Goal: Task Accomplishment & Management: Use online tool/utility

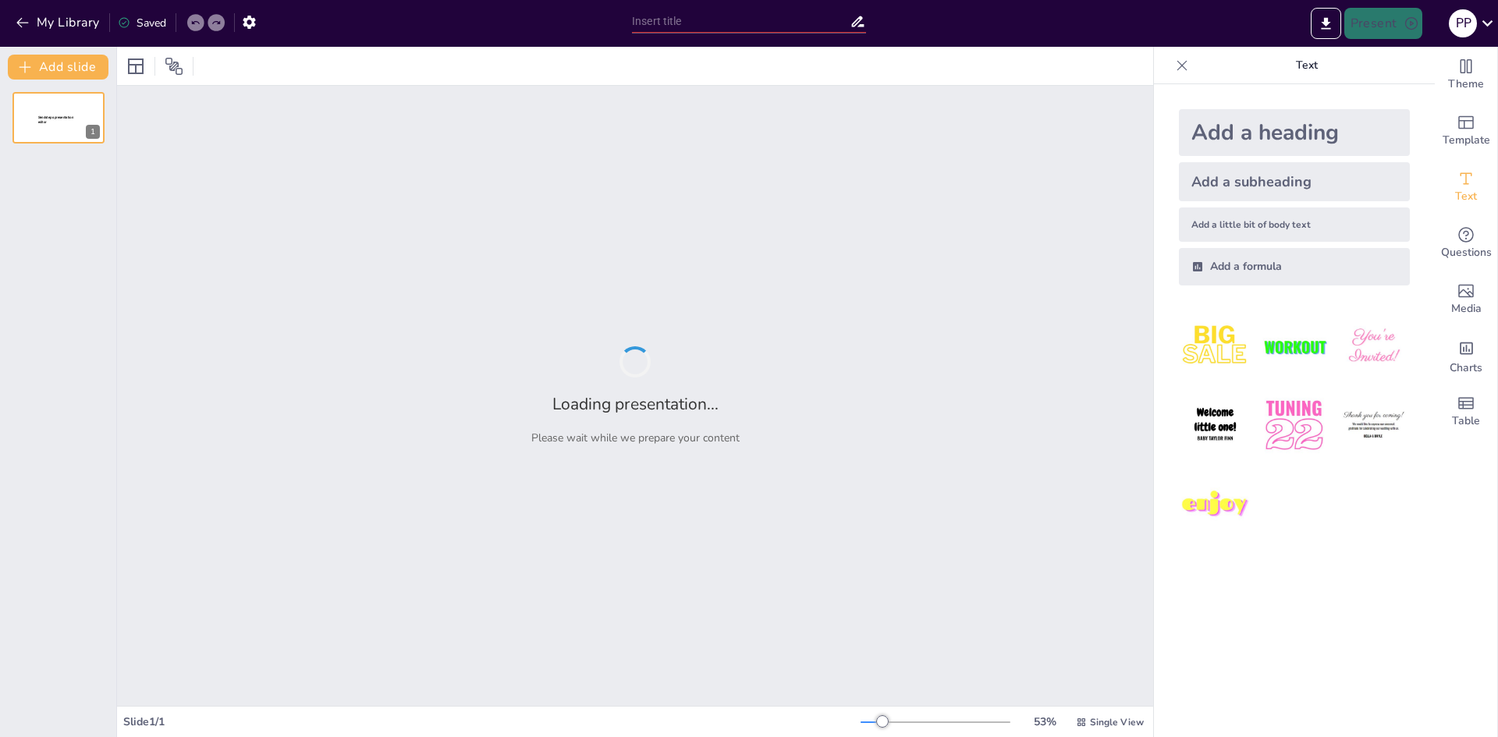
type input "Interacciones Clave: Individuo, Grupo y Organización en el Comportamiento Organ…"
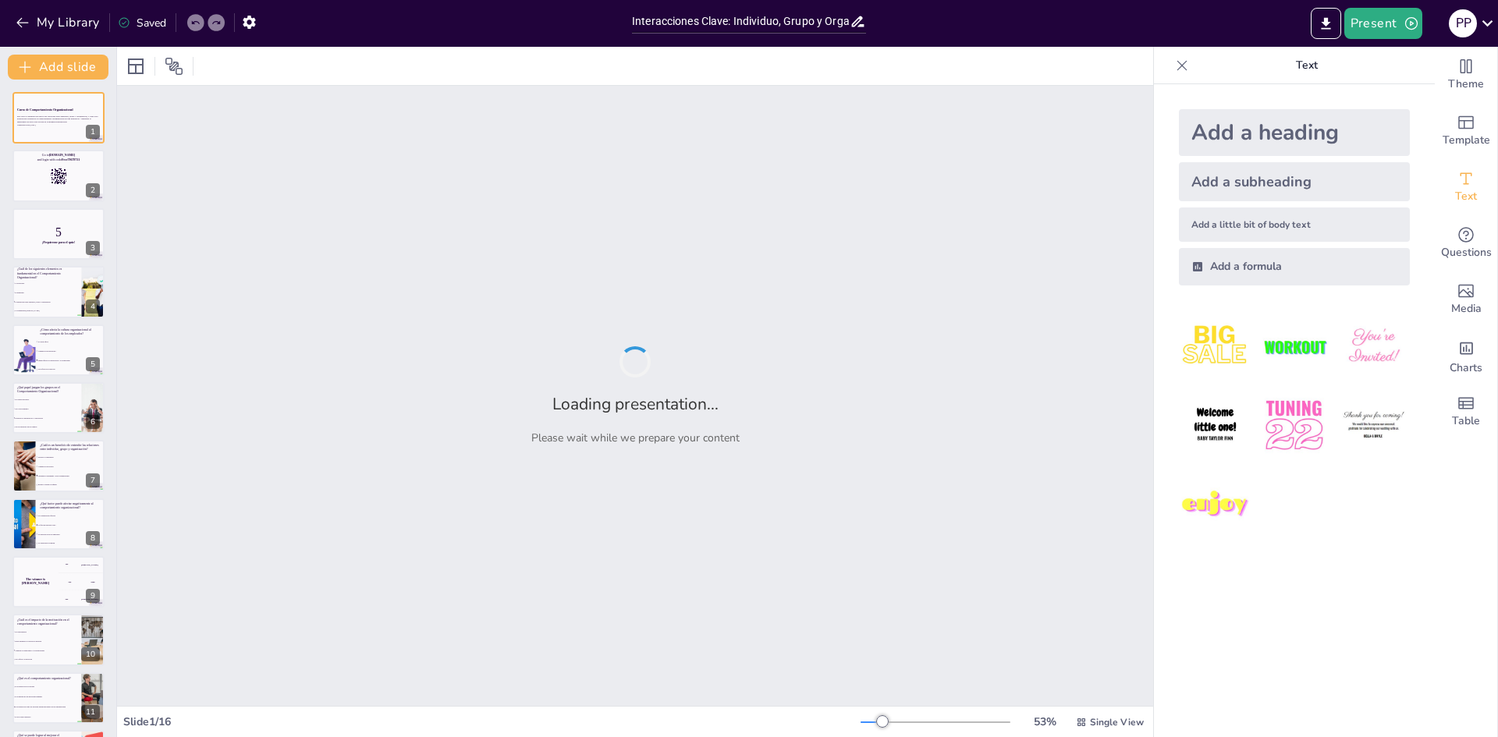
checkbox input "true"
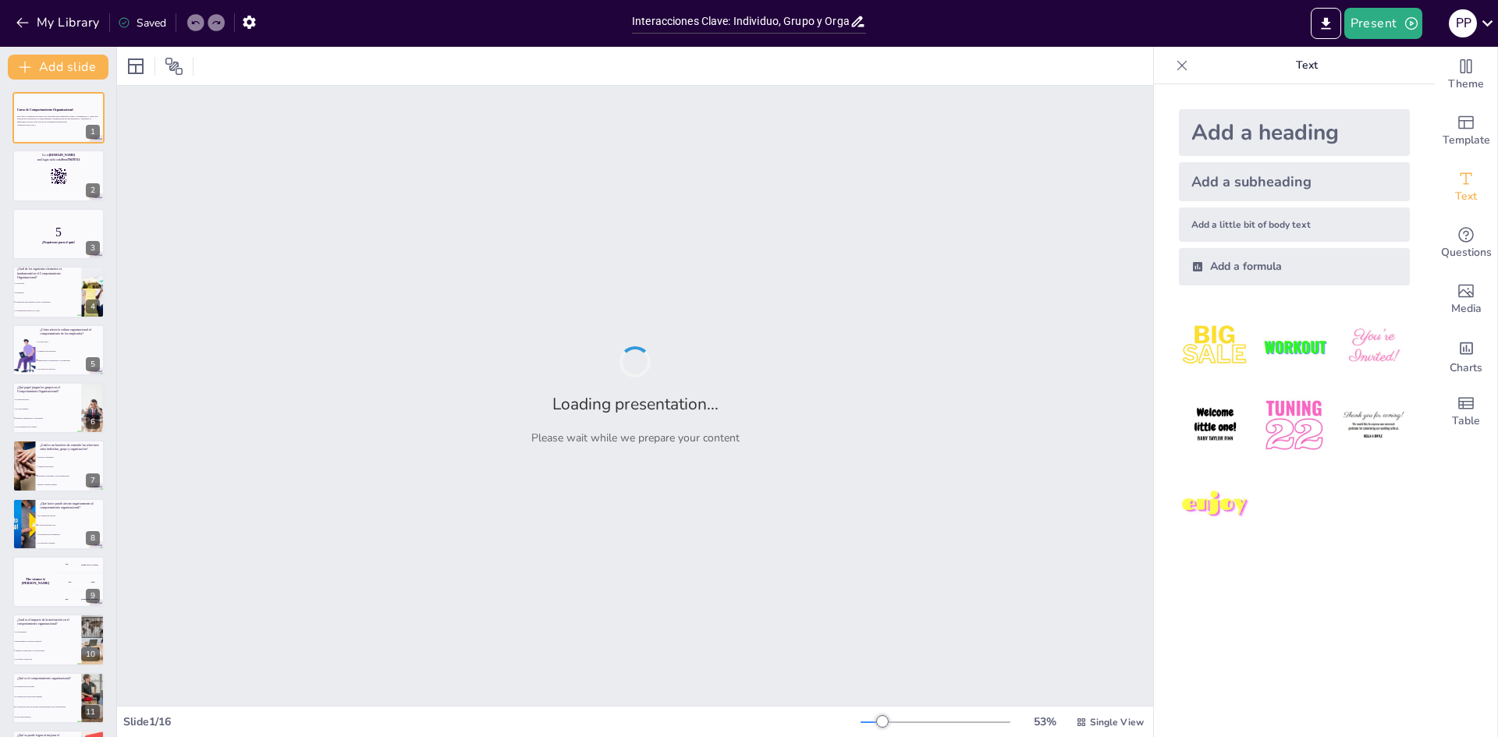
checkbox input "true"
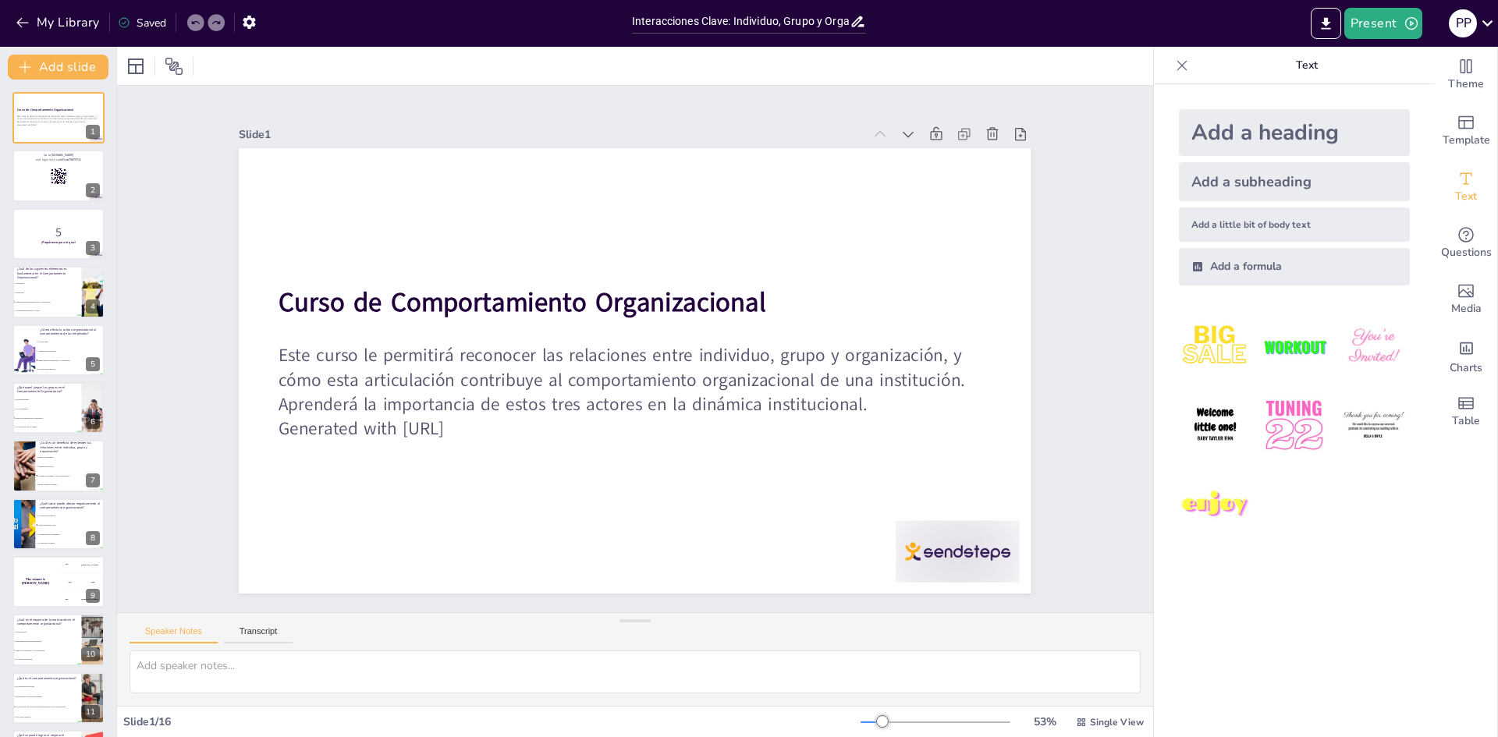
checkbox input "true"
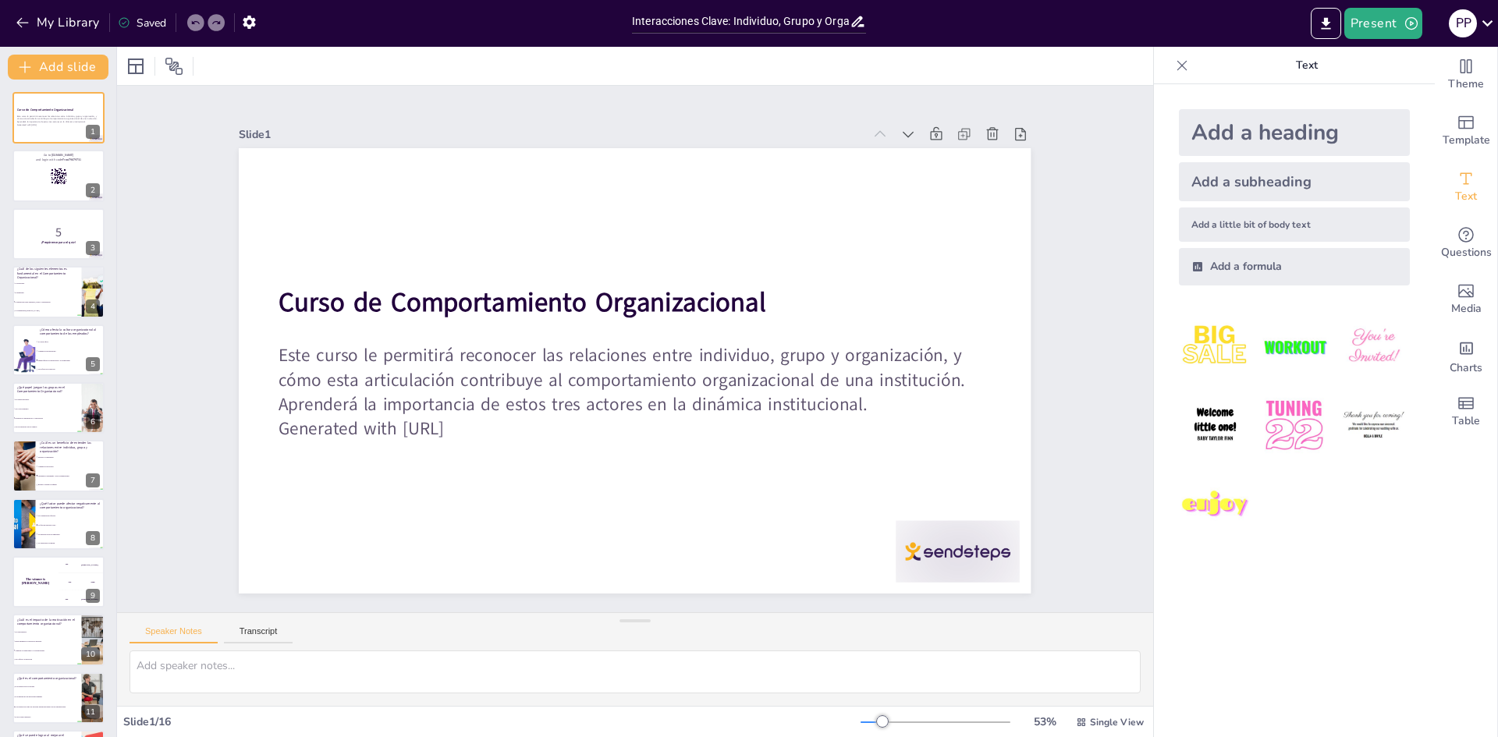
checkbox input "true"
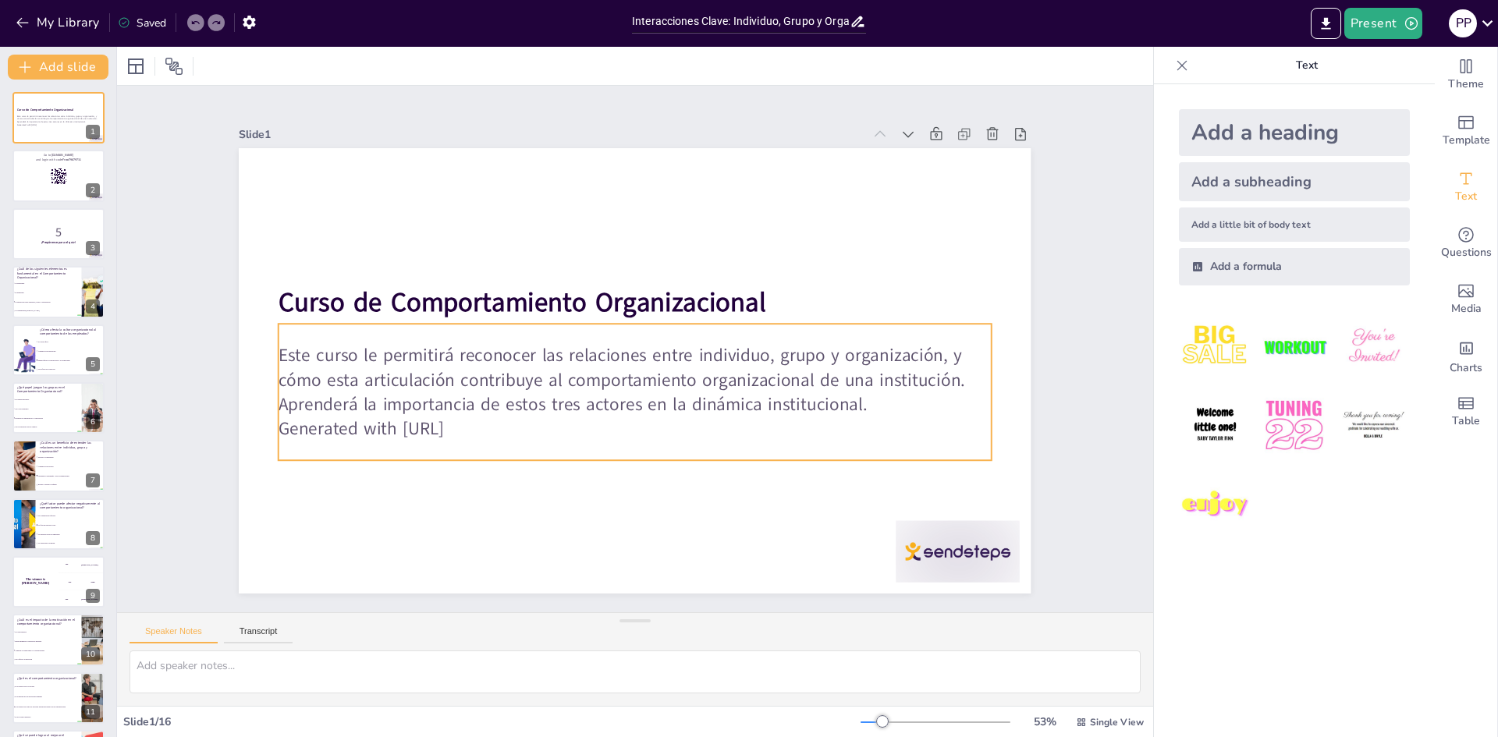
checkbox input "true"
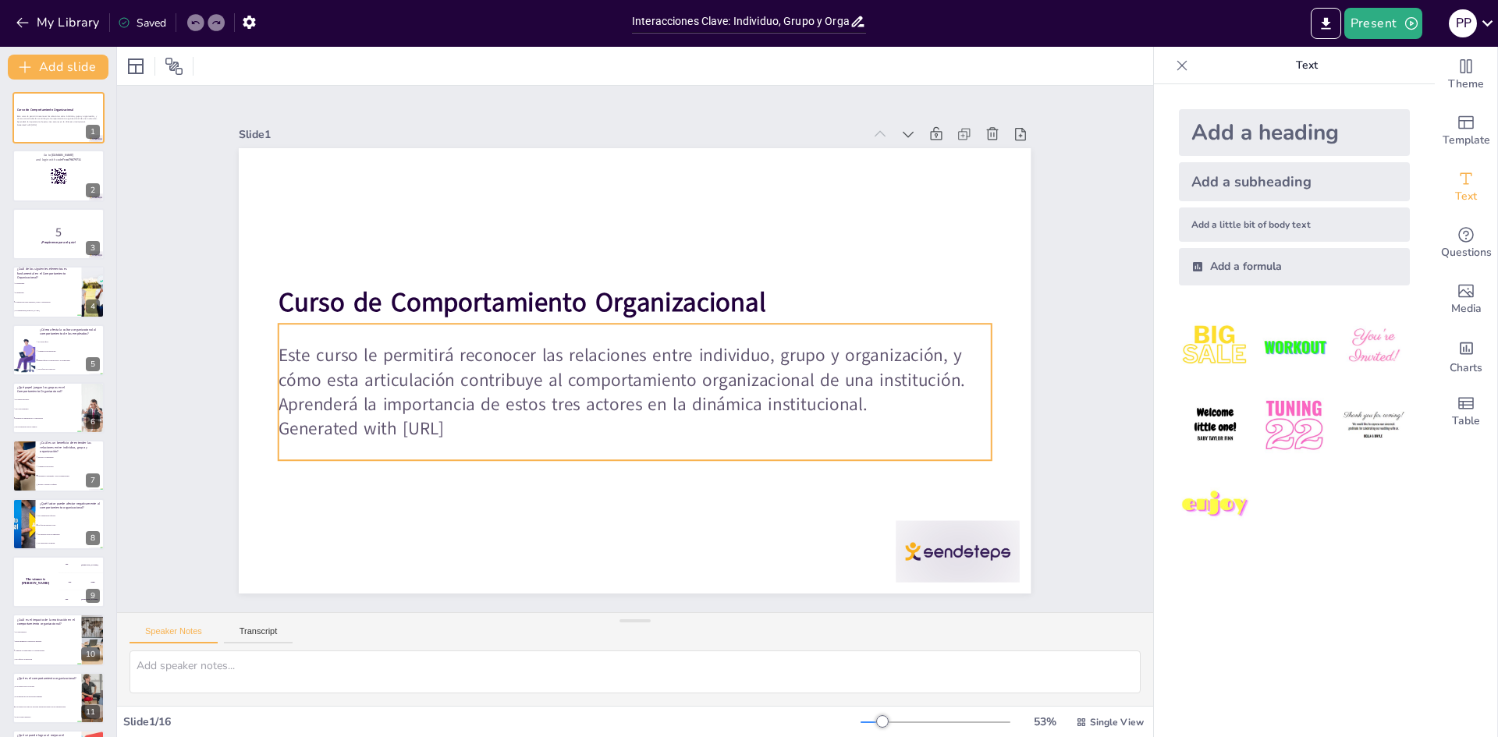
checkbox input "true"
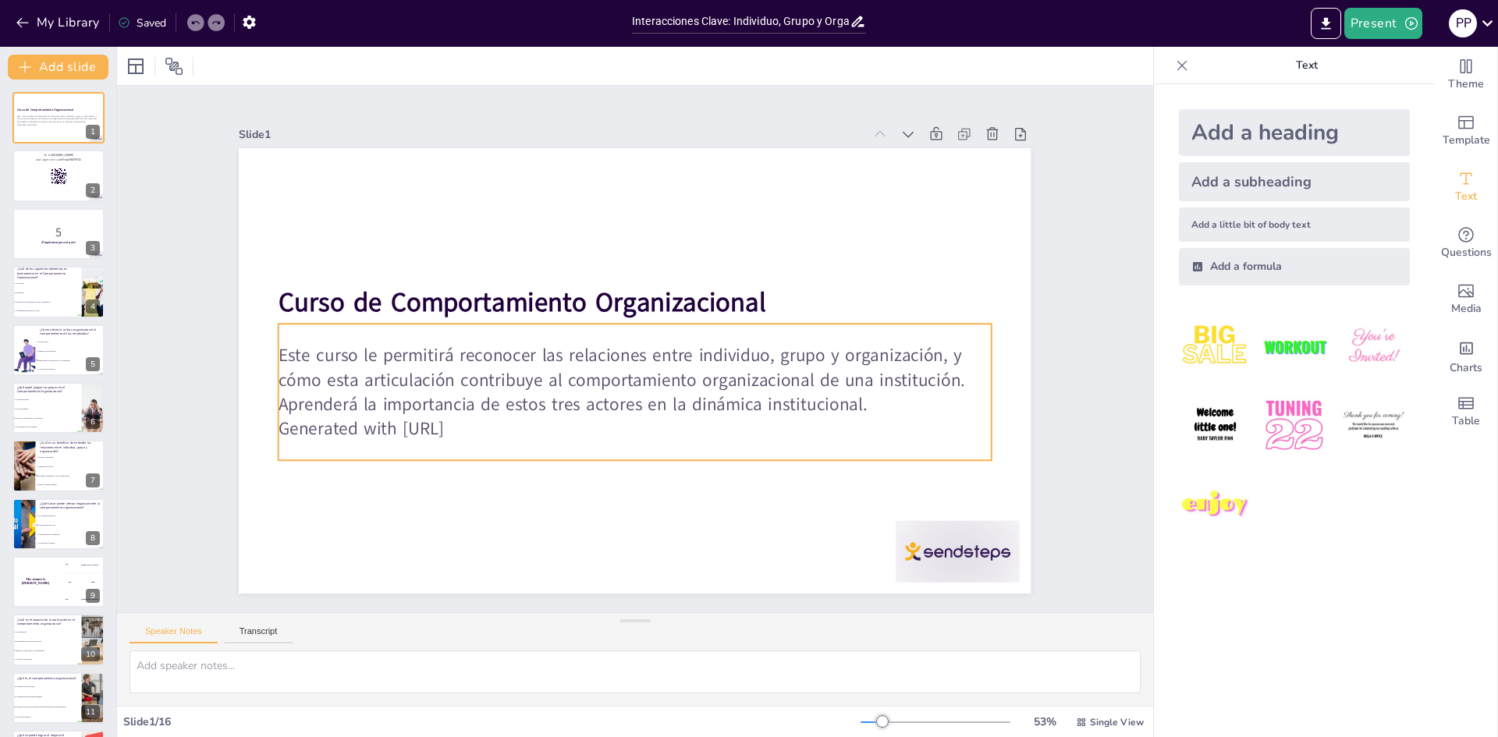
checkbox input "true"
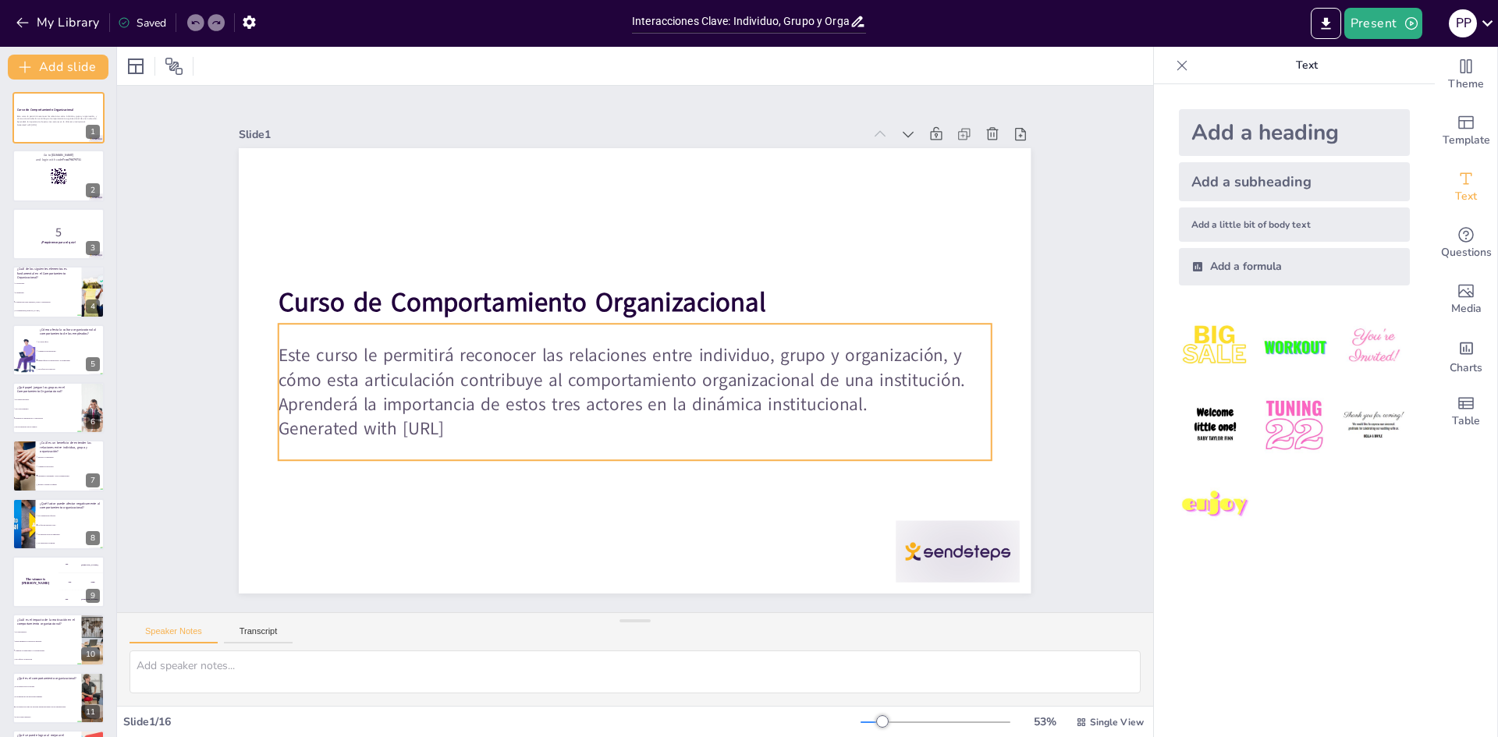
checkbox input "true"
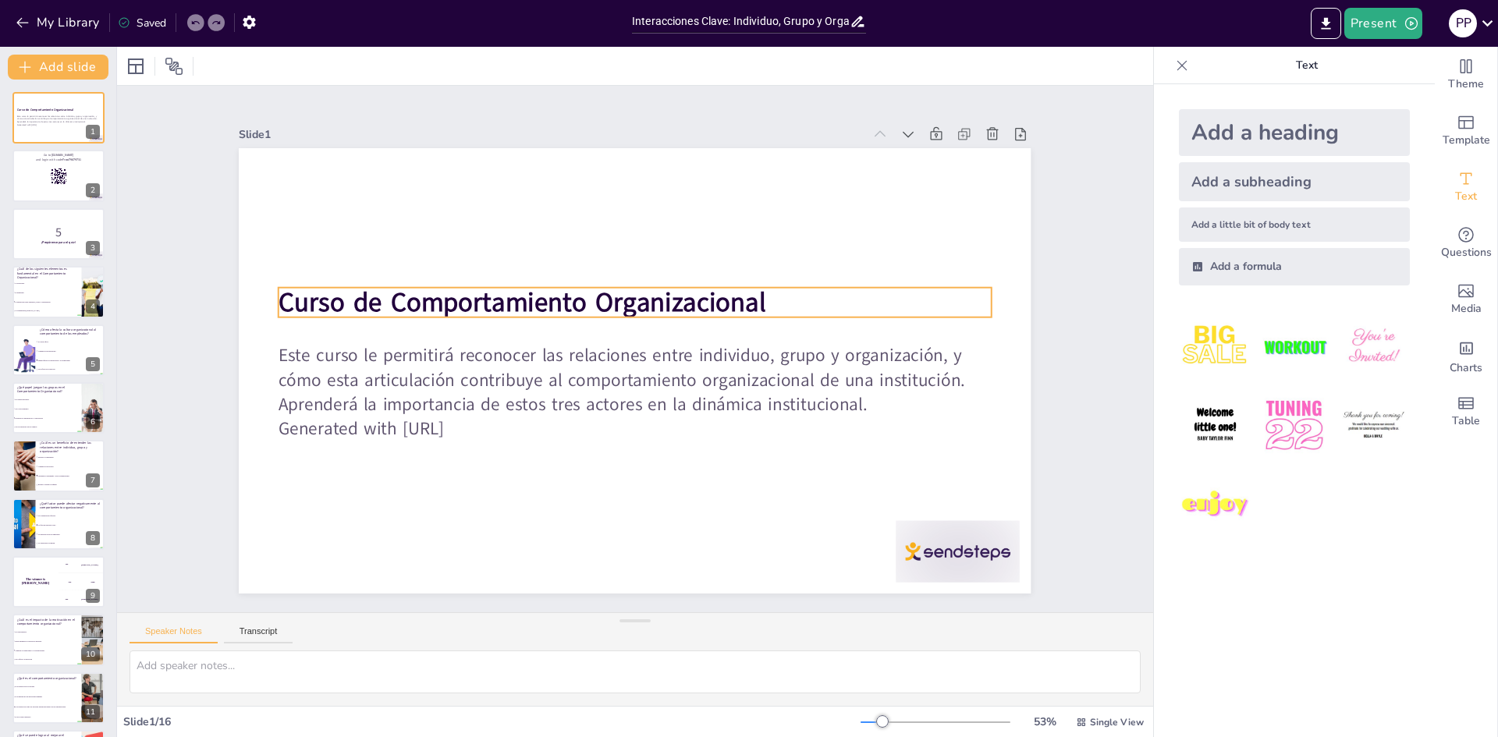
checkbox input "true"
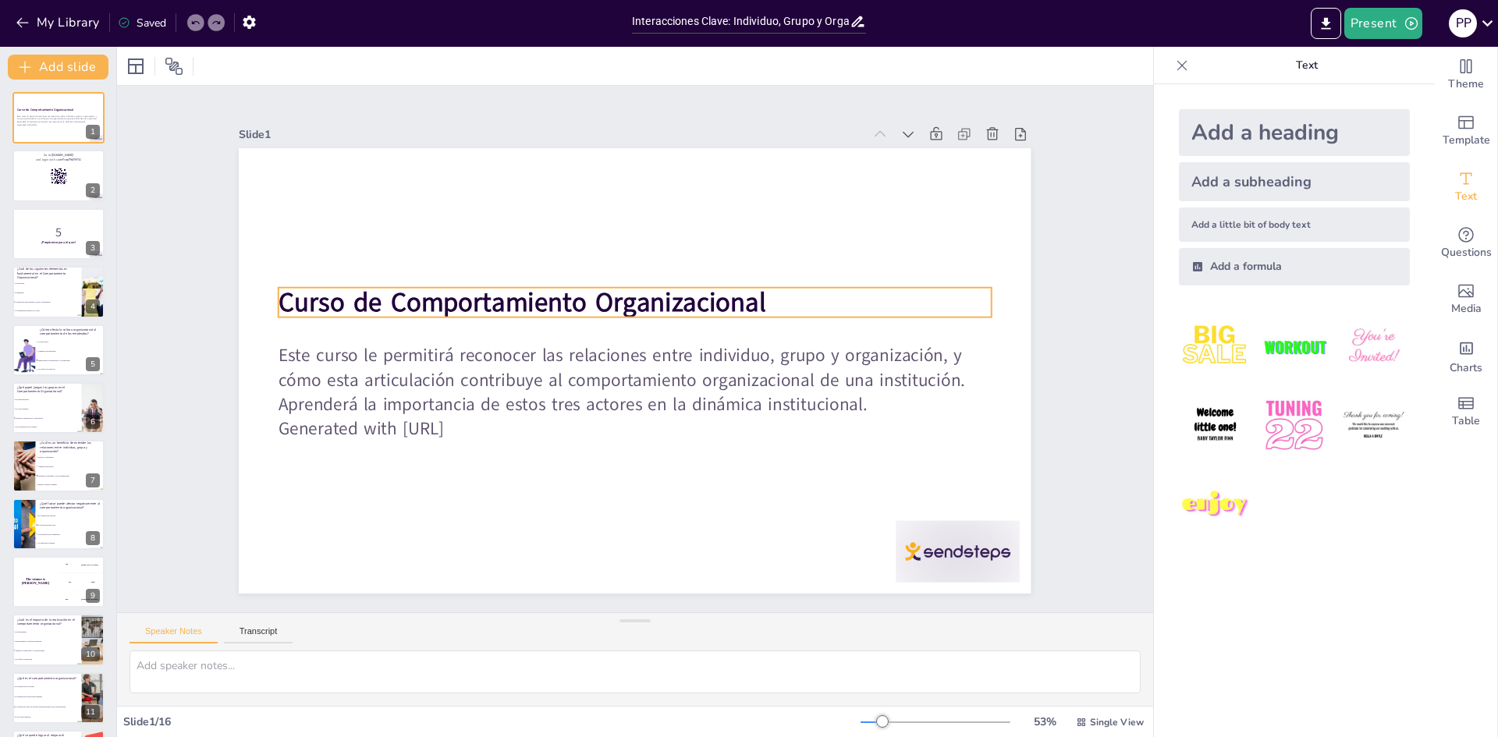
checkbox input "true"
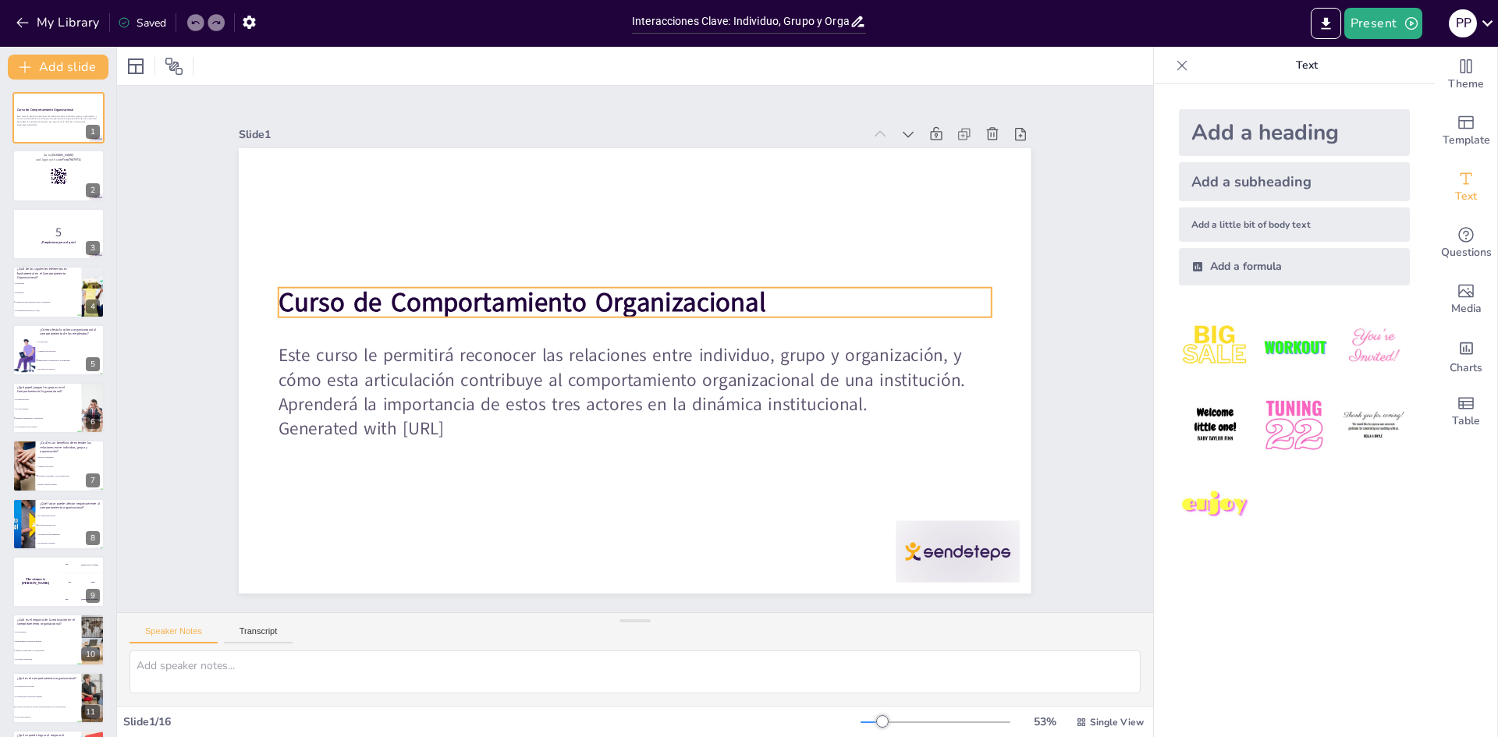
checkbox input "true"
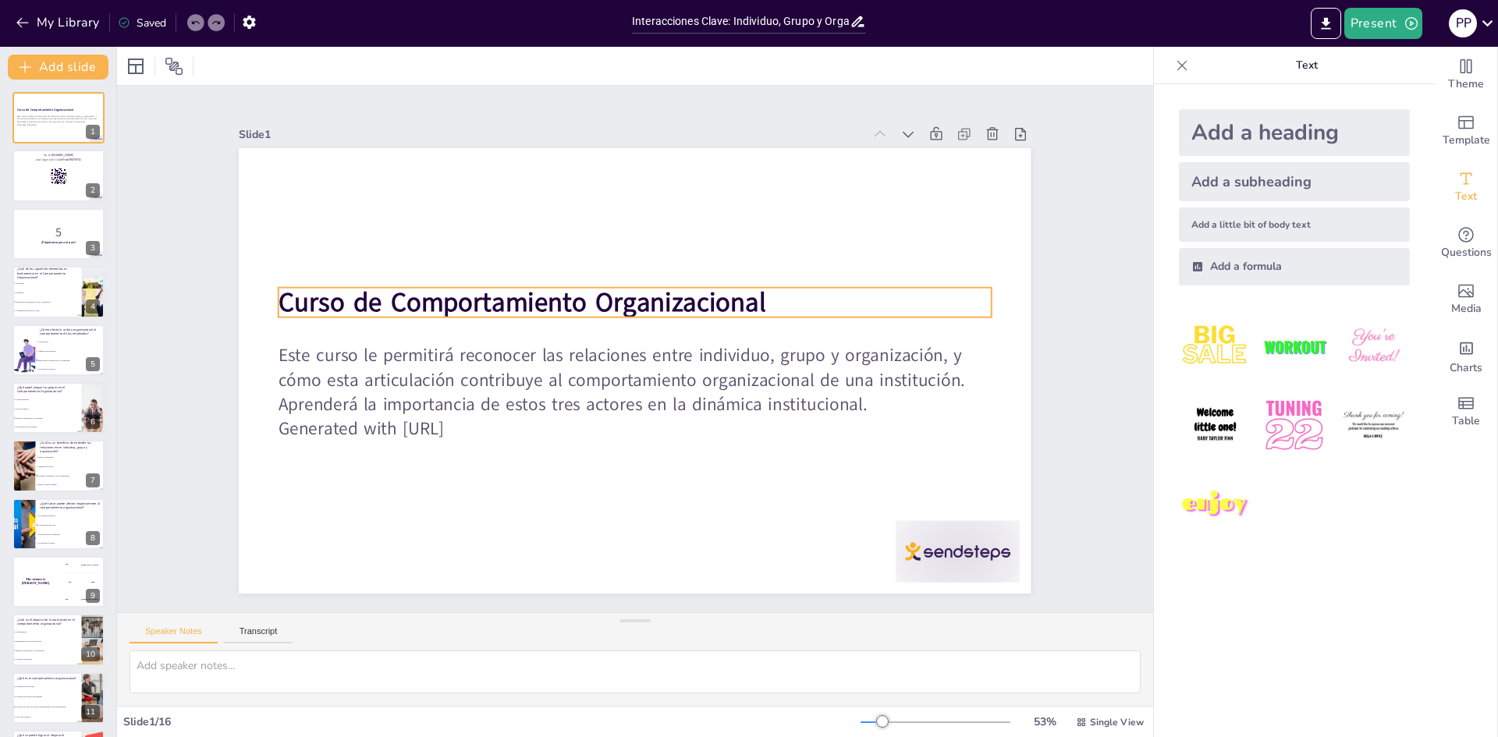
checkbox input "true"
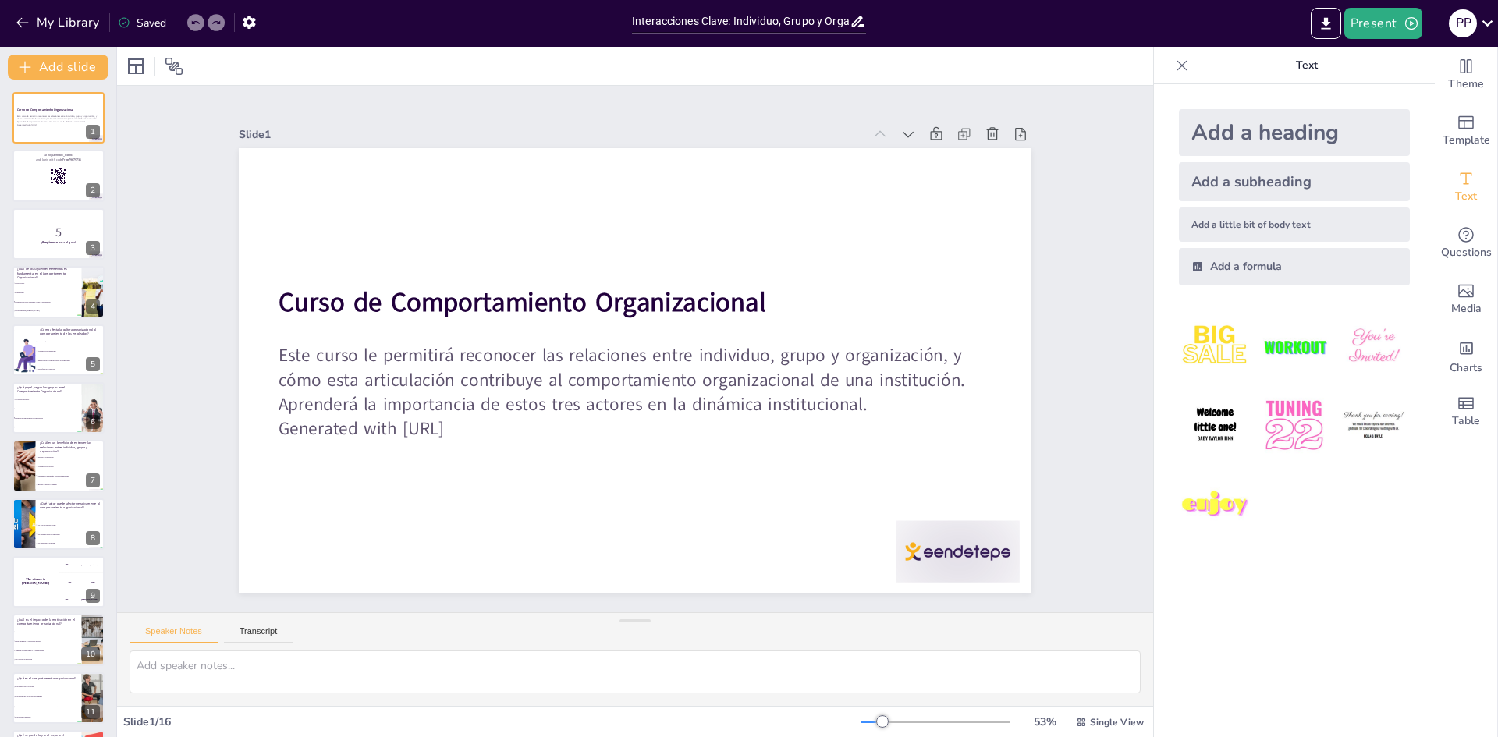
checkbox input "true"
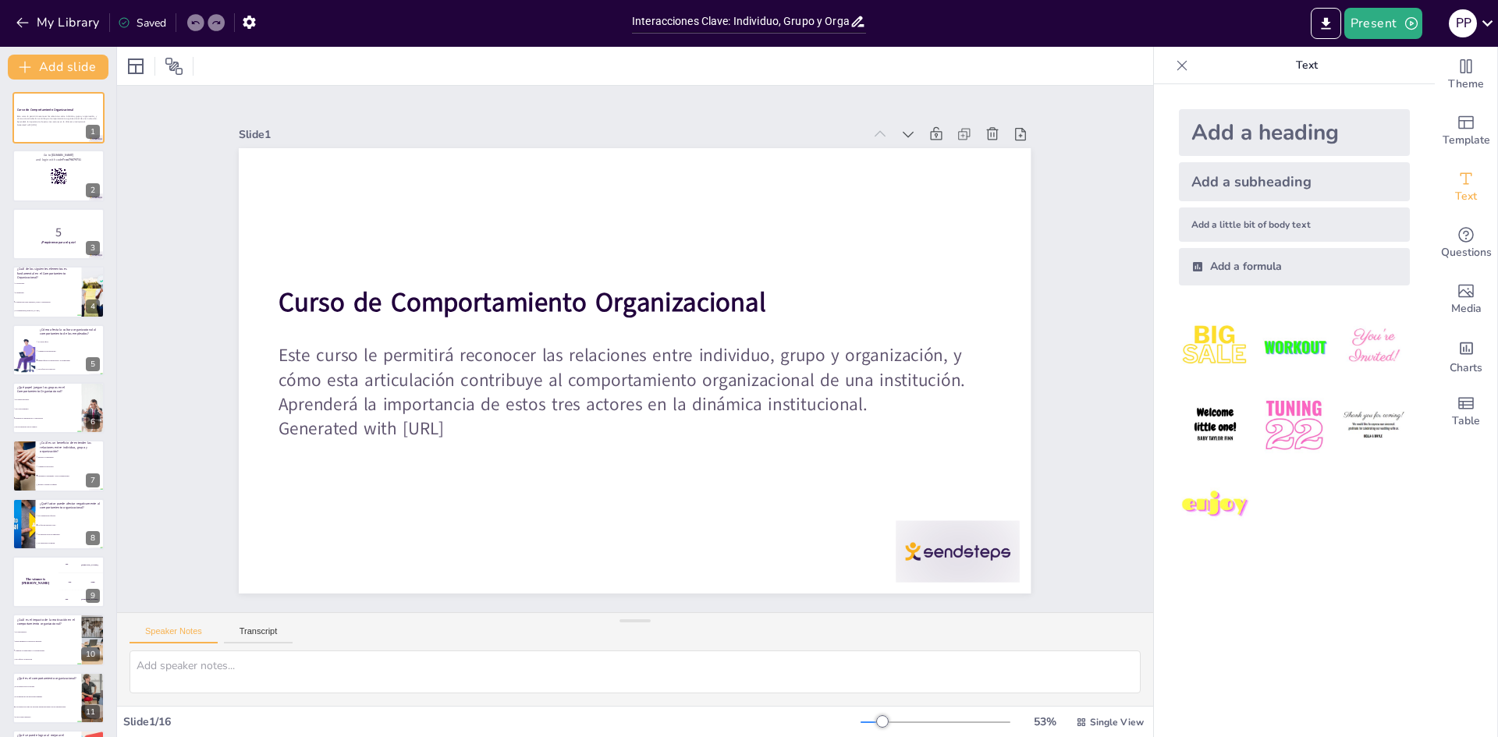
checkbox input "true"
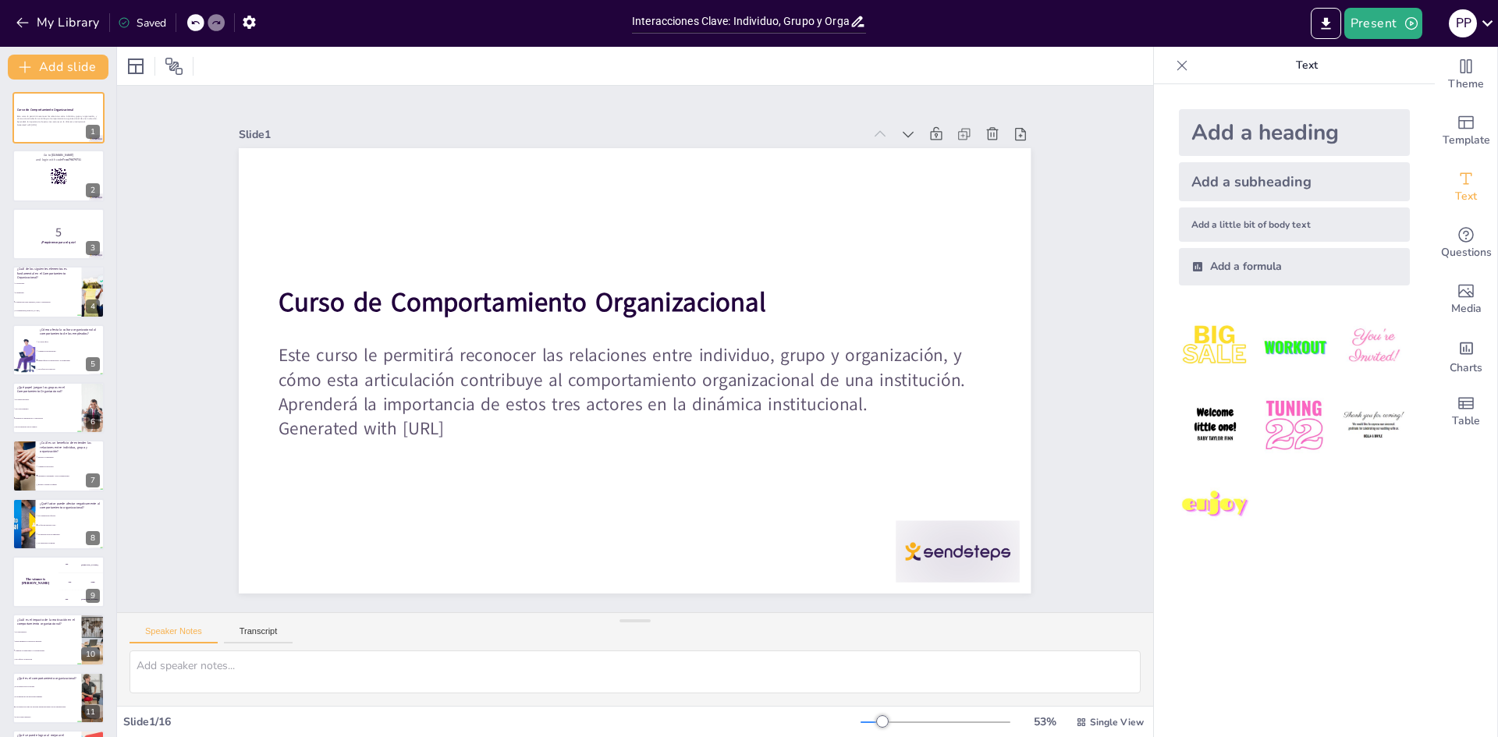
checkbox input "true"
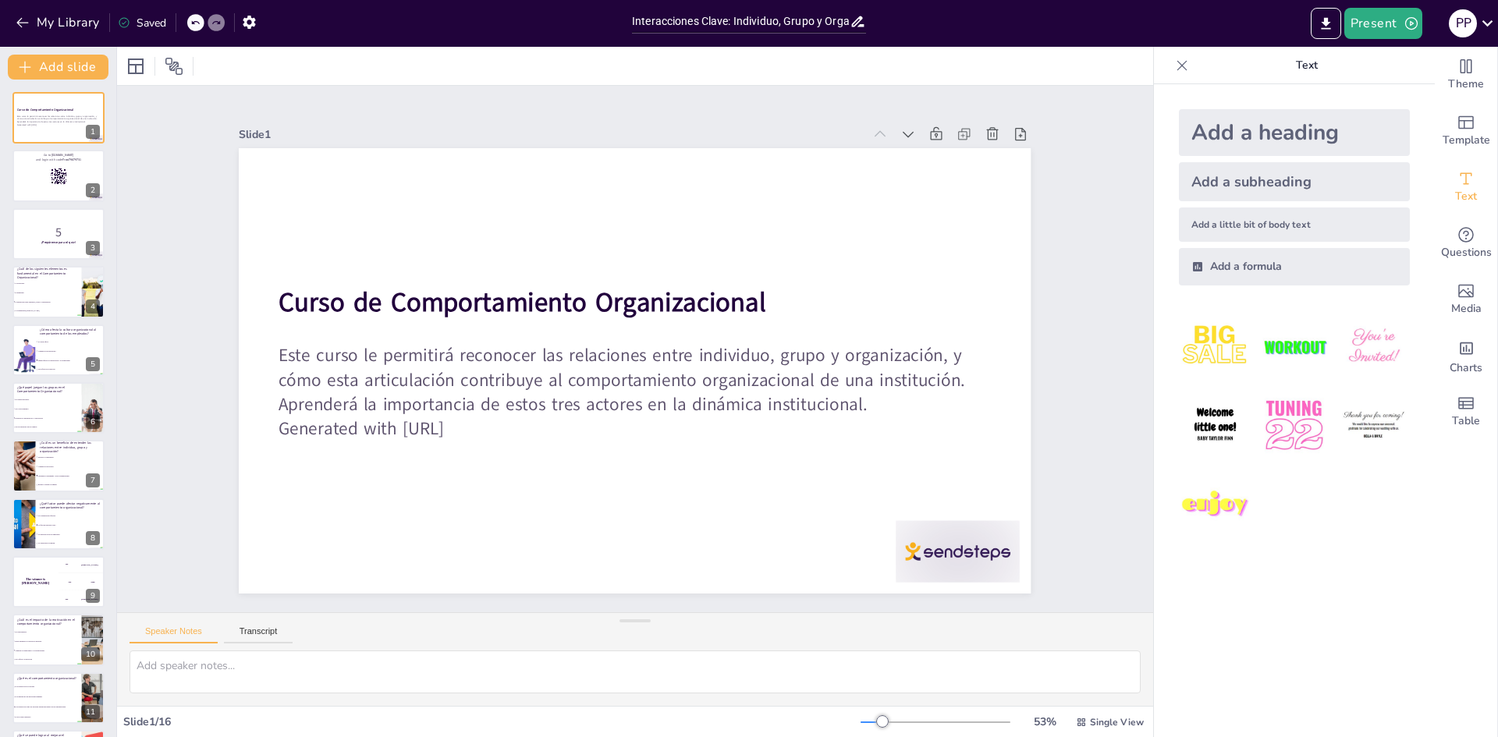
checkbox input "true"
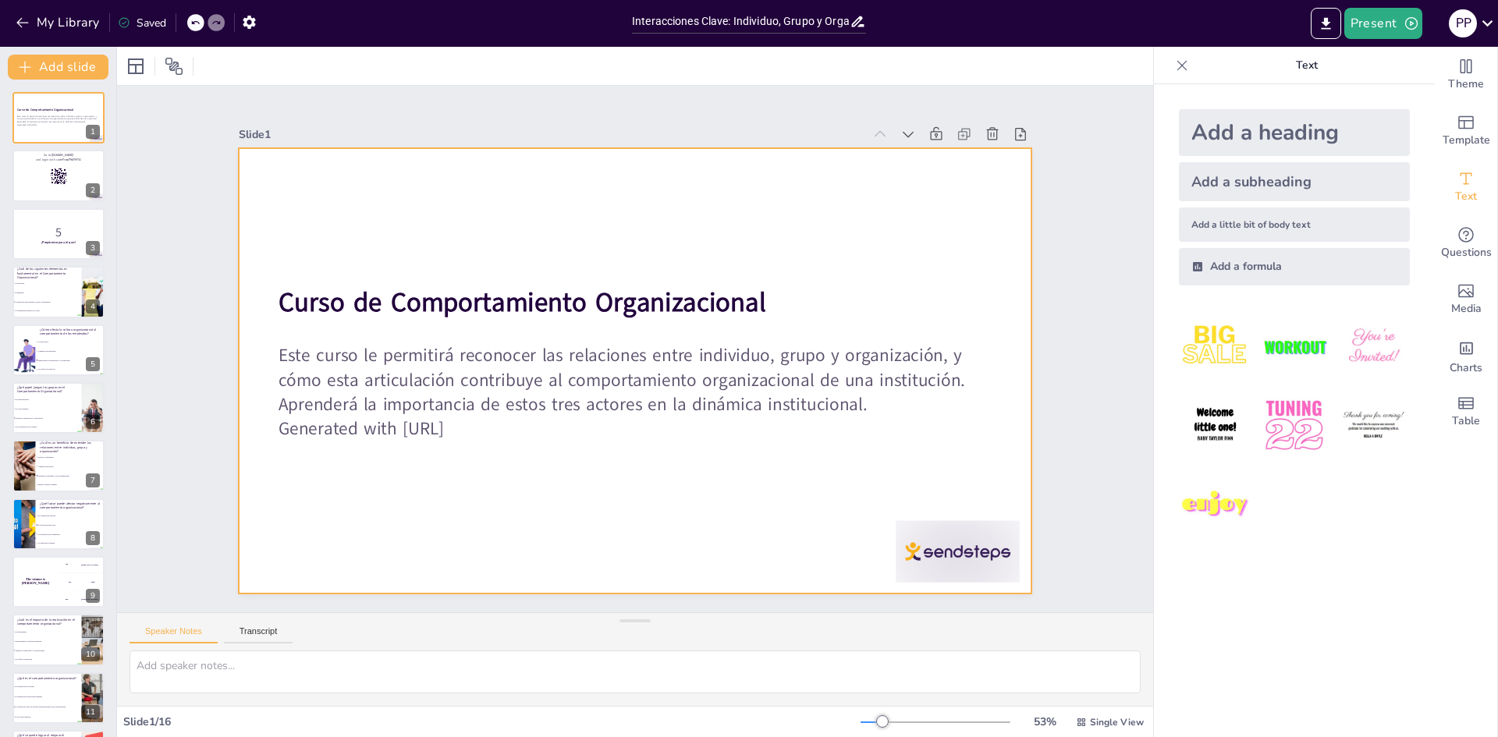
checkbox input "true"
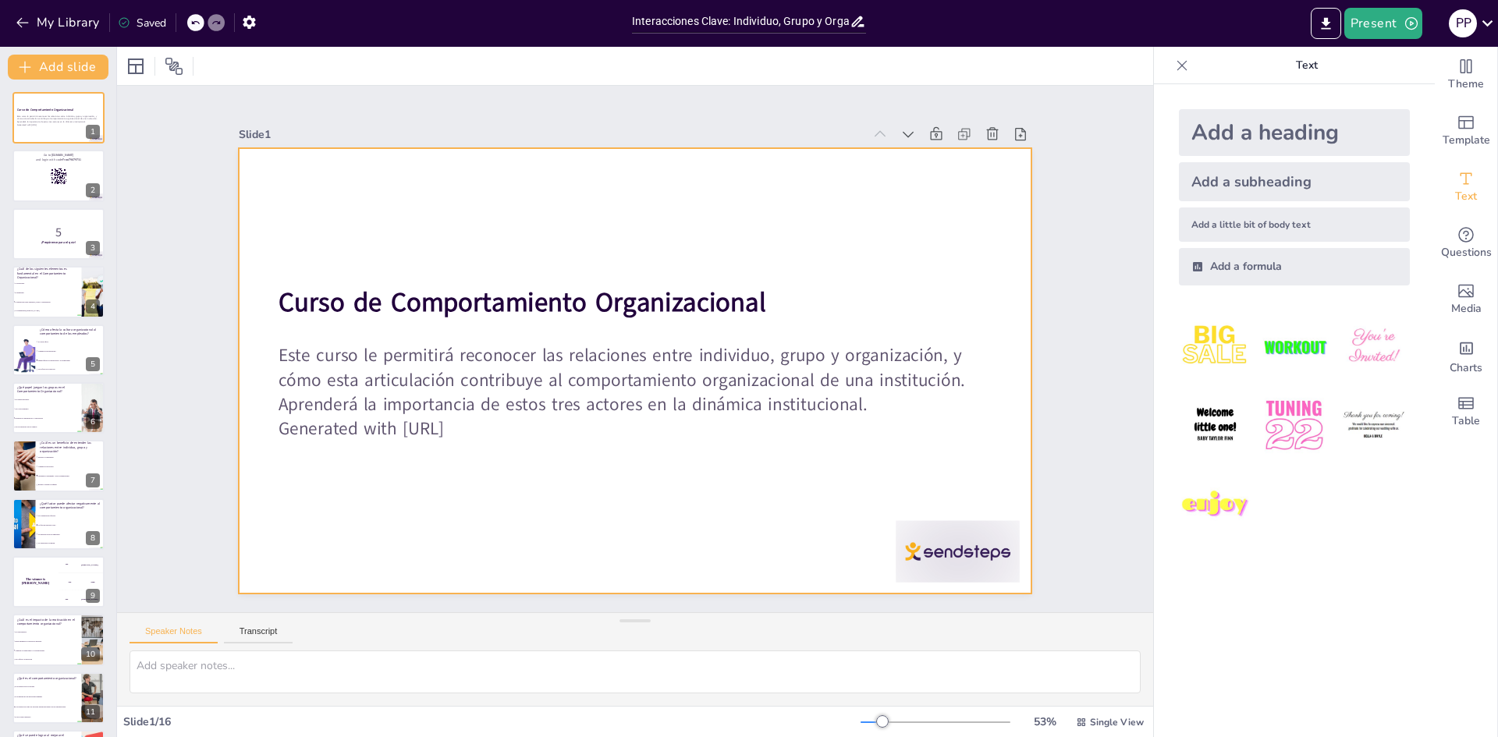
checkbox input "true"
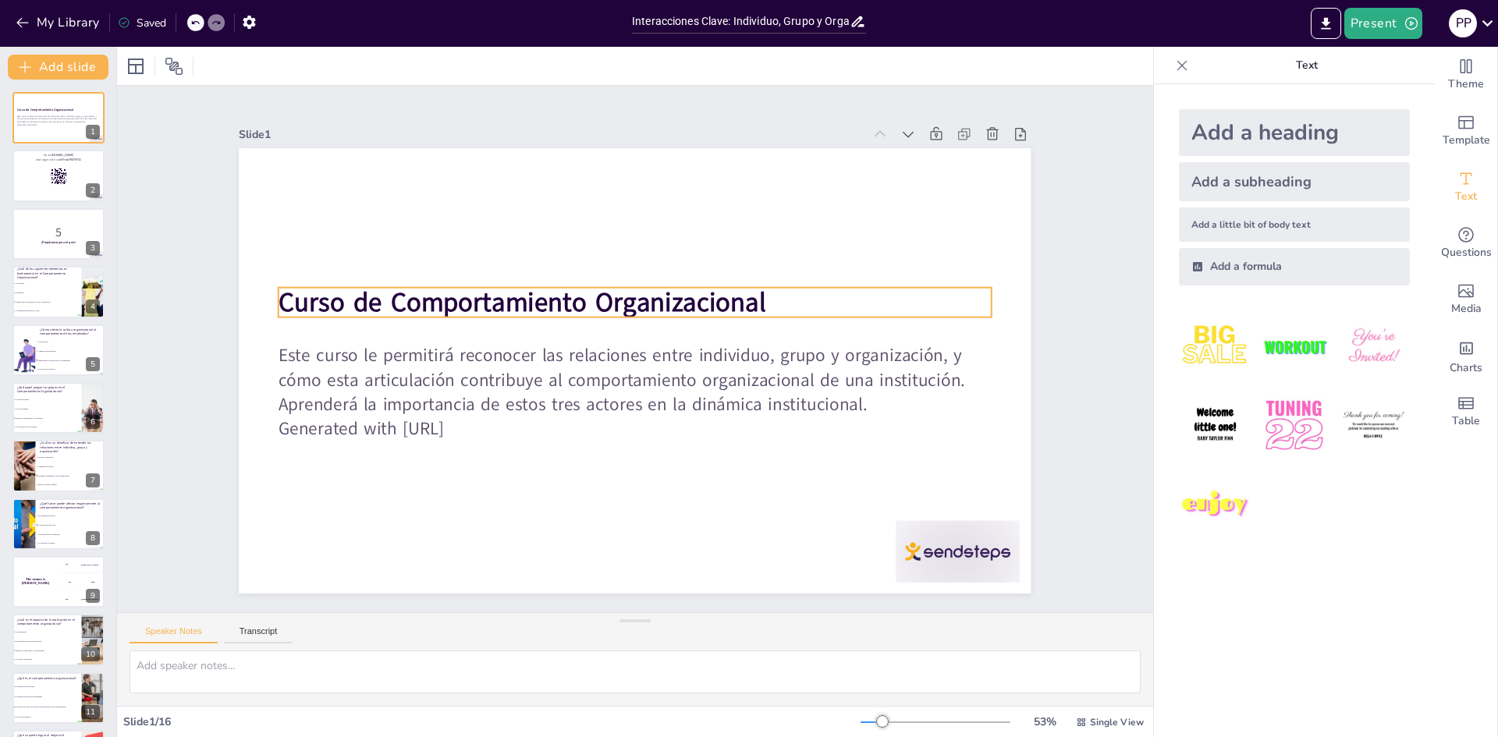
checkbox input "true"
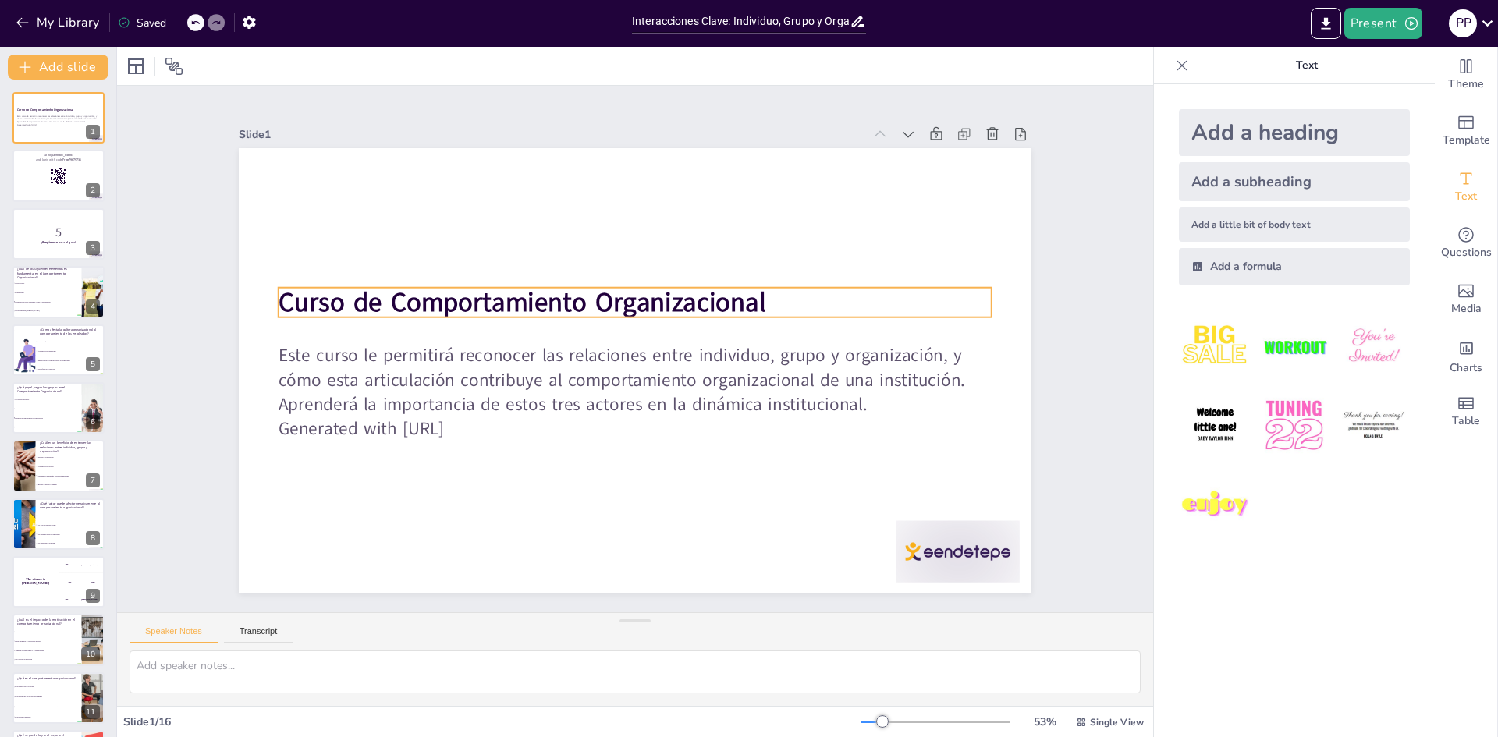
checkbox input "true"
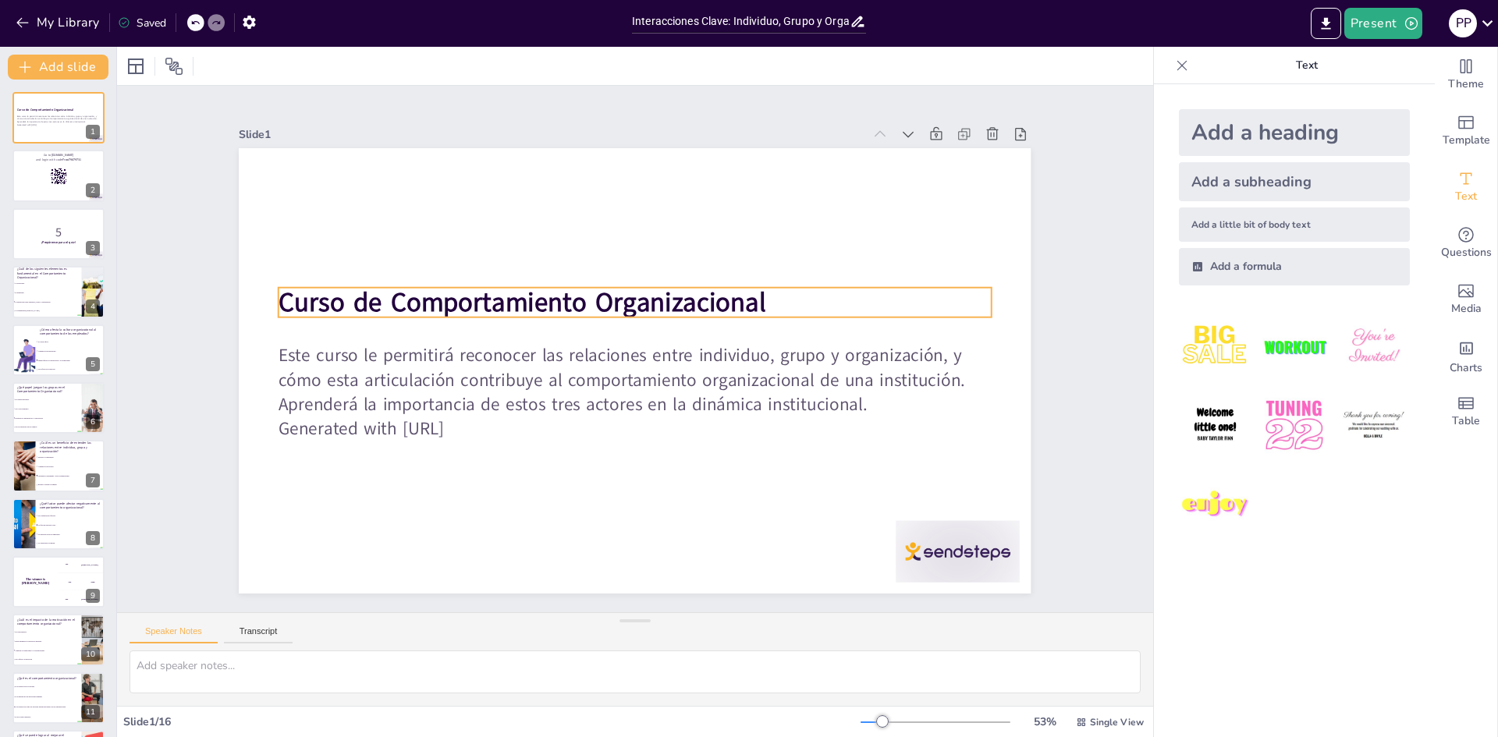
checkbox input "true"
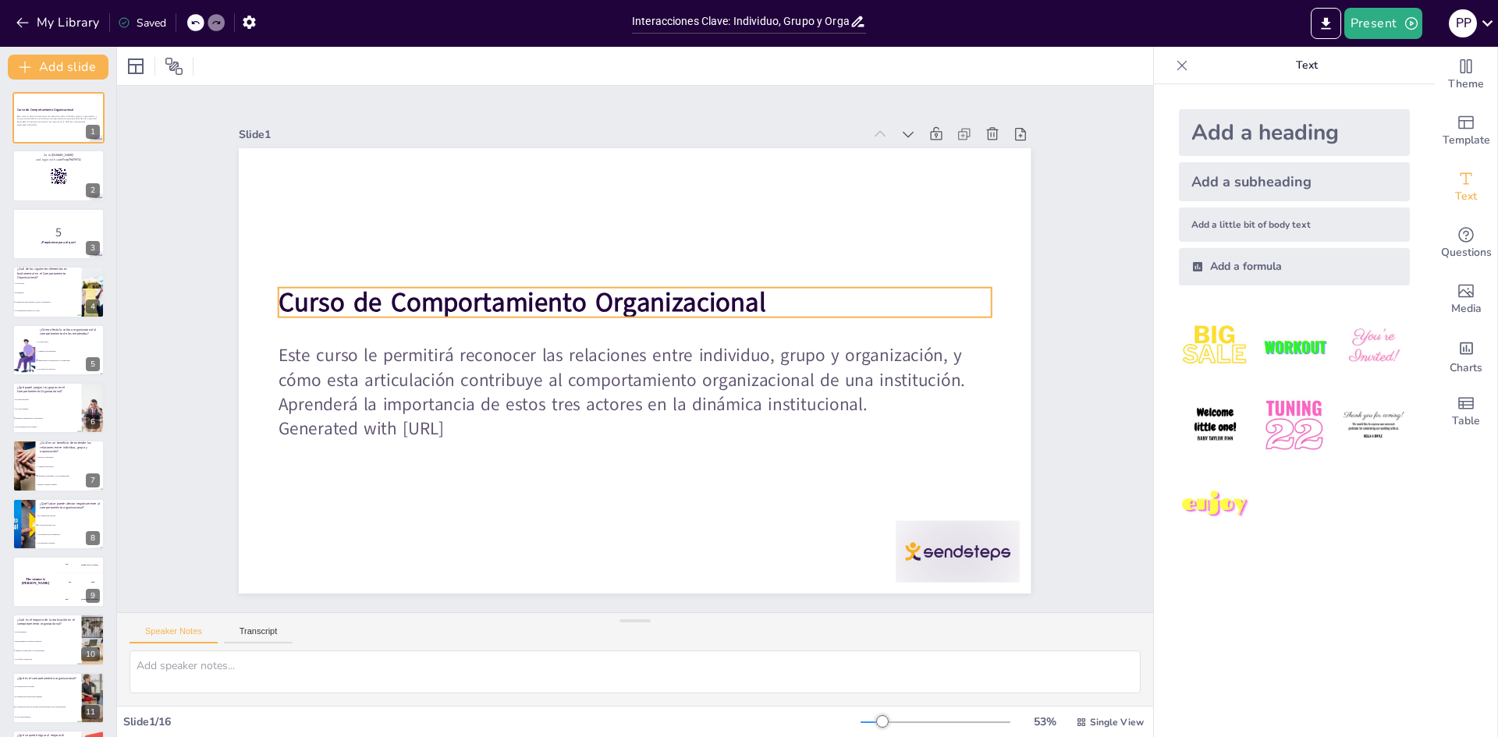
checkbox input "true"
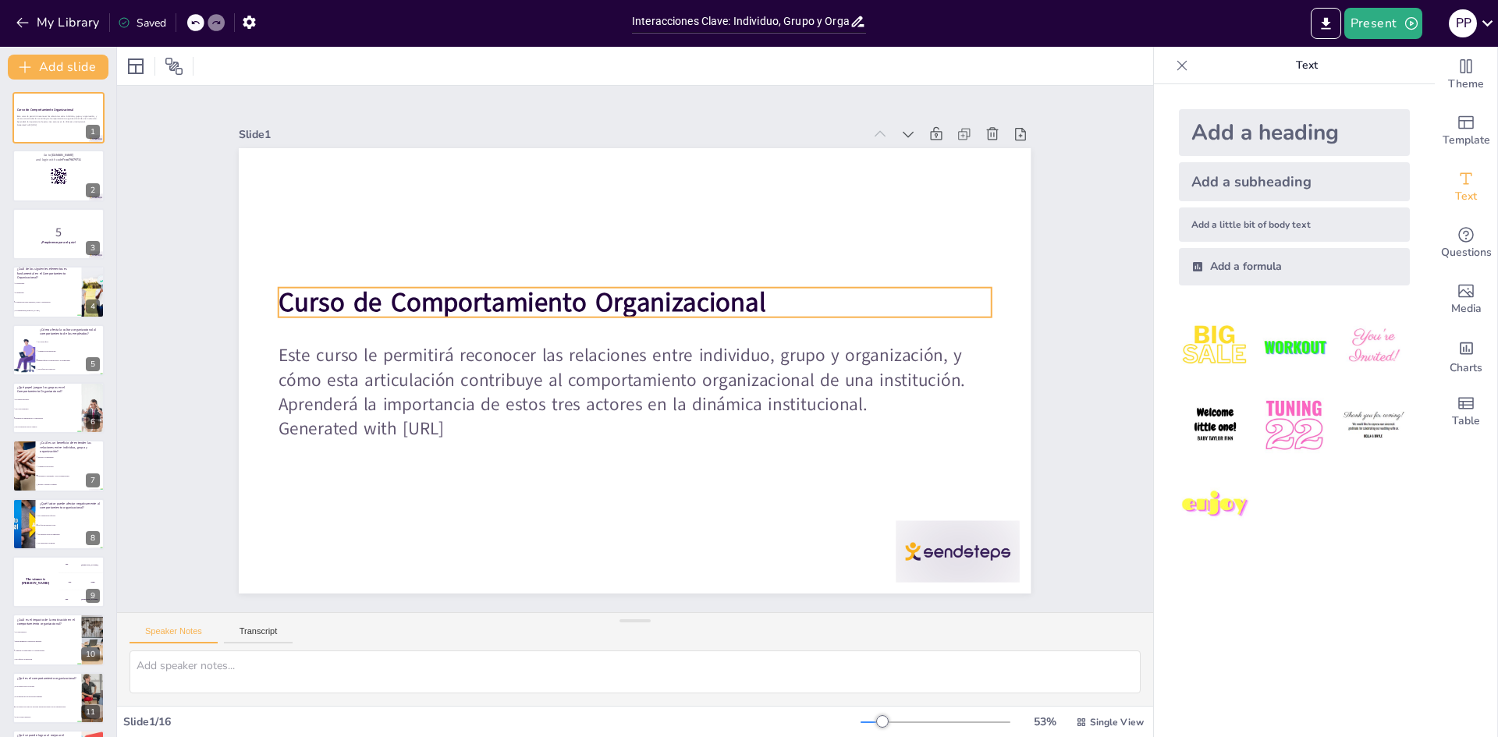
checkbox input "true"
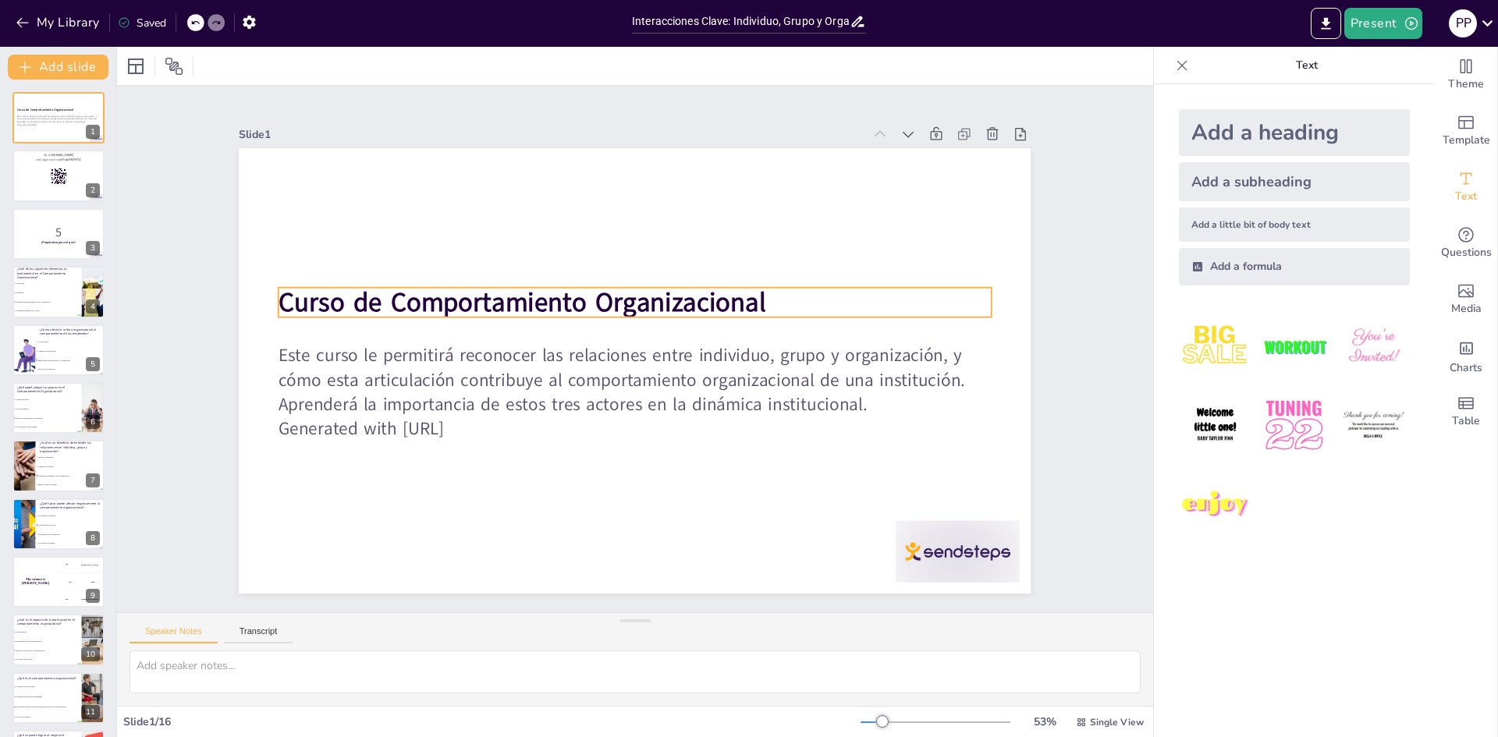
checkbox input "true"
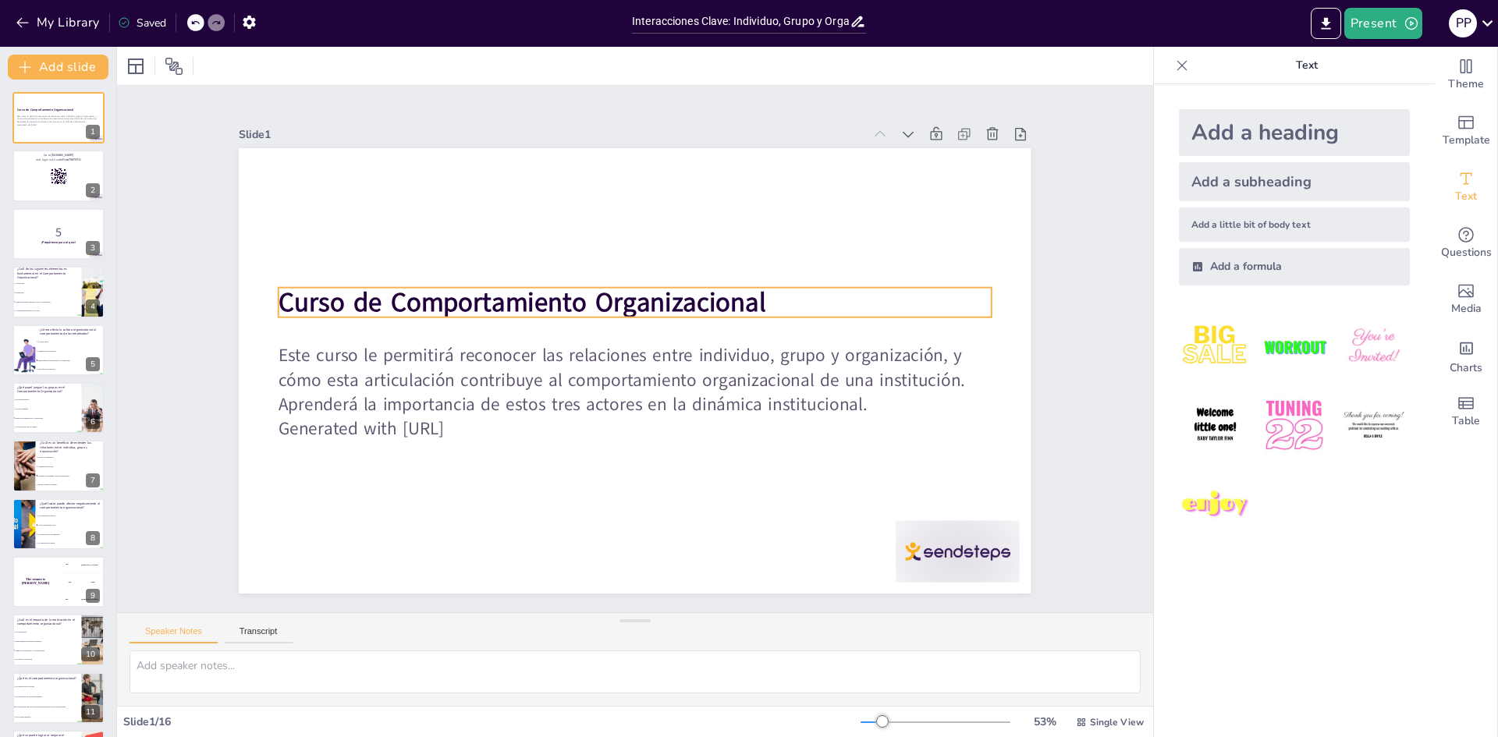
checkbox input "true"
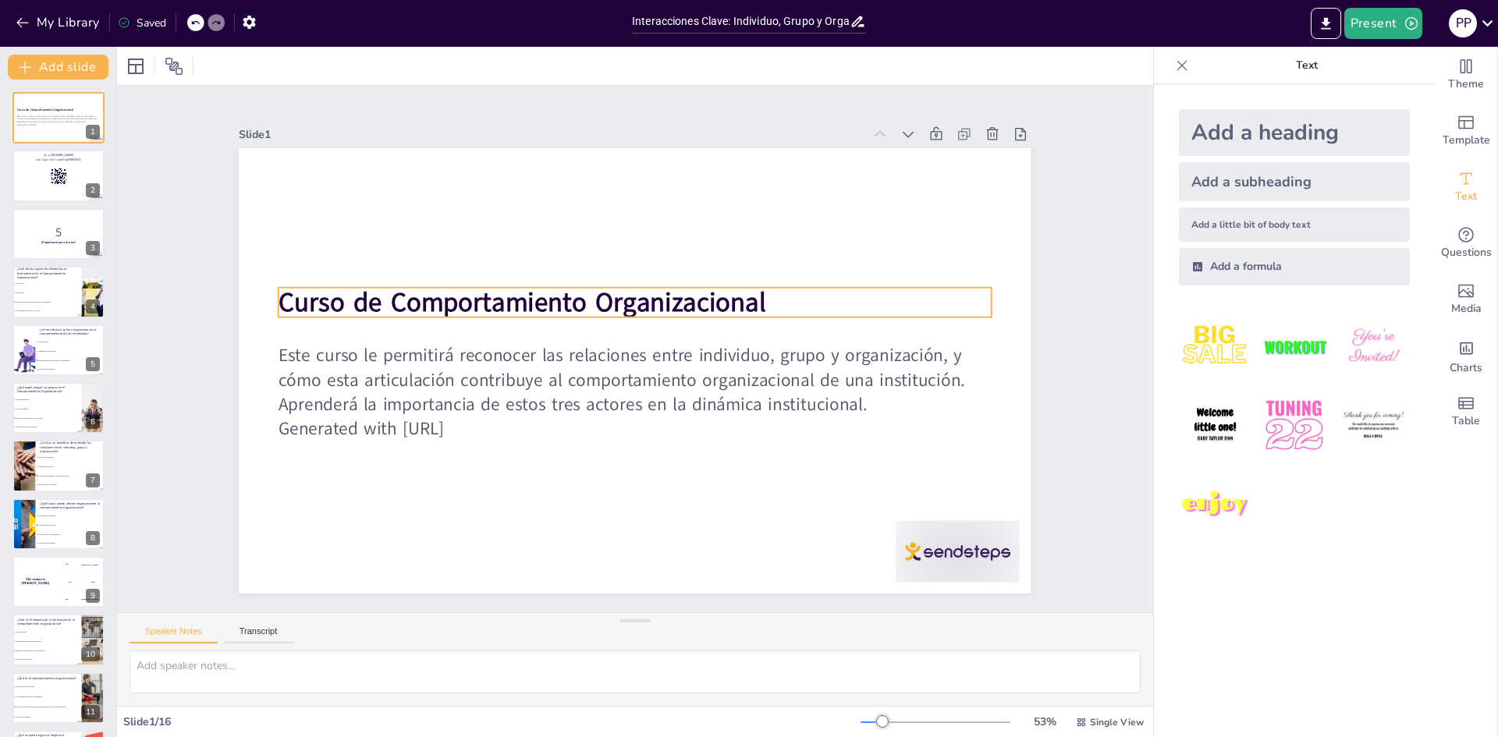
checkbox input "true"
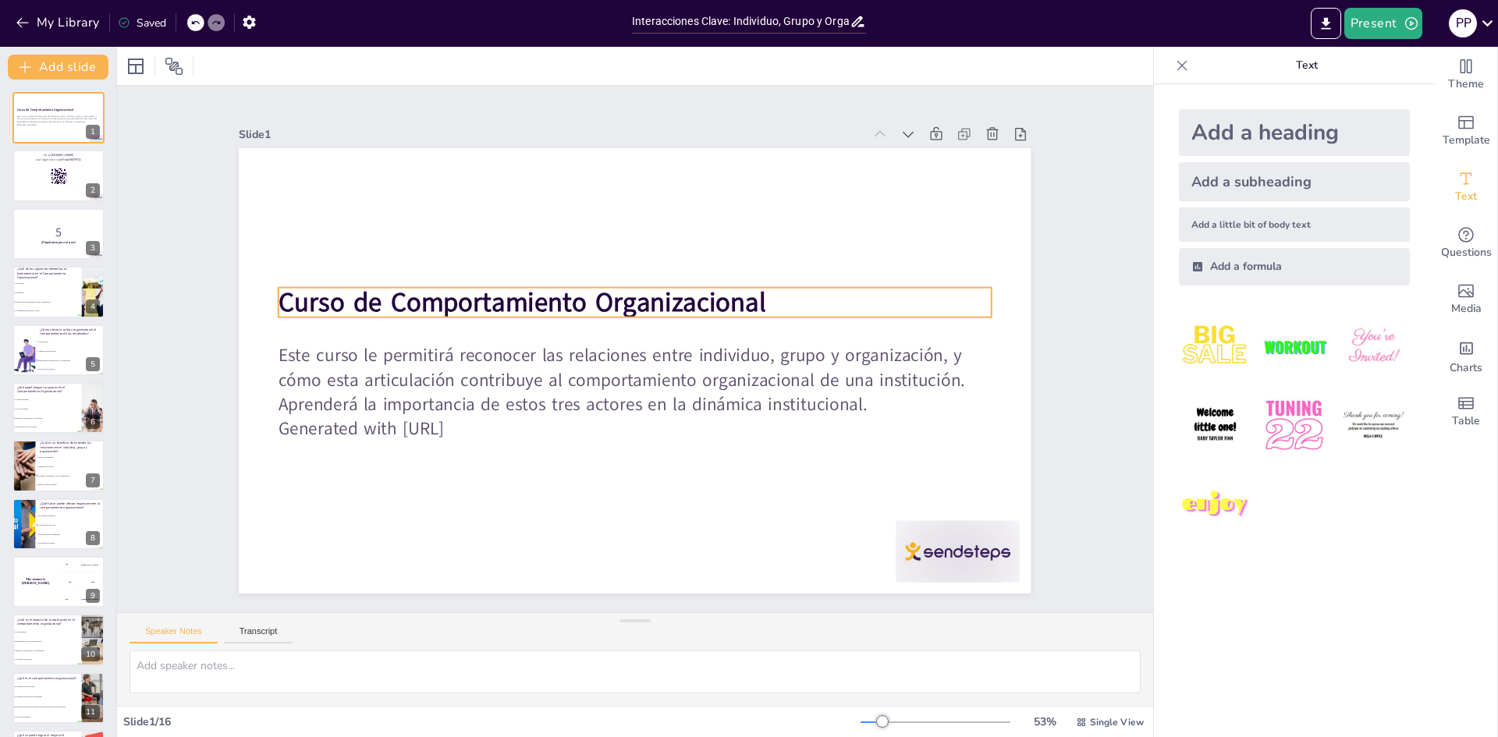
checkbox input "true"
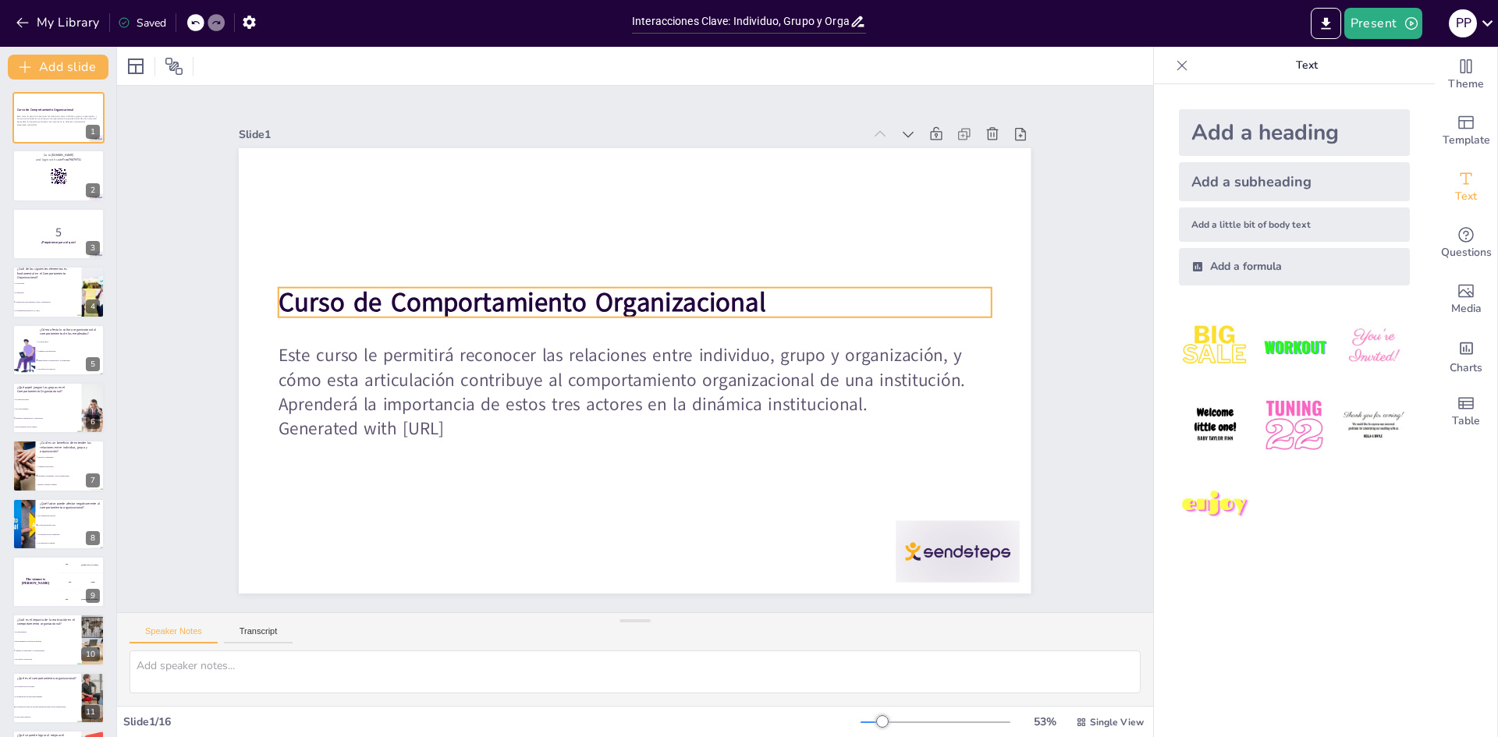
checkbox input "true"
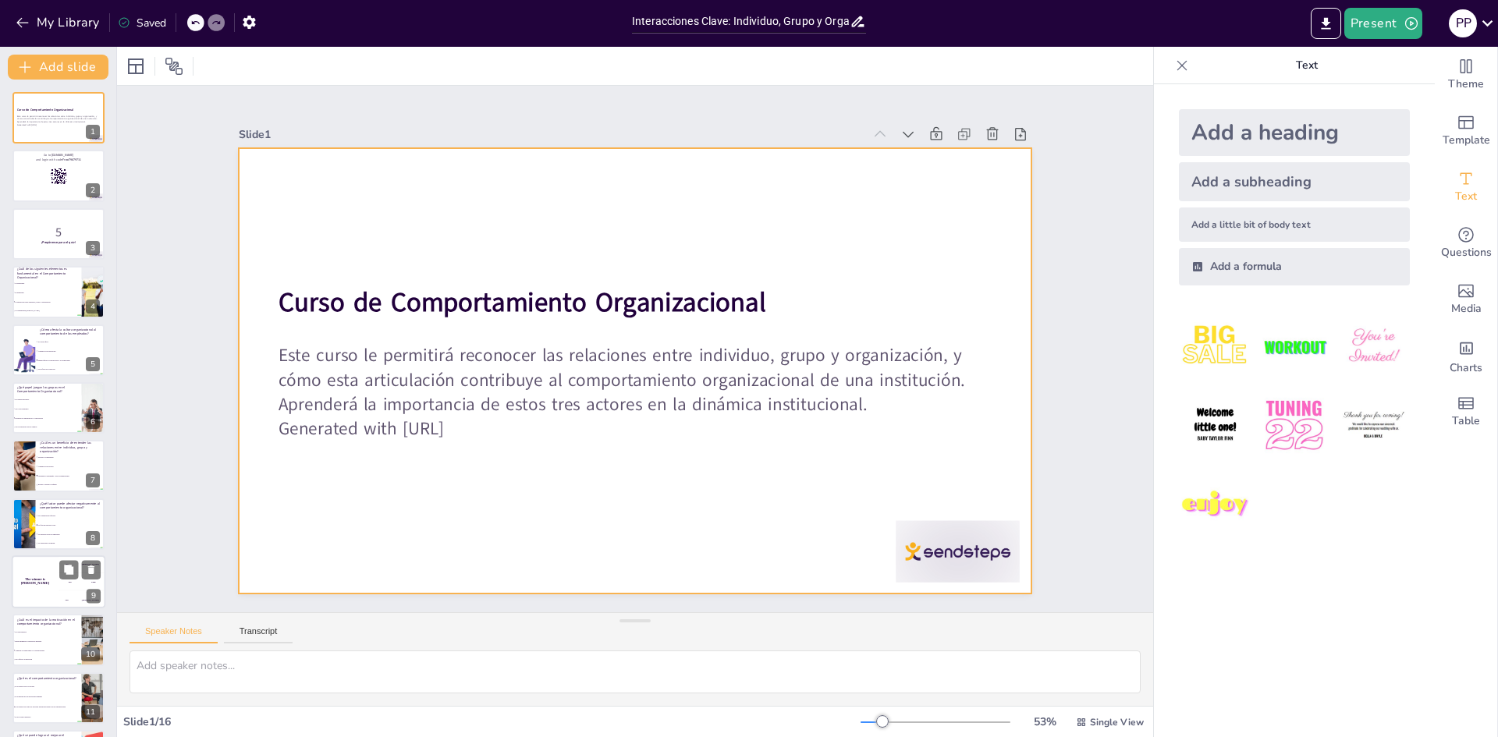
checkbox input "true"
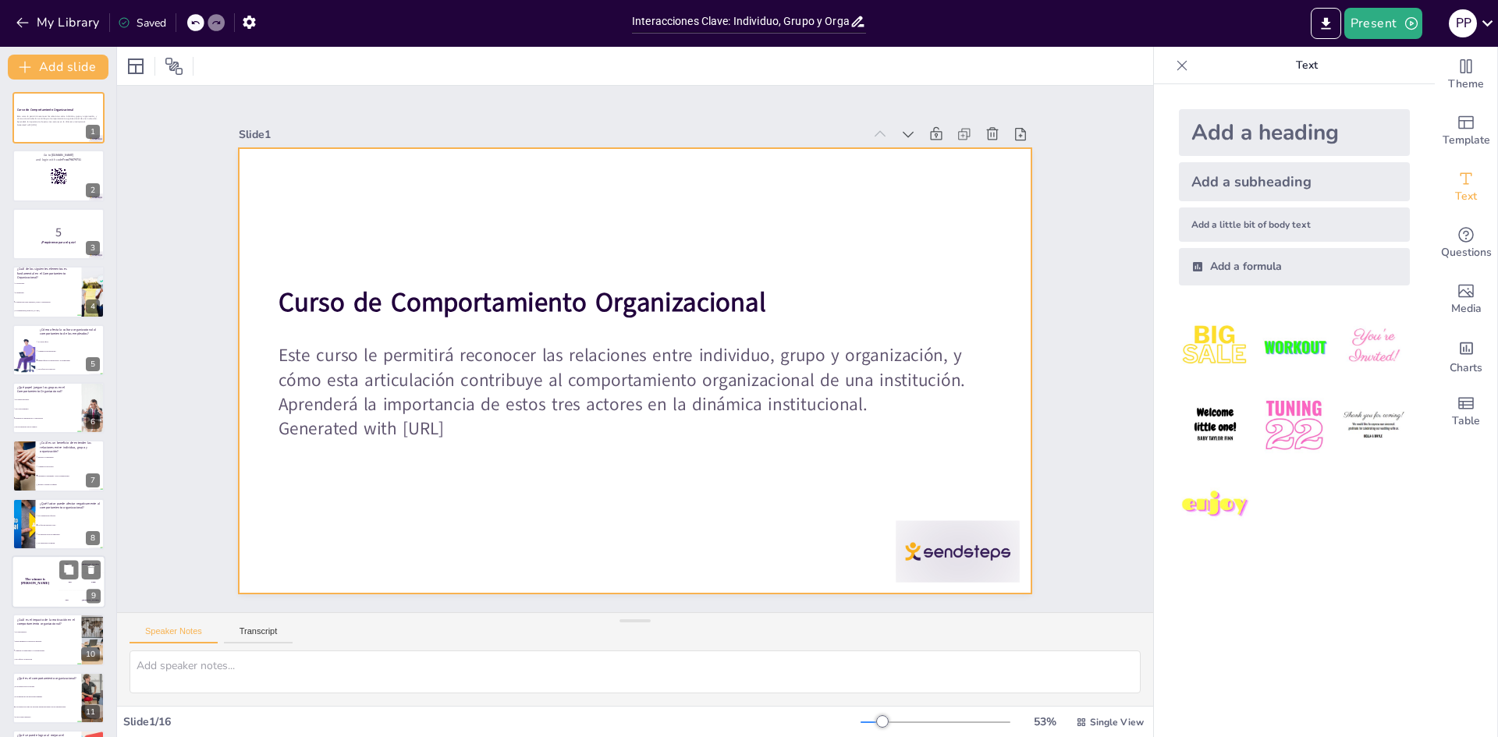
checkbox input "true"
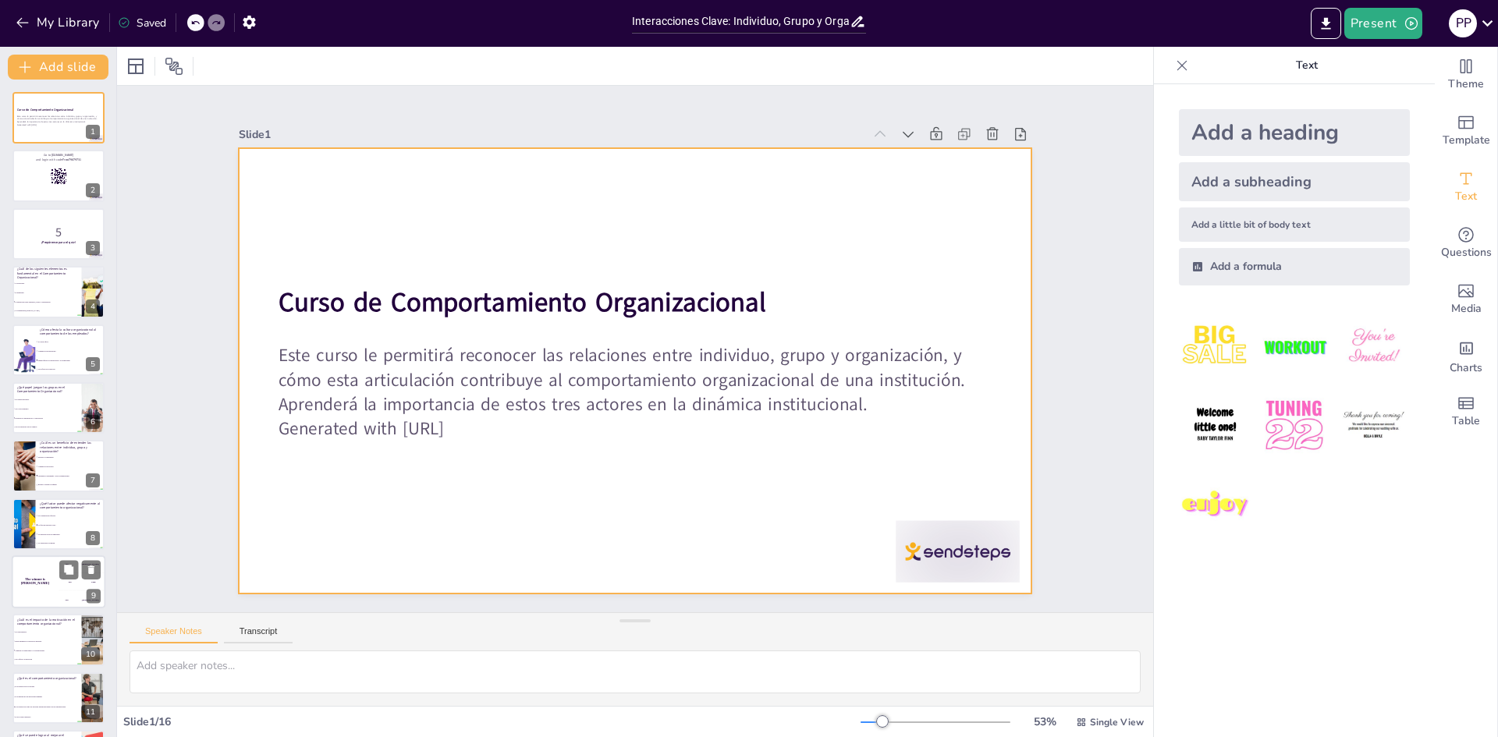
checkbox input "true"
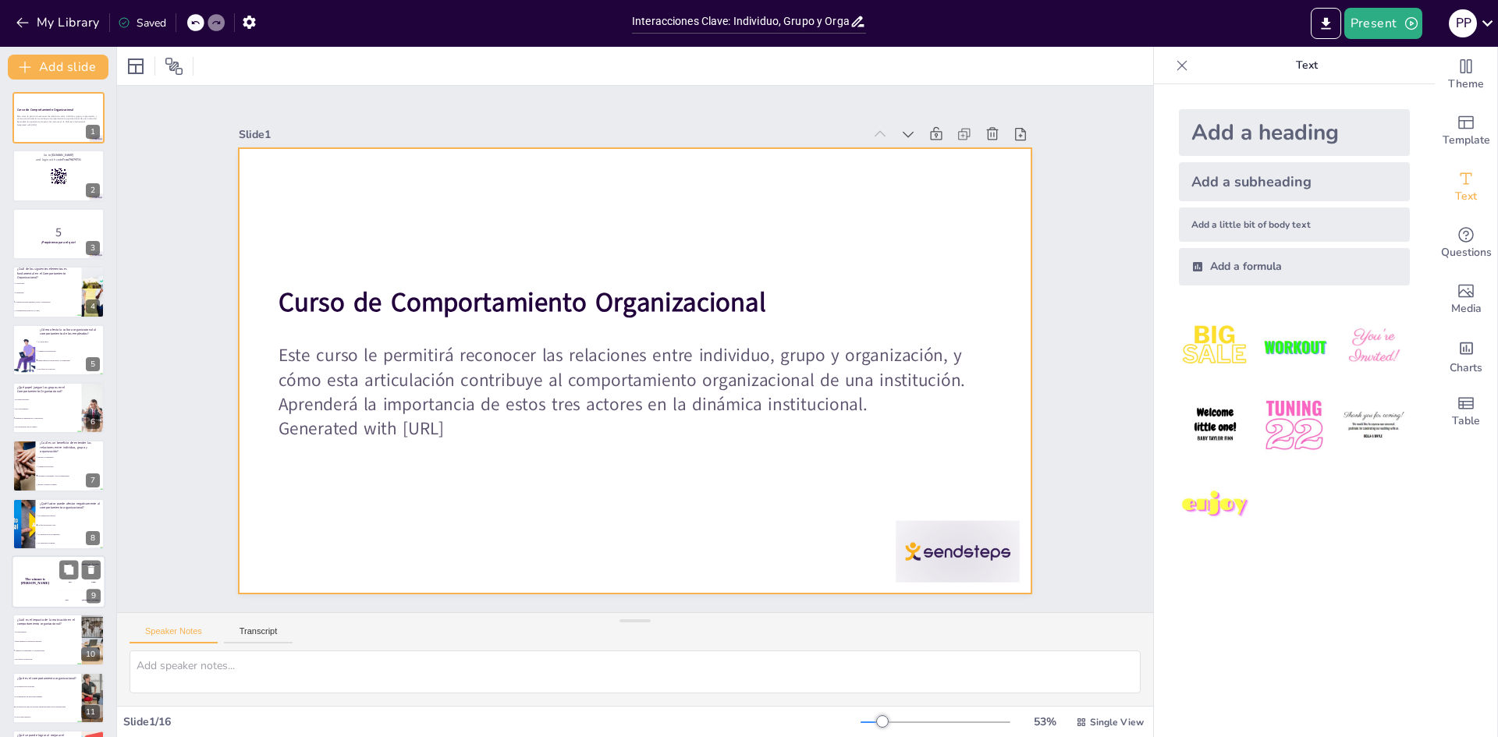
checkbox input "true"
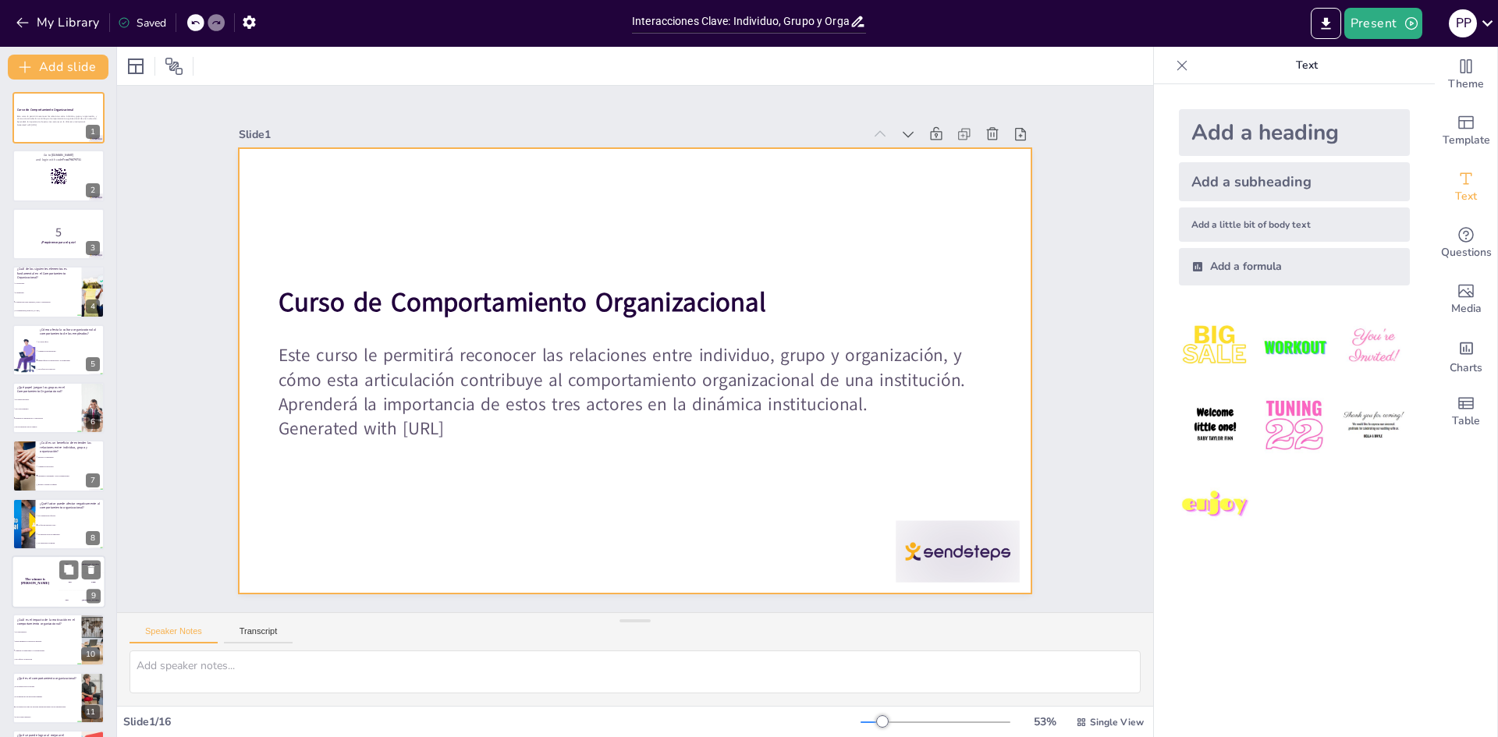
checkbox input "true"
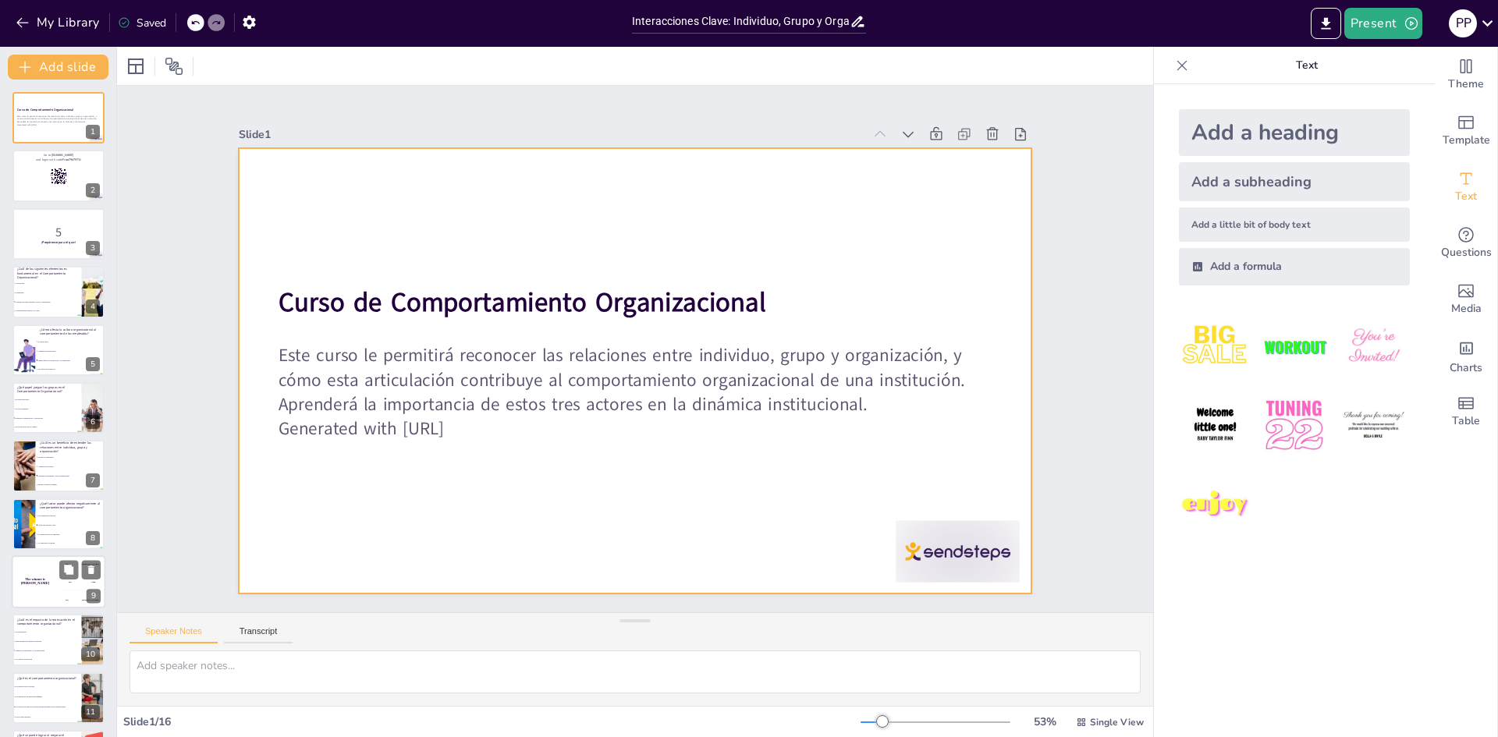
checkbox input "true"
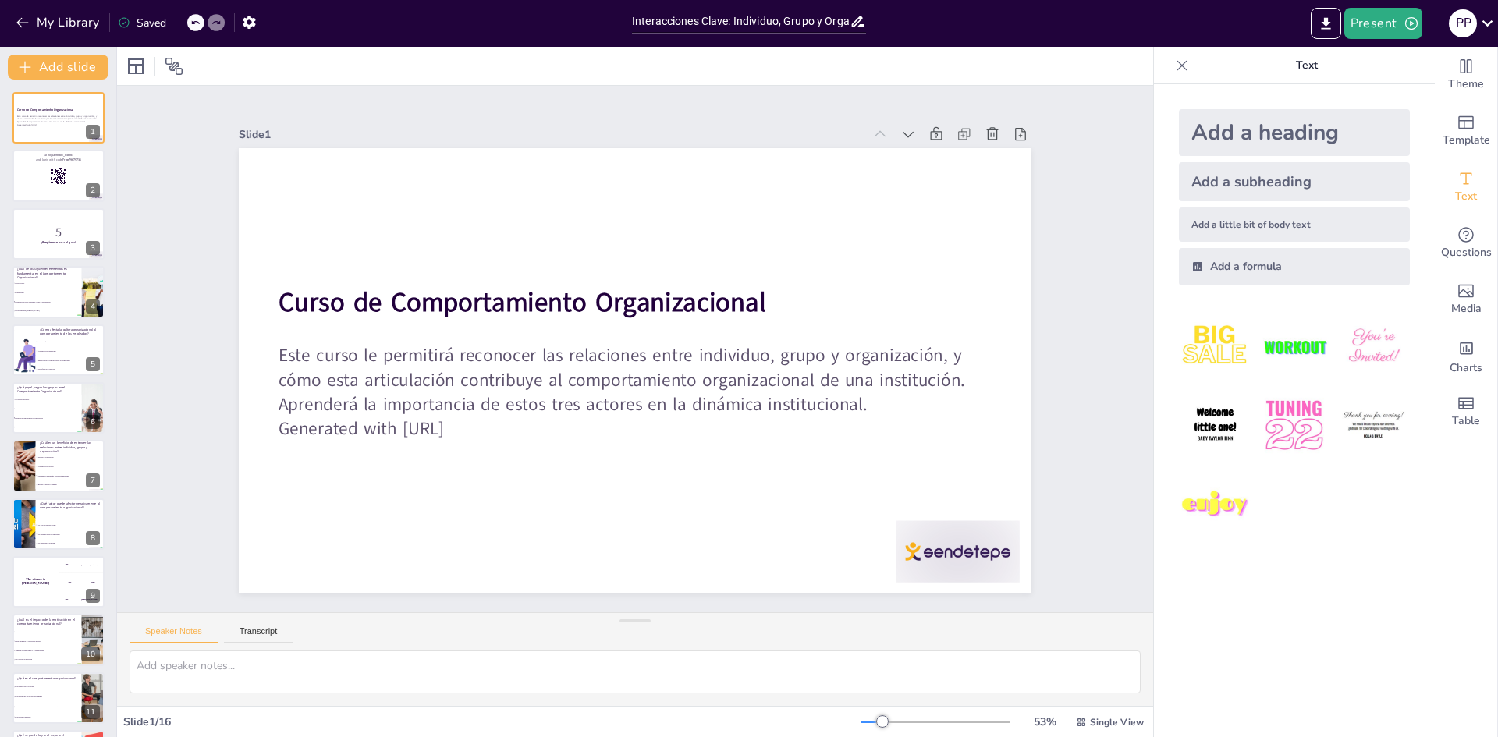
checkbox input "true"
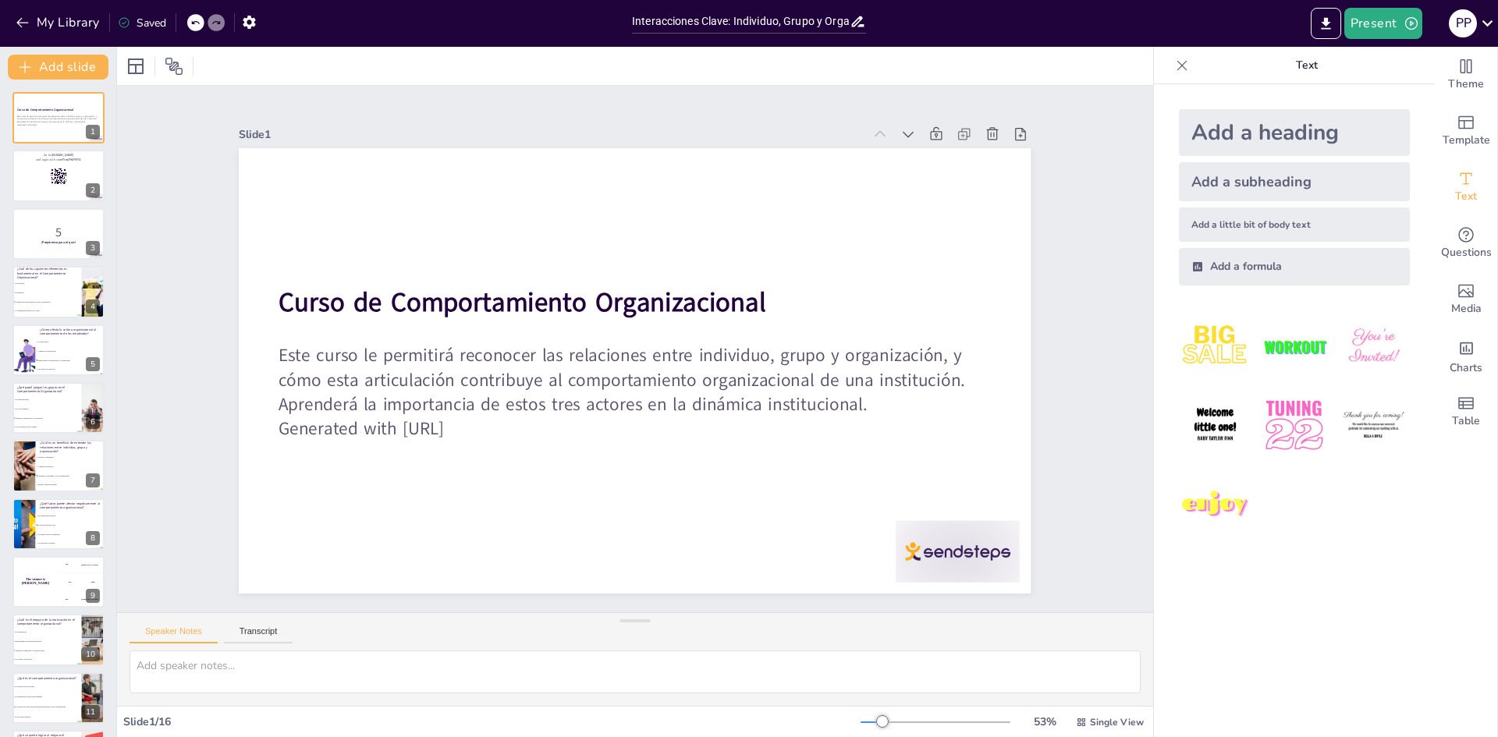
checkbox input "true"
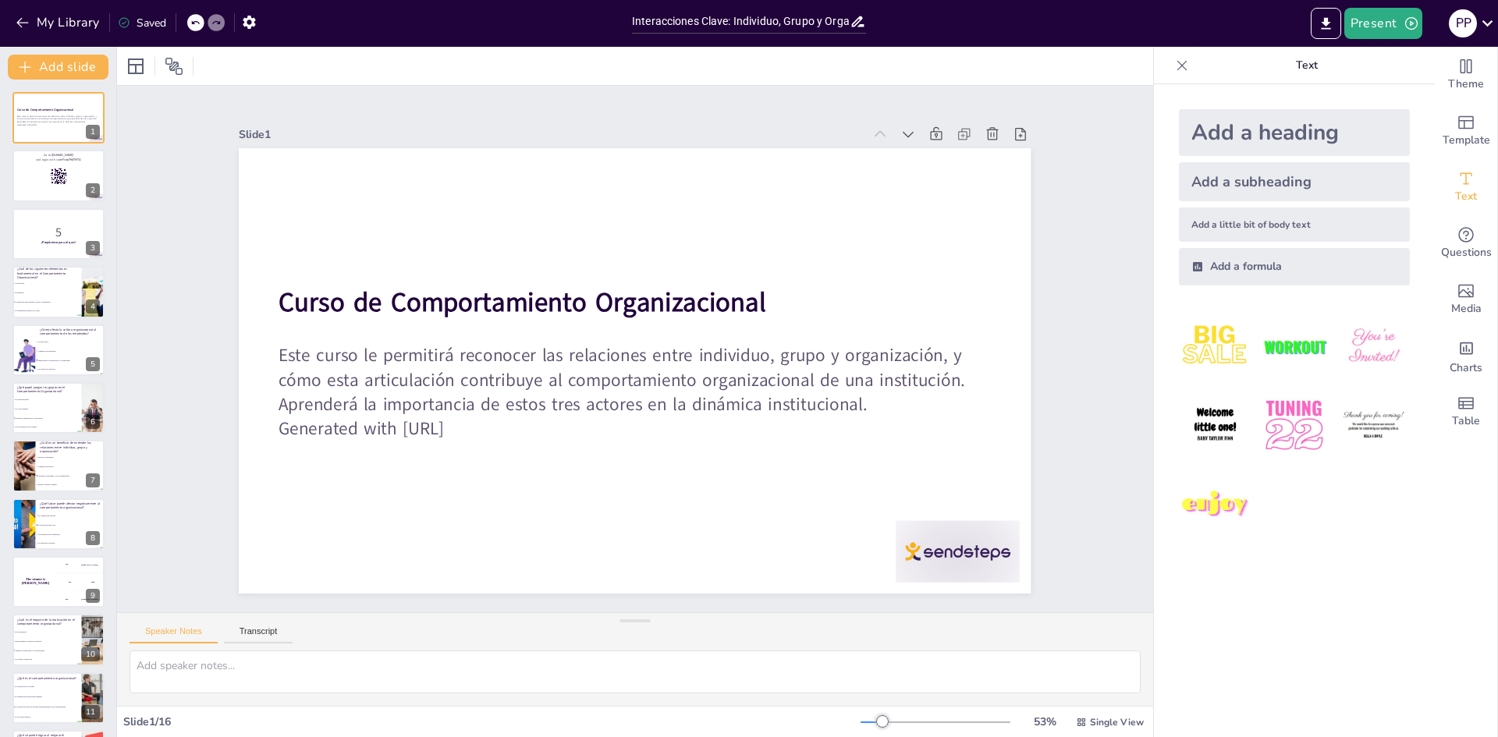
checkbox input "true"
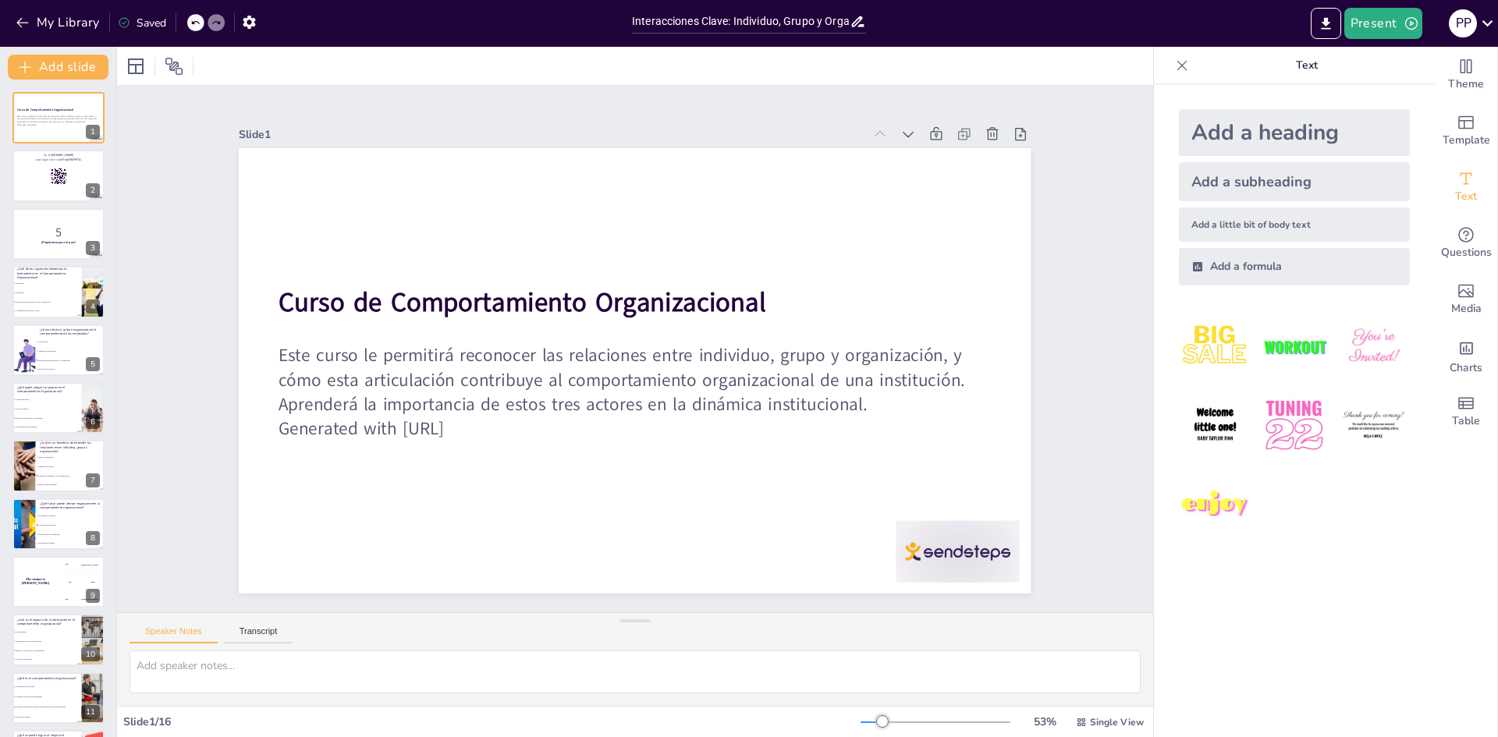
checkbox input "true"
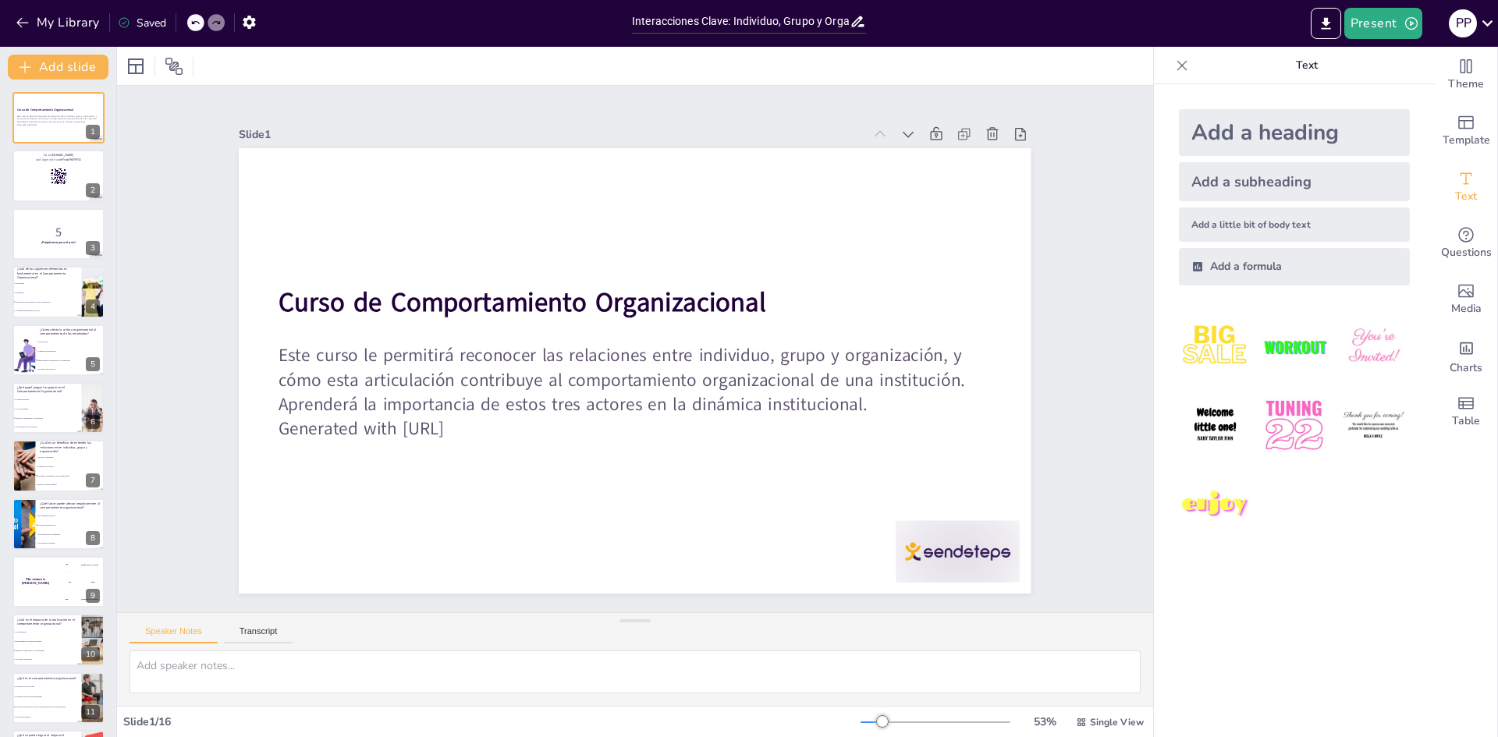
checkbox input "true"
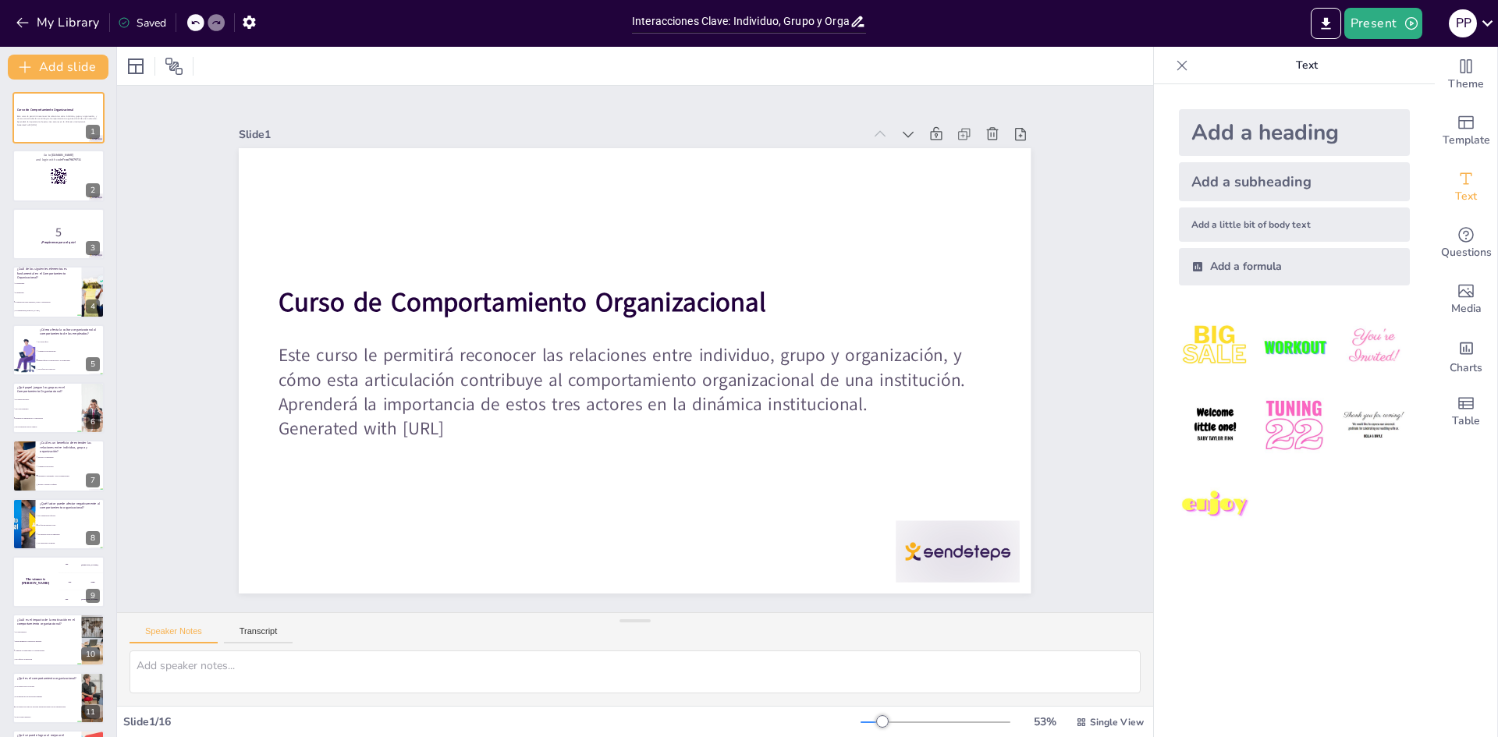
checkbox input "true"
click at [1376, 27] on button "Present" at bounding box center [1383, 23] width 78 height 31
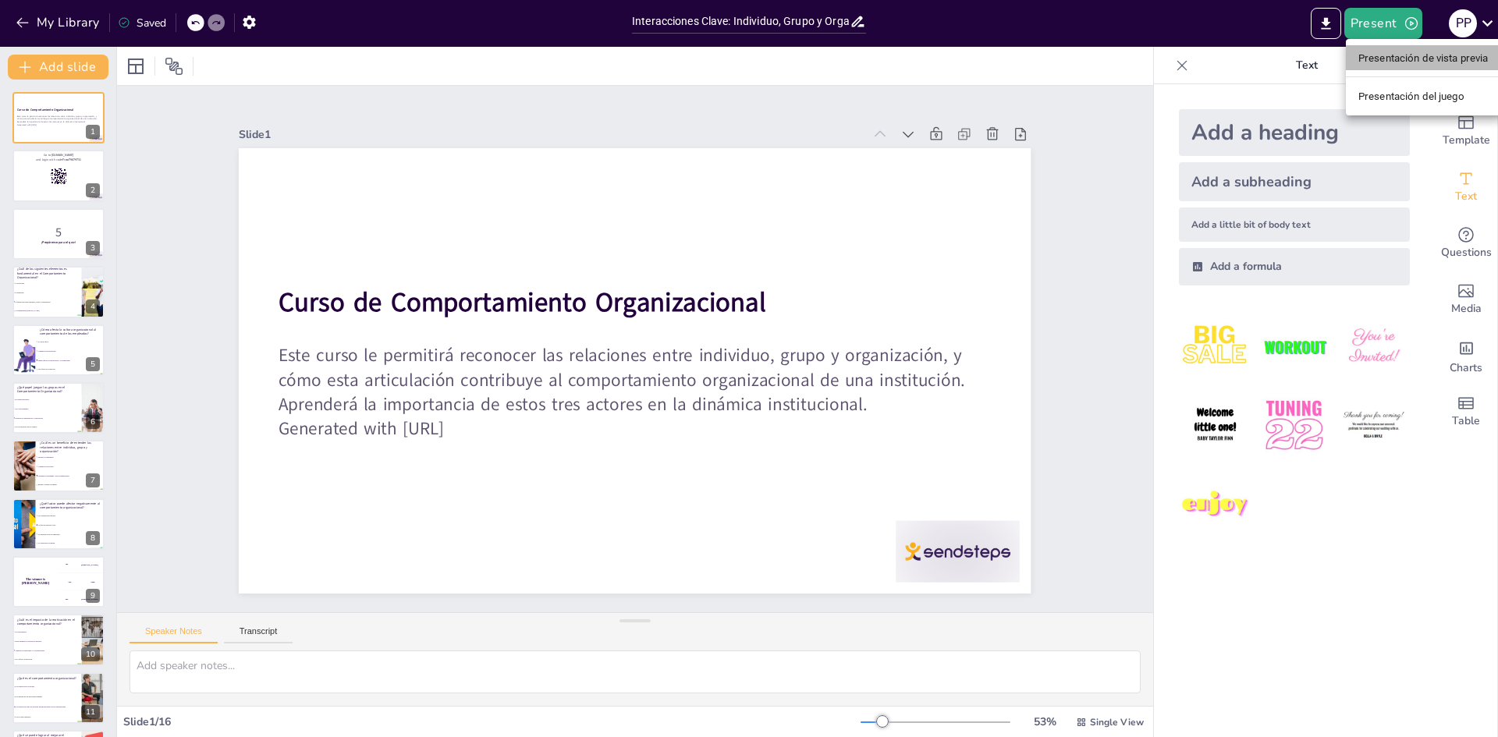
click at [1385, 63] on font "Presentación de vista previa" at bounding box center [1423, 58] width 130 height 12
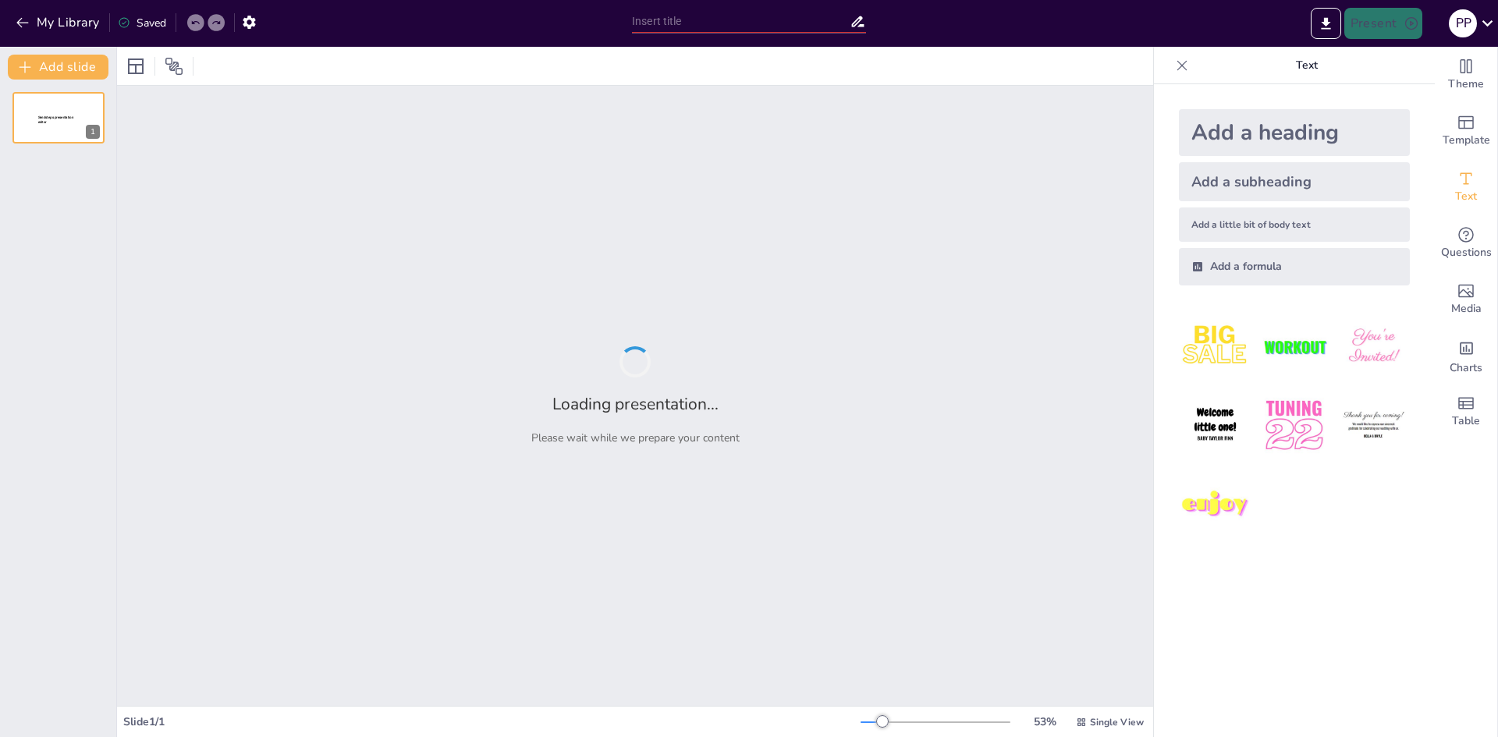
type input "Interacciones Clave: Individuo, Grupo y Organización en el Comportamiento Organ…"
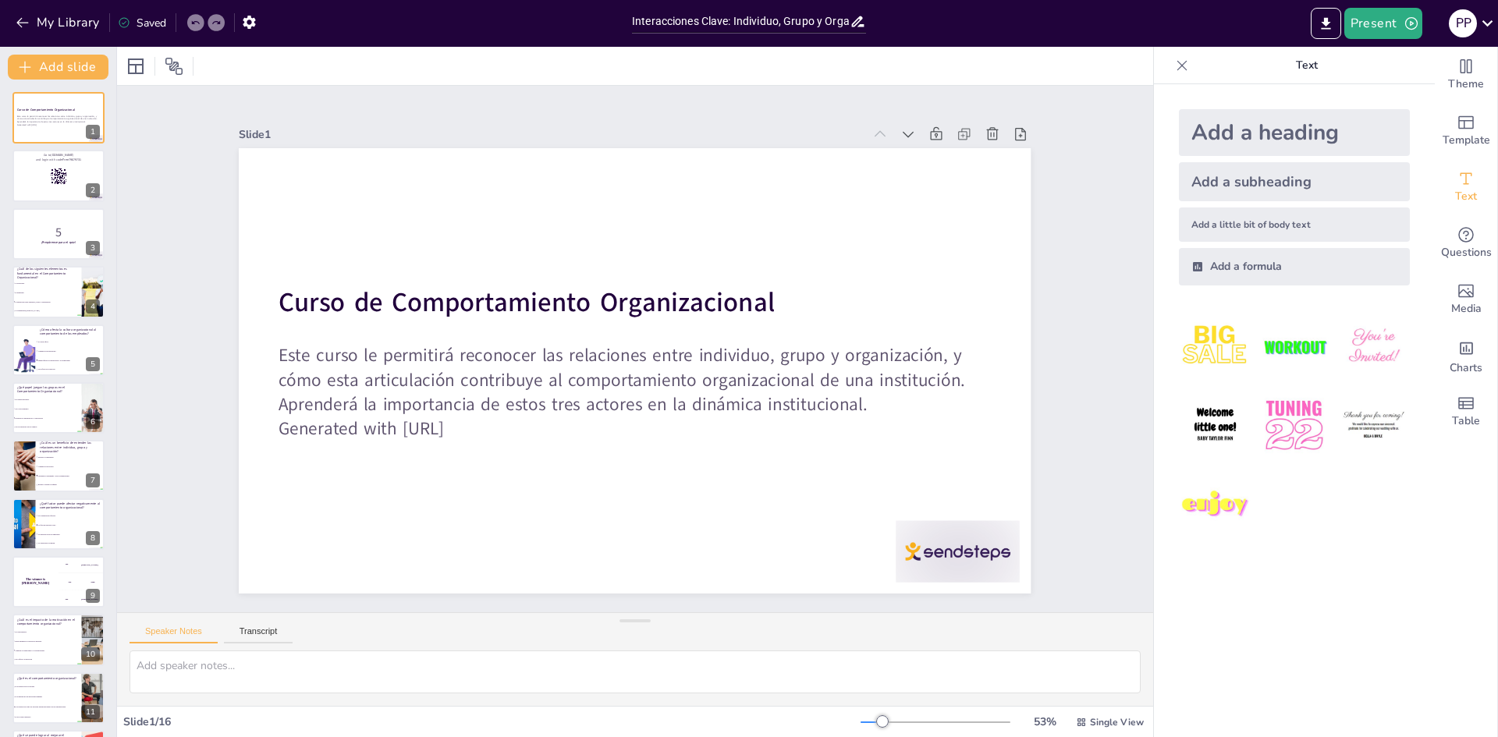
checkbox input "true"
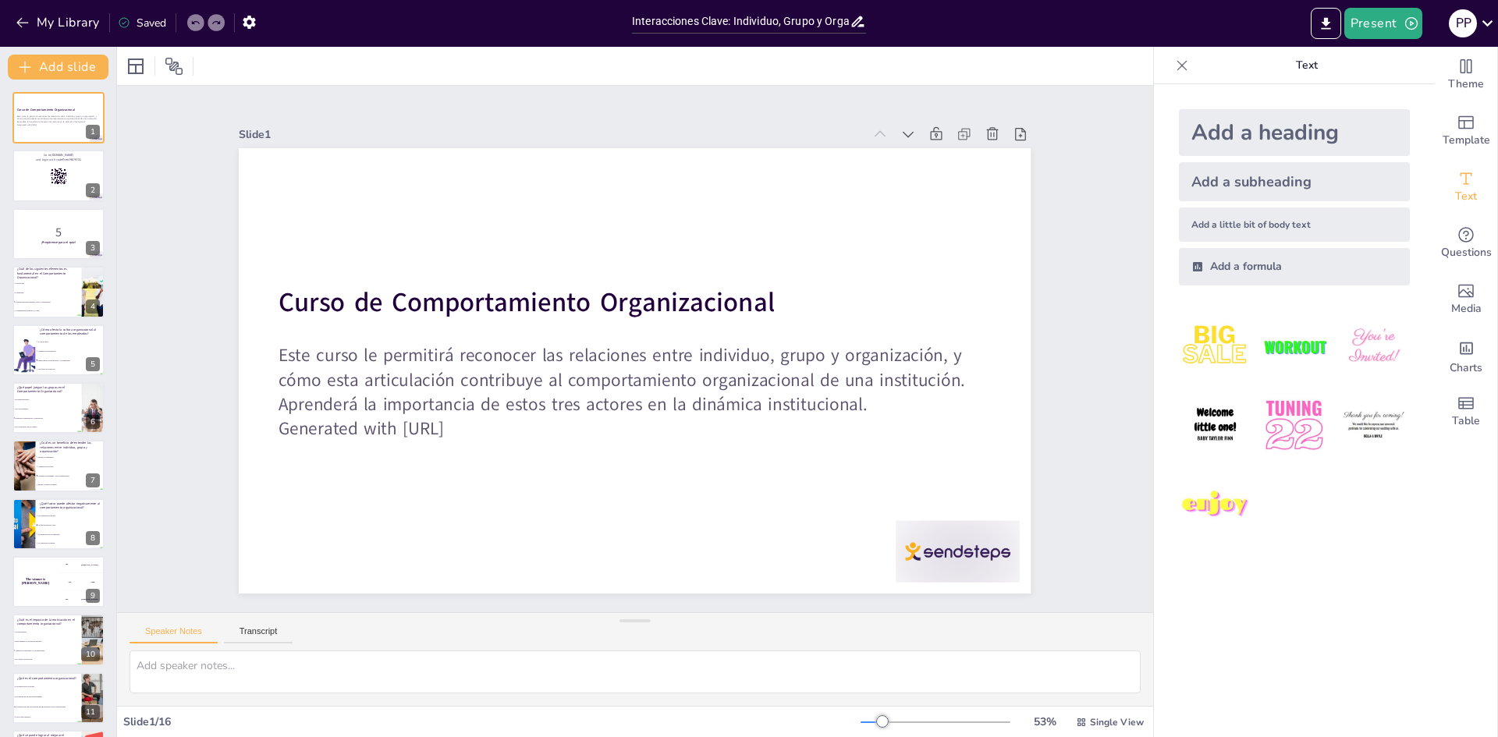
checkbox input "true"
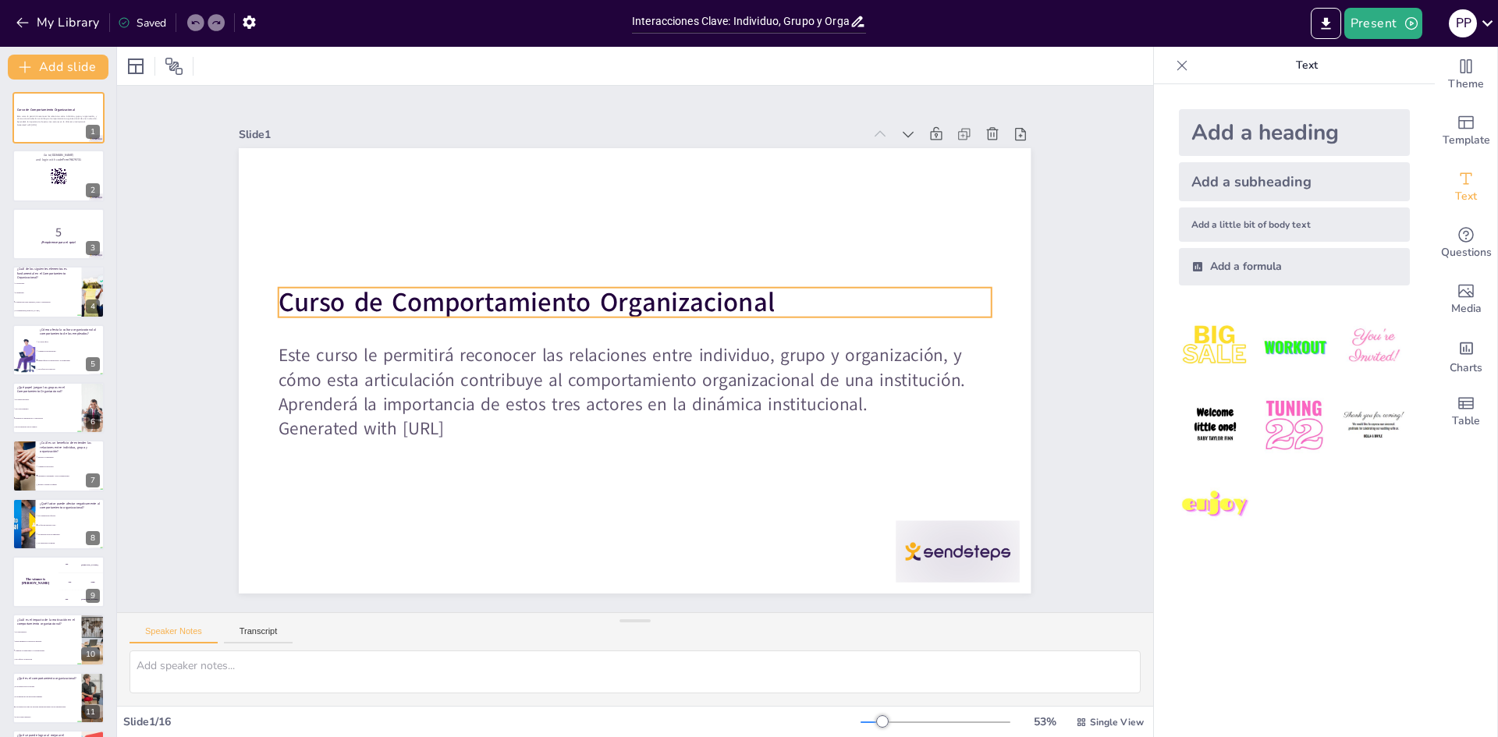
checkbox input "true"
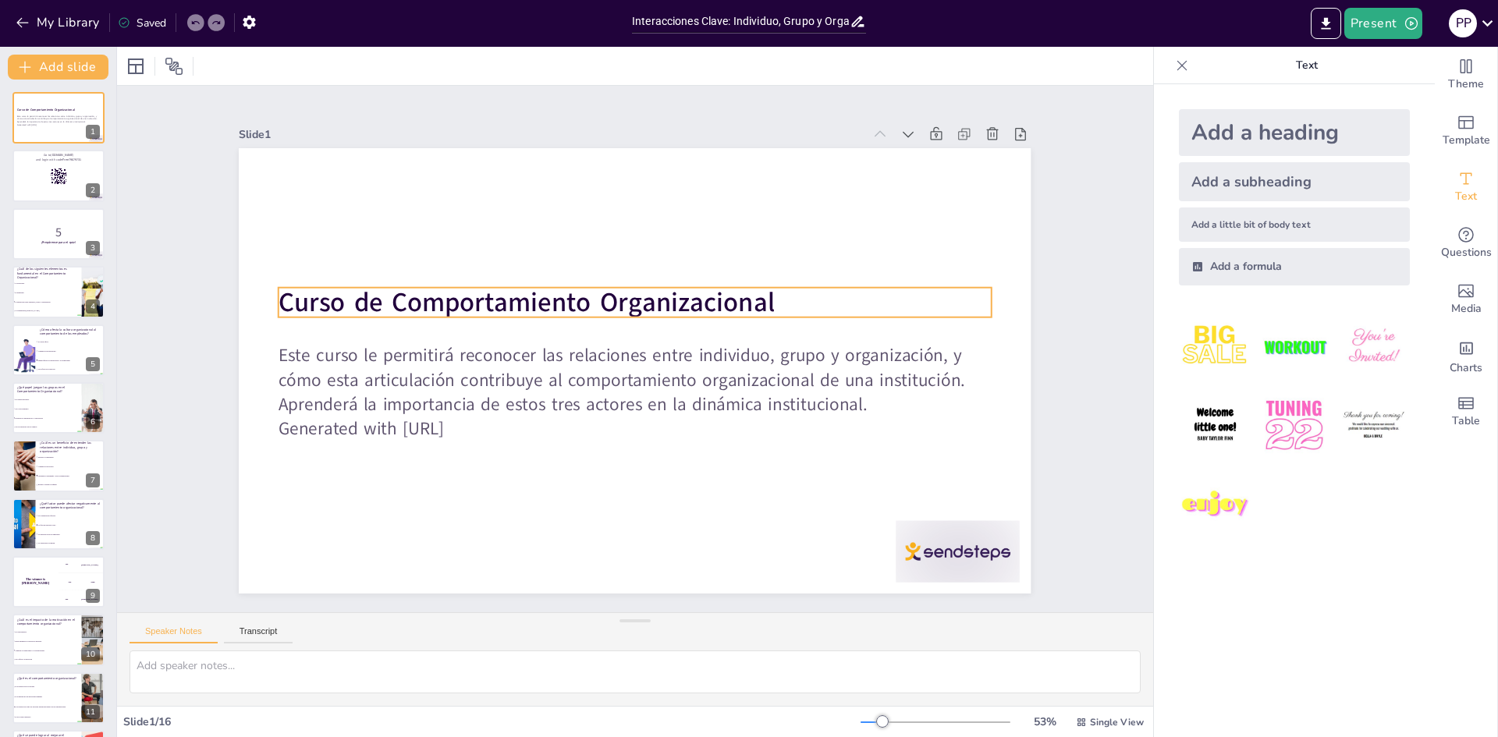
checkbox input "true"
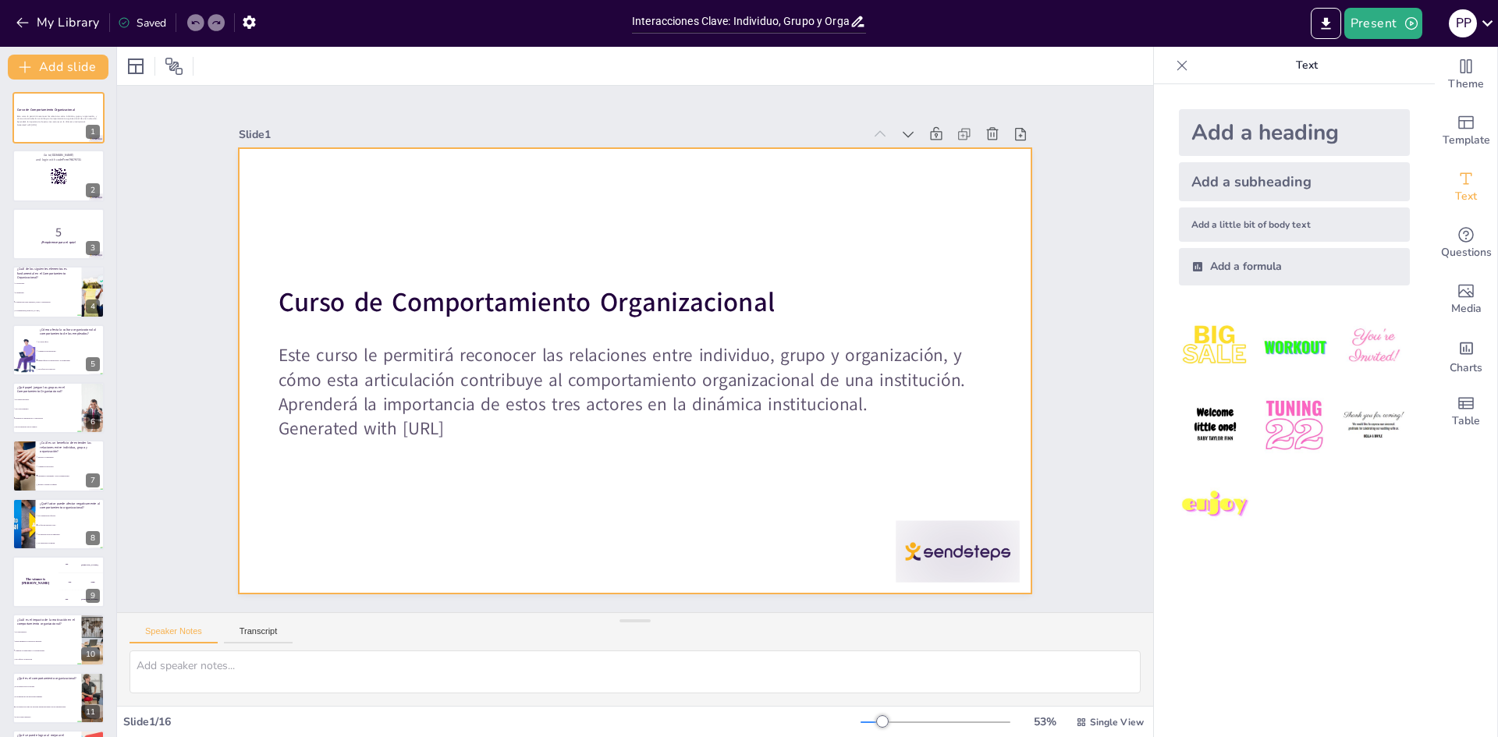
checkbox input "true"
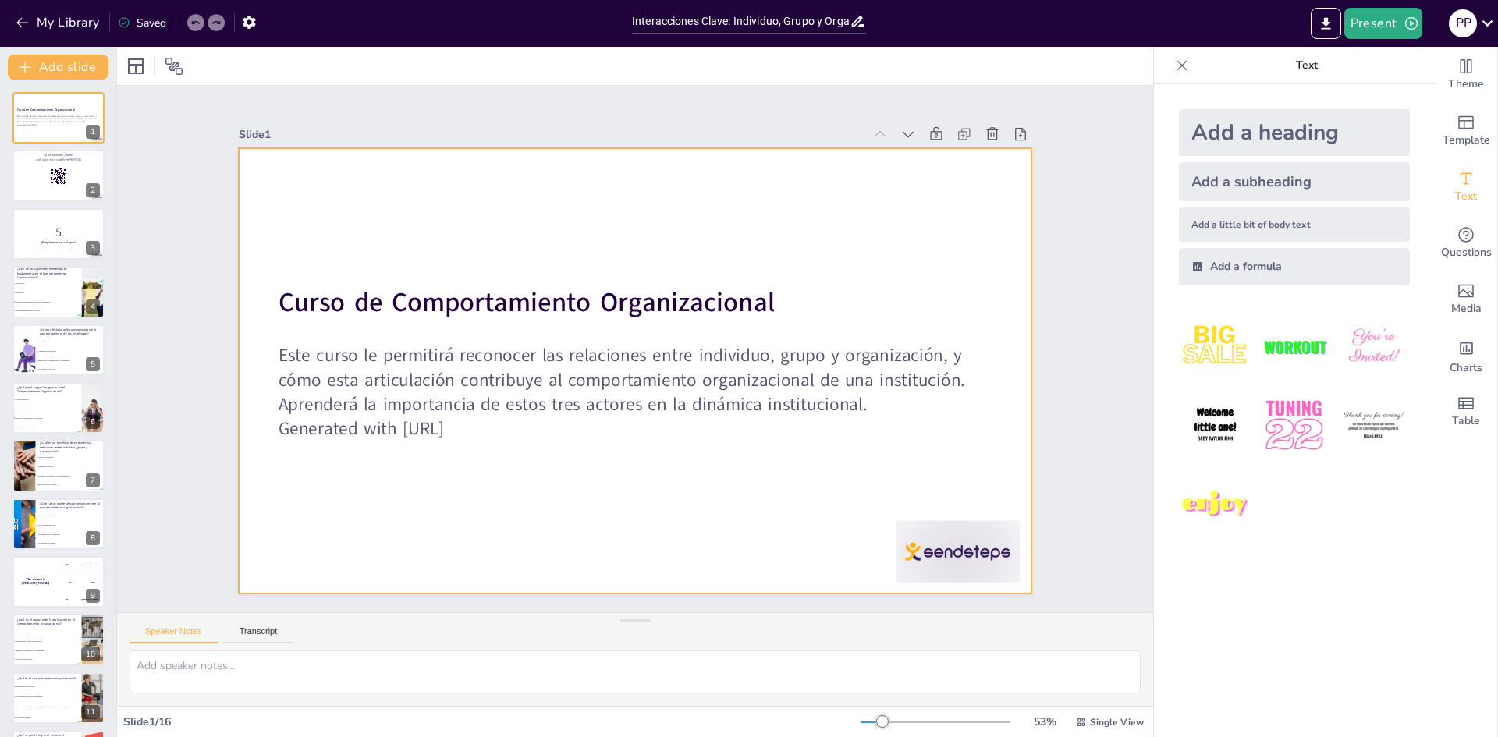
checkbox input "true"
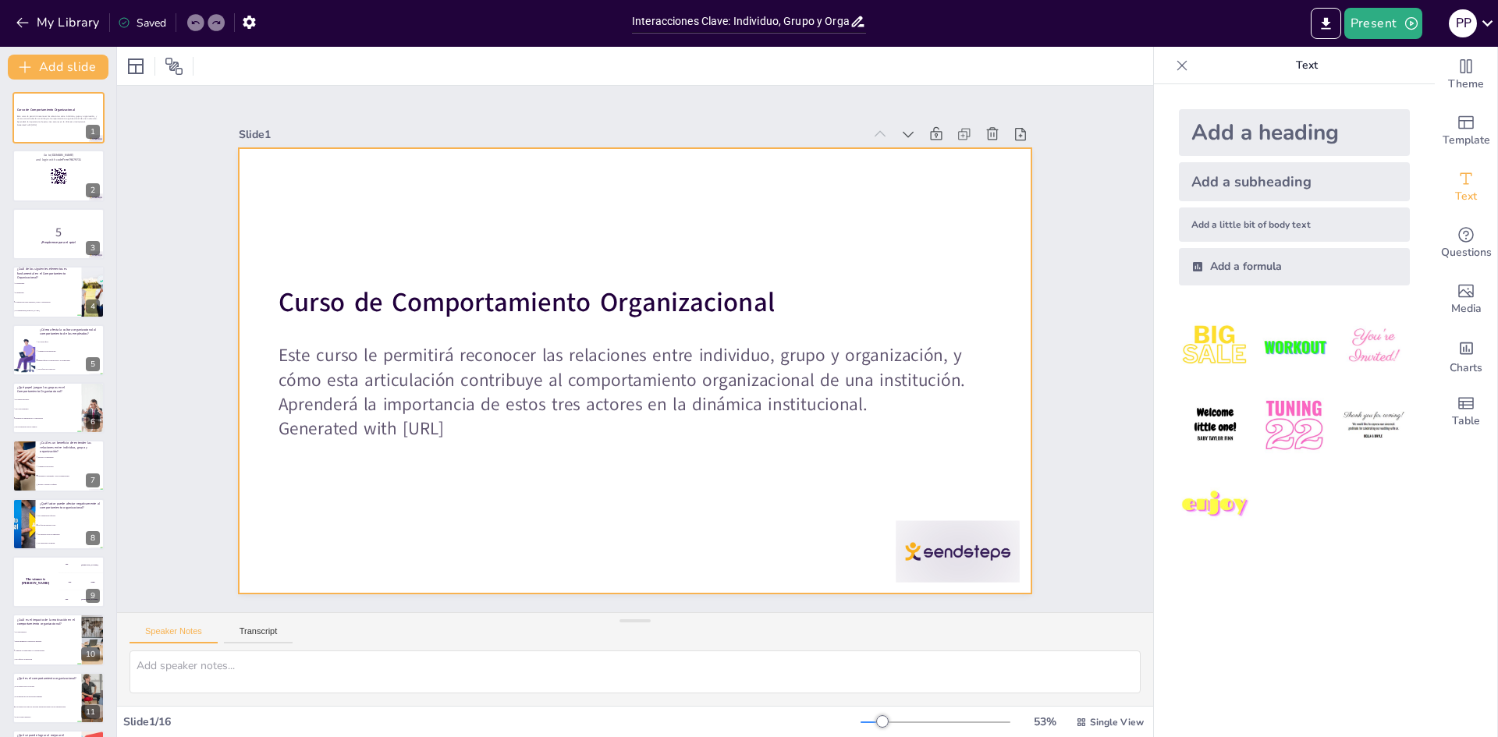
checkbox input "true"
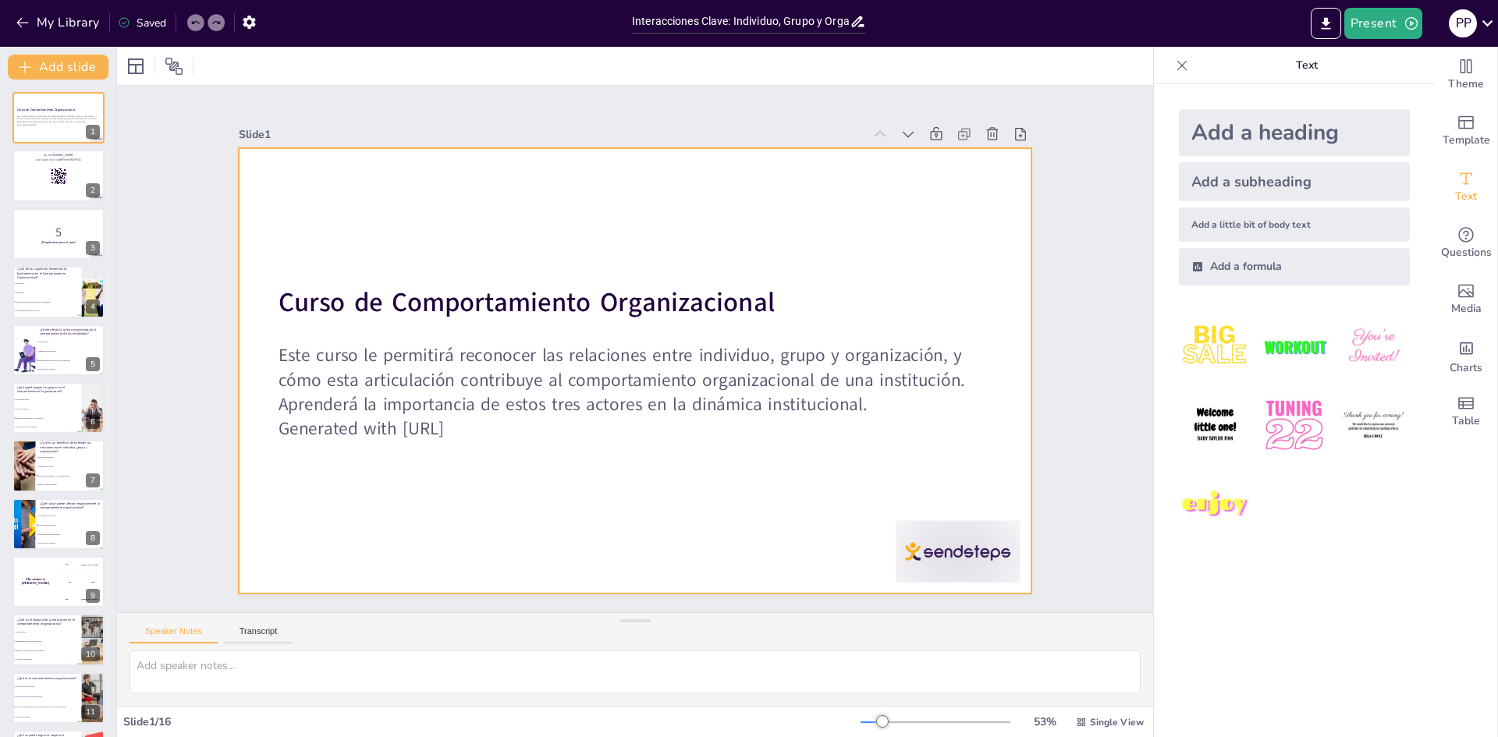
checkbox input "true"
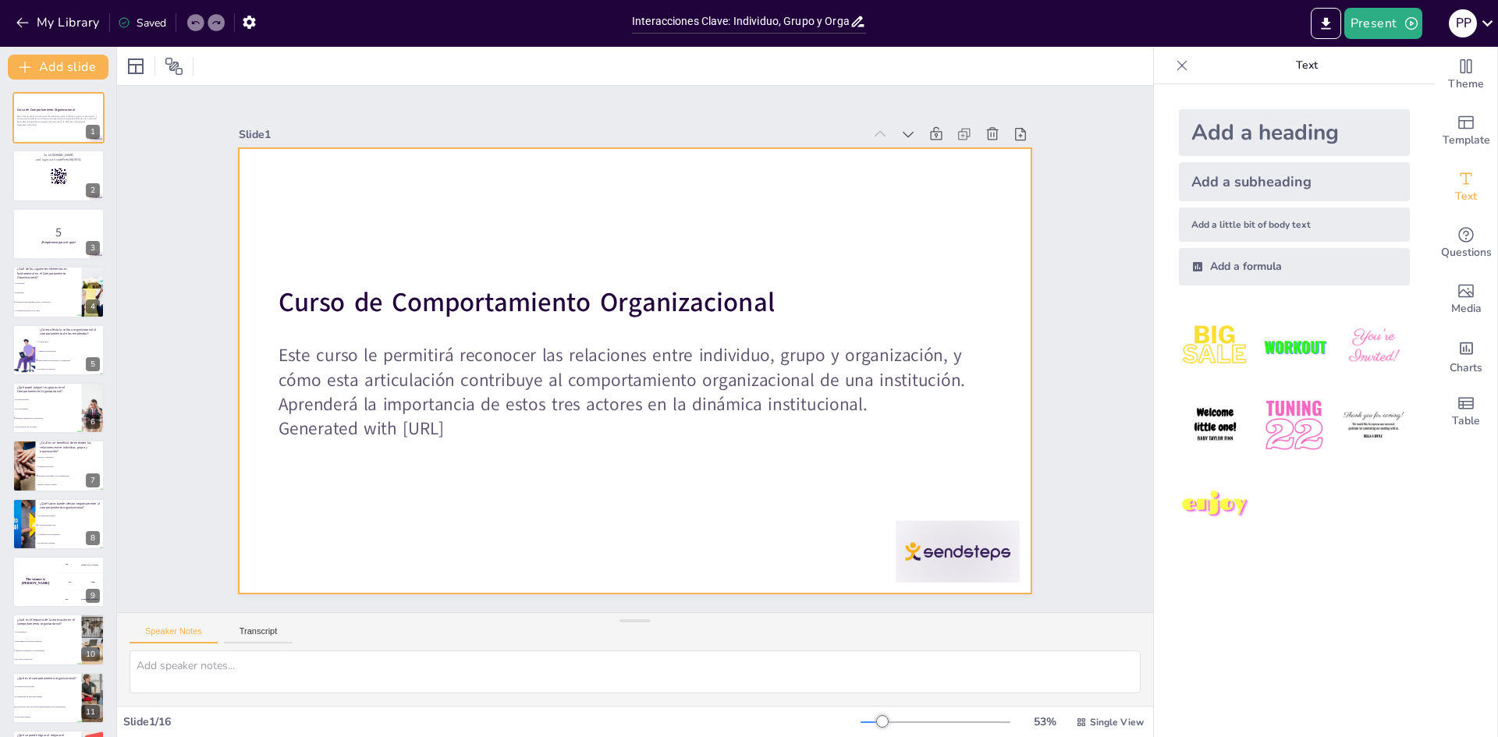
checkbox input "true"
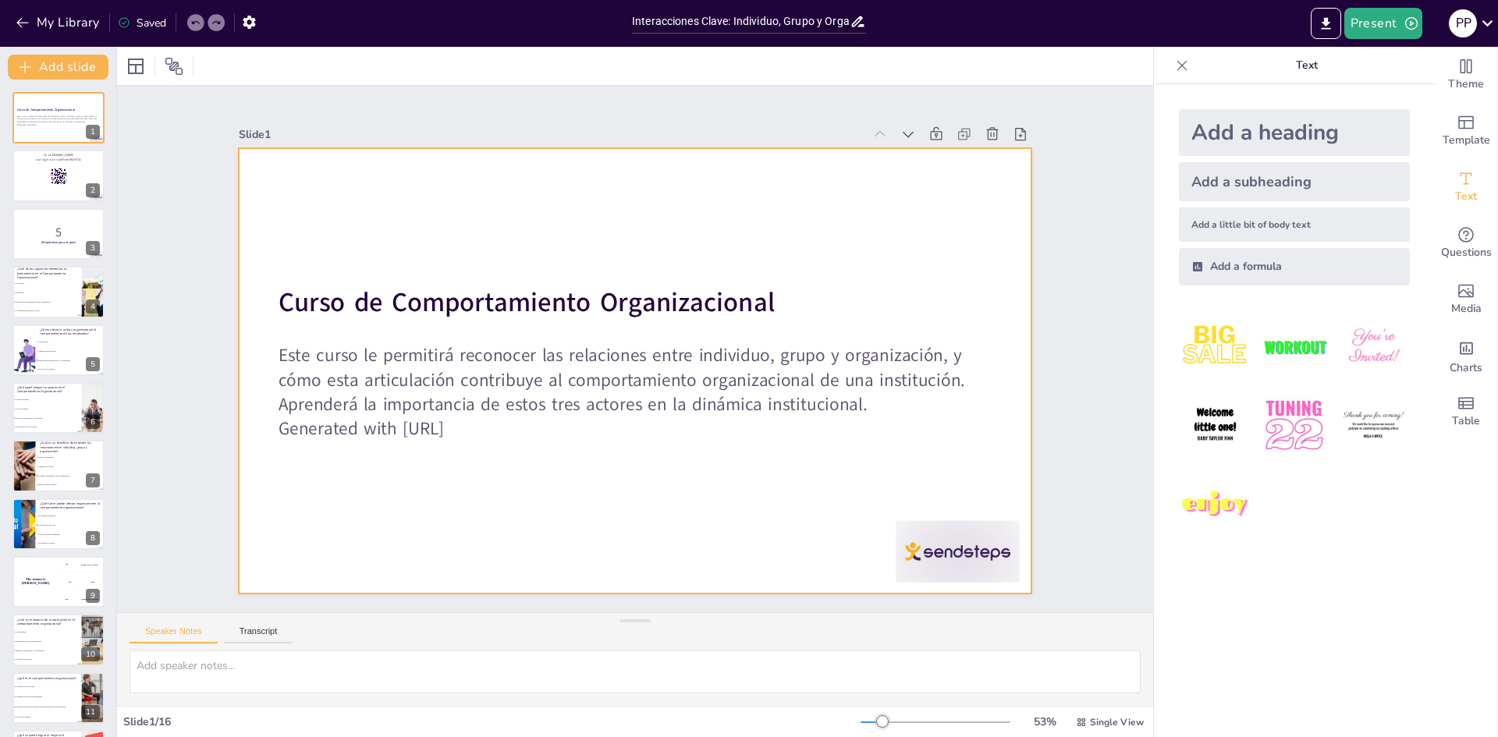
checkbox input "true"
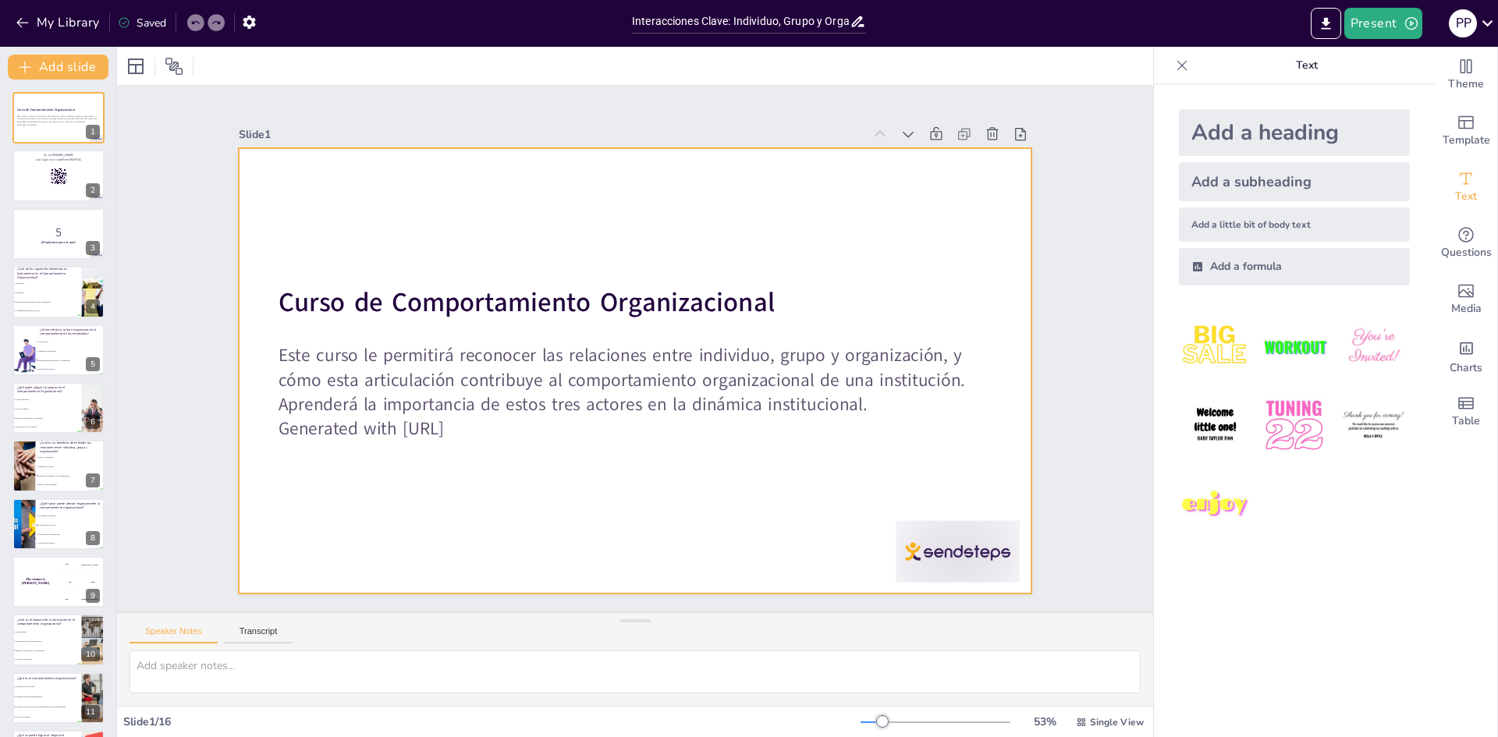
checkbox input "true"
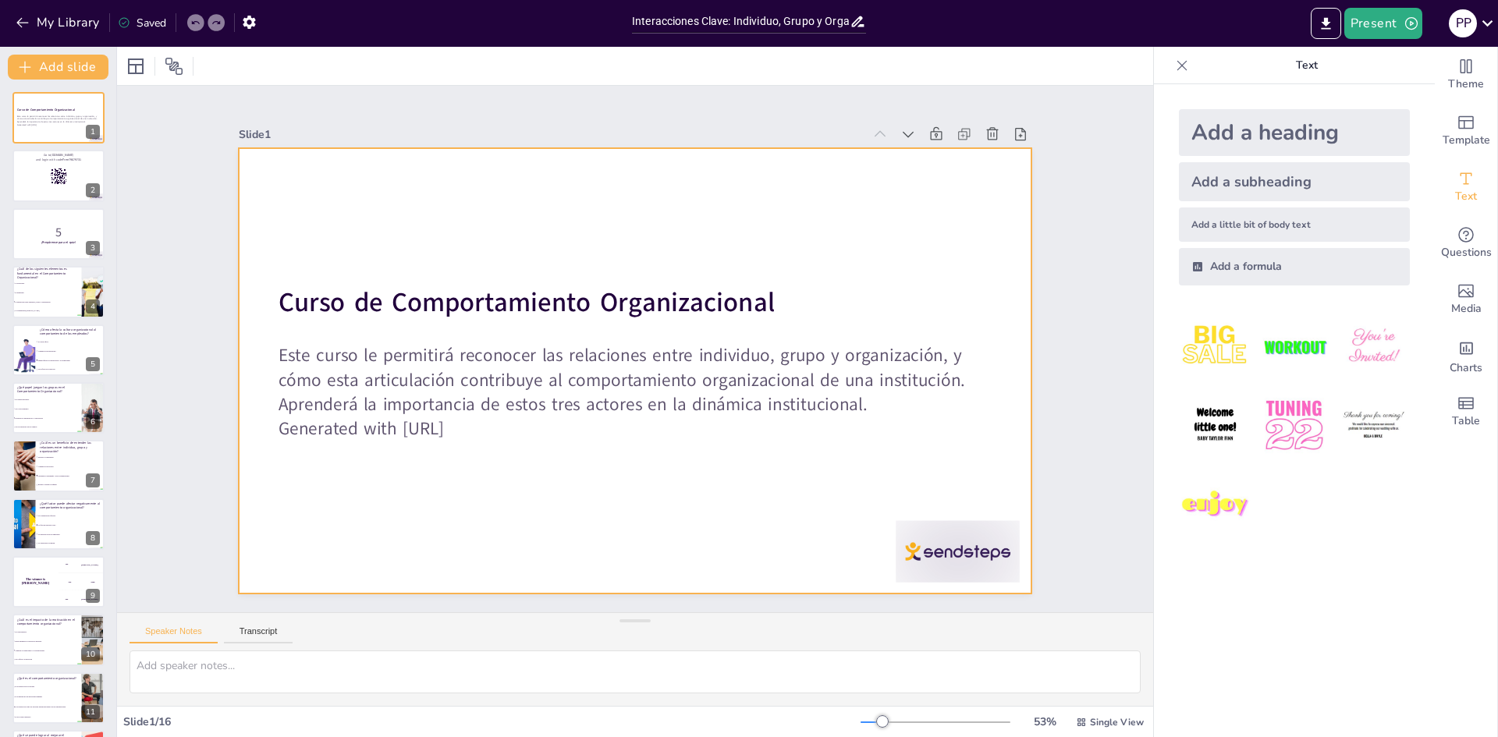
checkbox input "true"
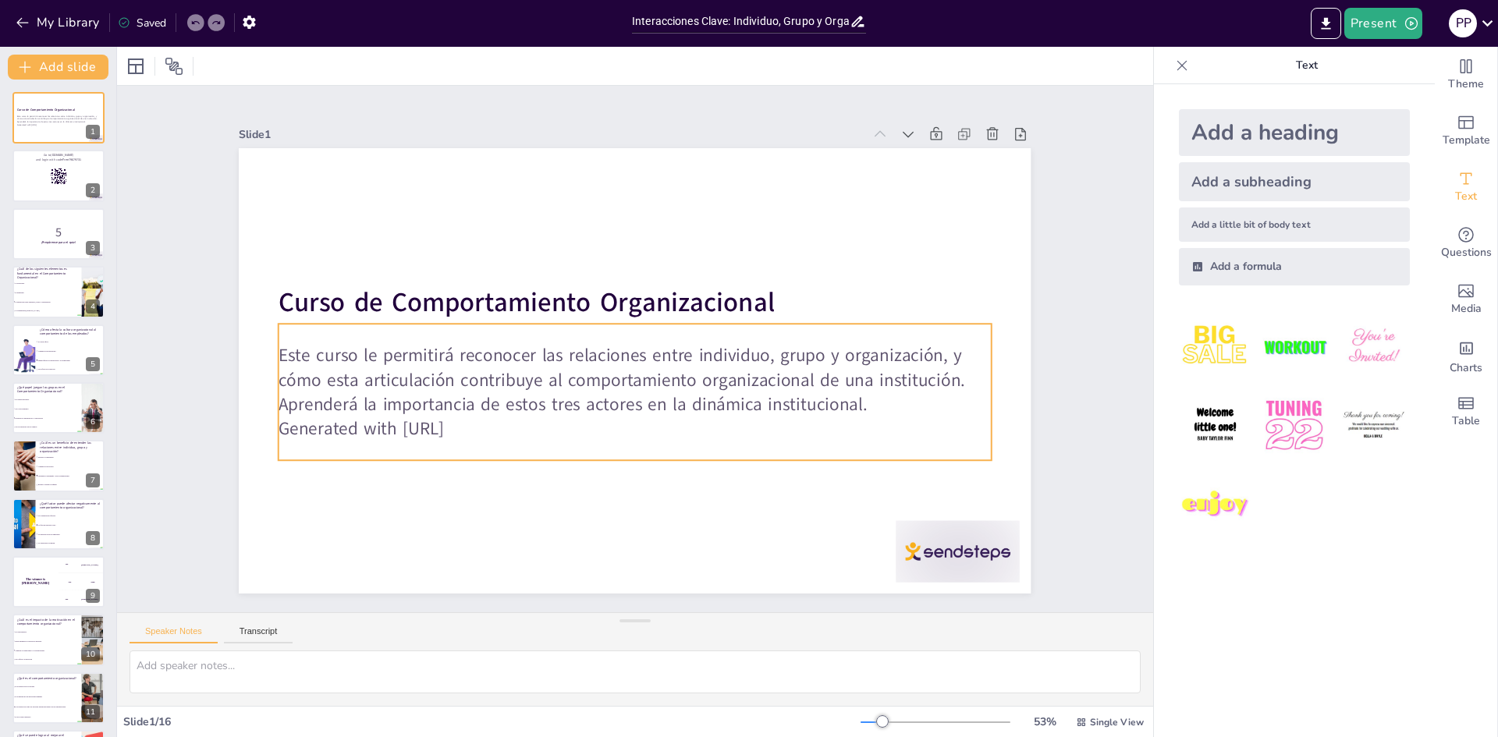
checkbox input "true"
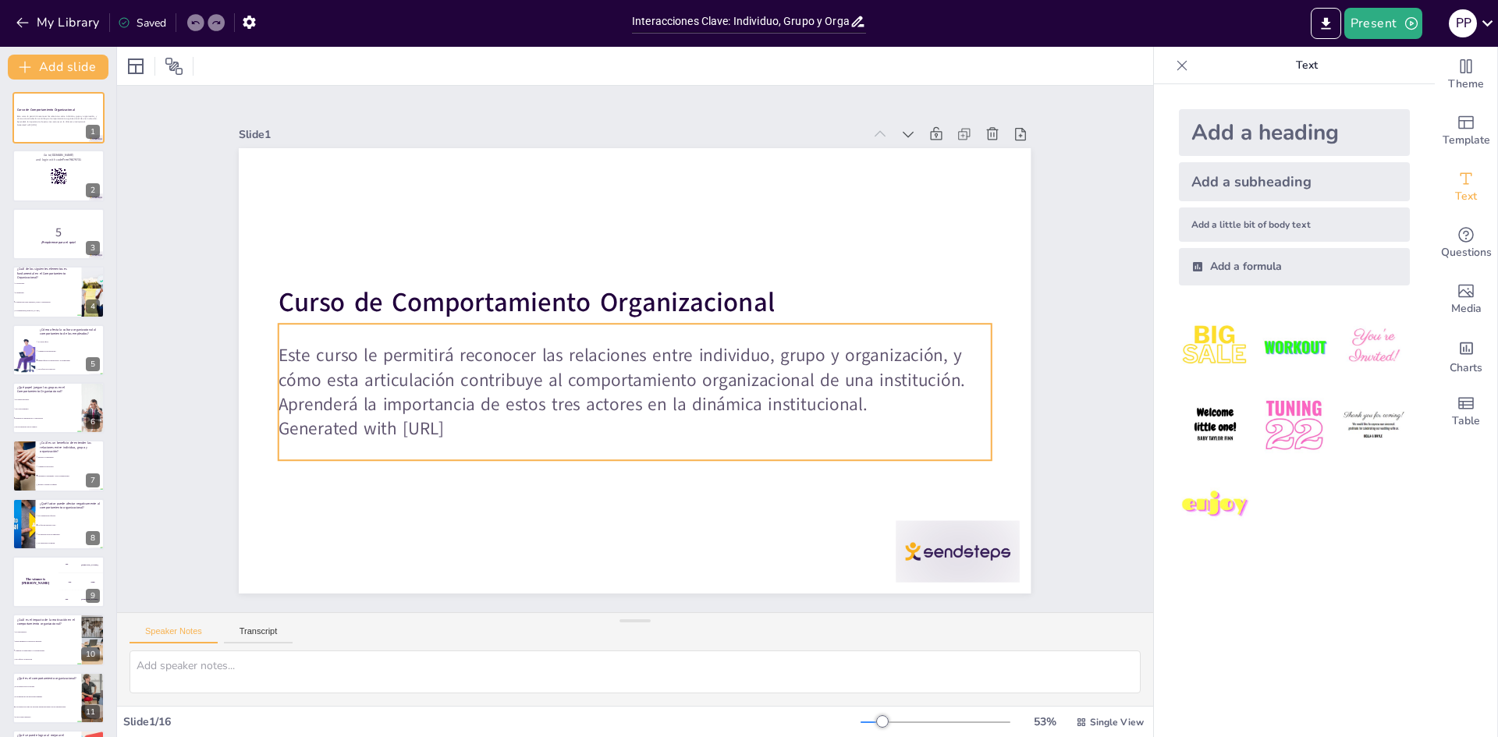
checkbox input "true"
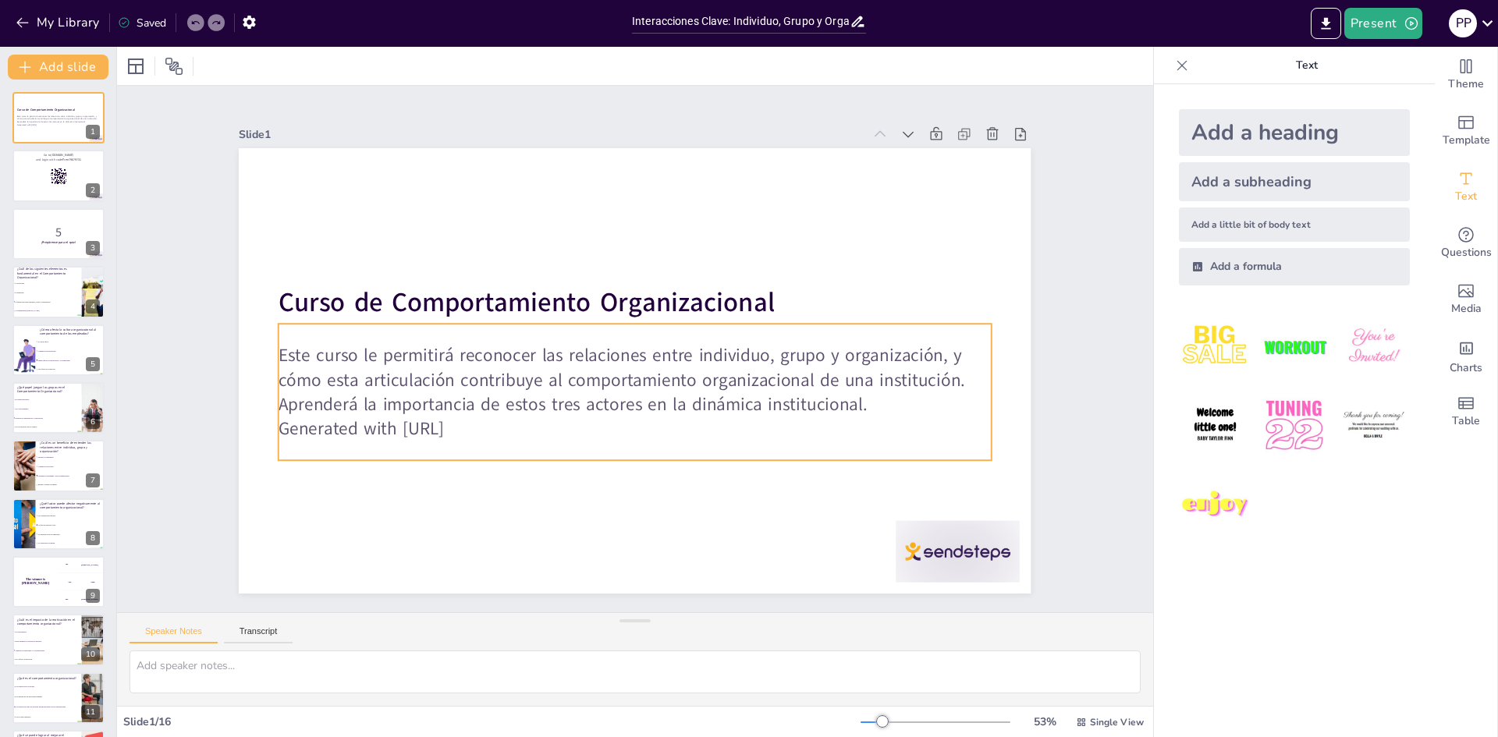
checkbox input "true"
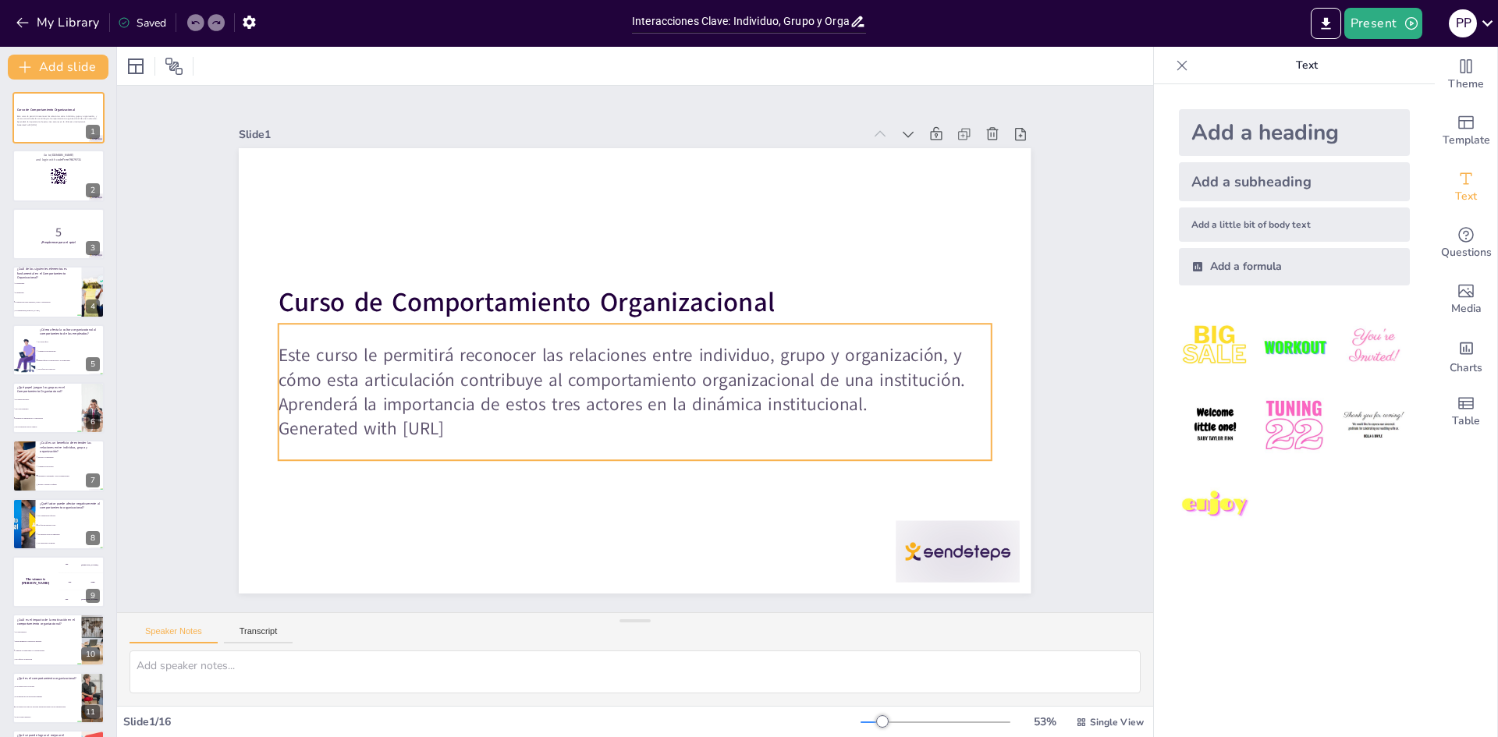
checkbox input "true"
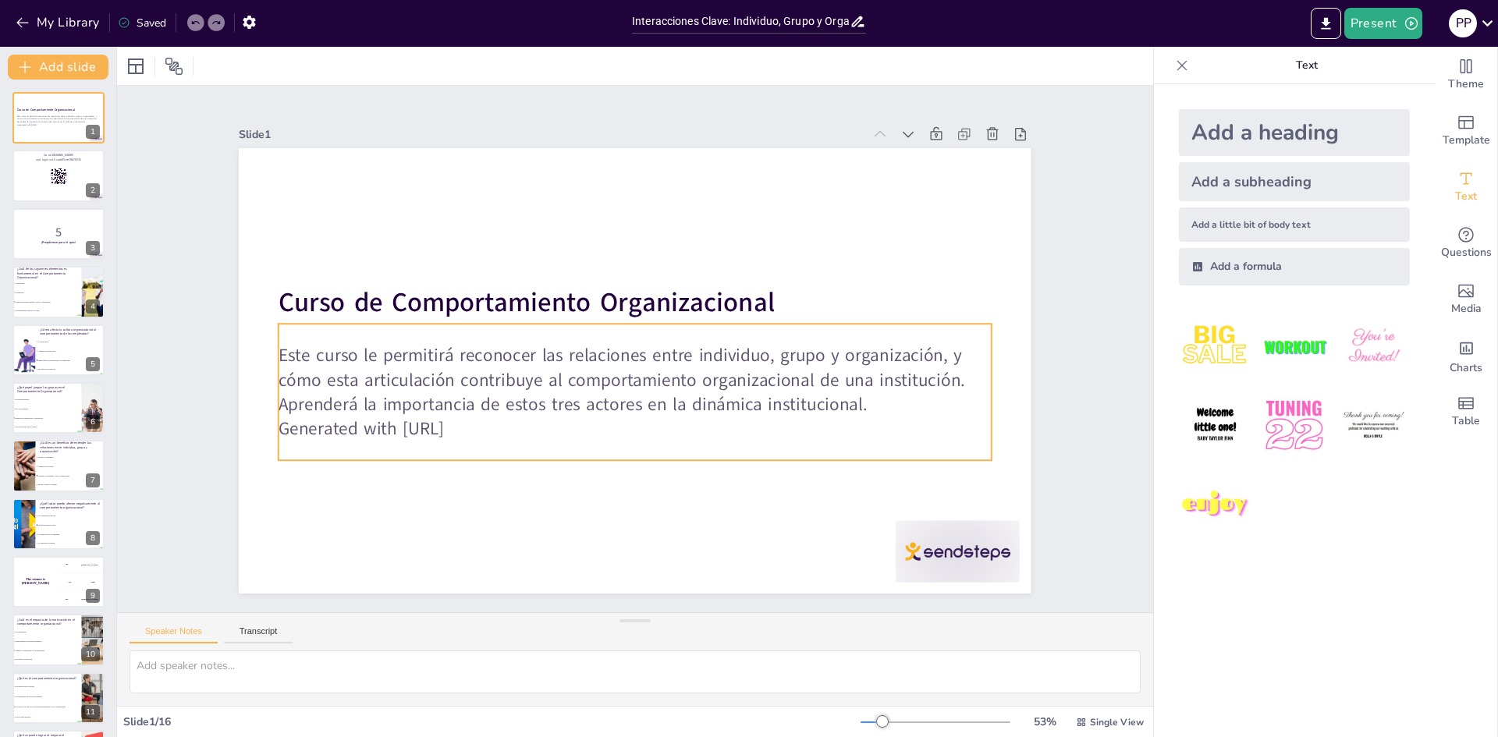
checkbox input "true"
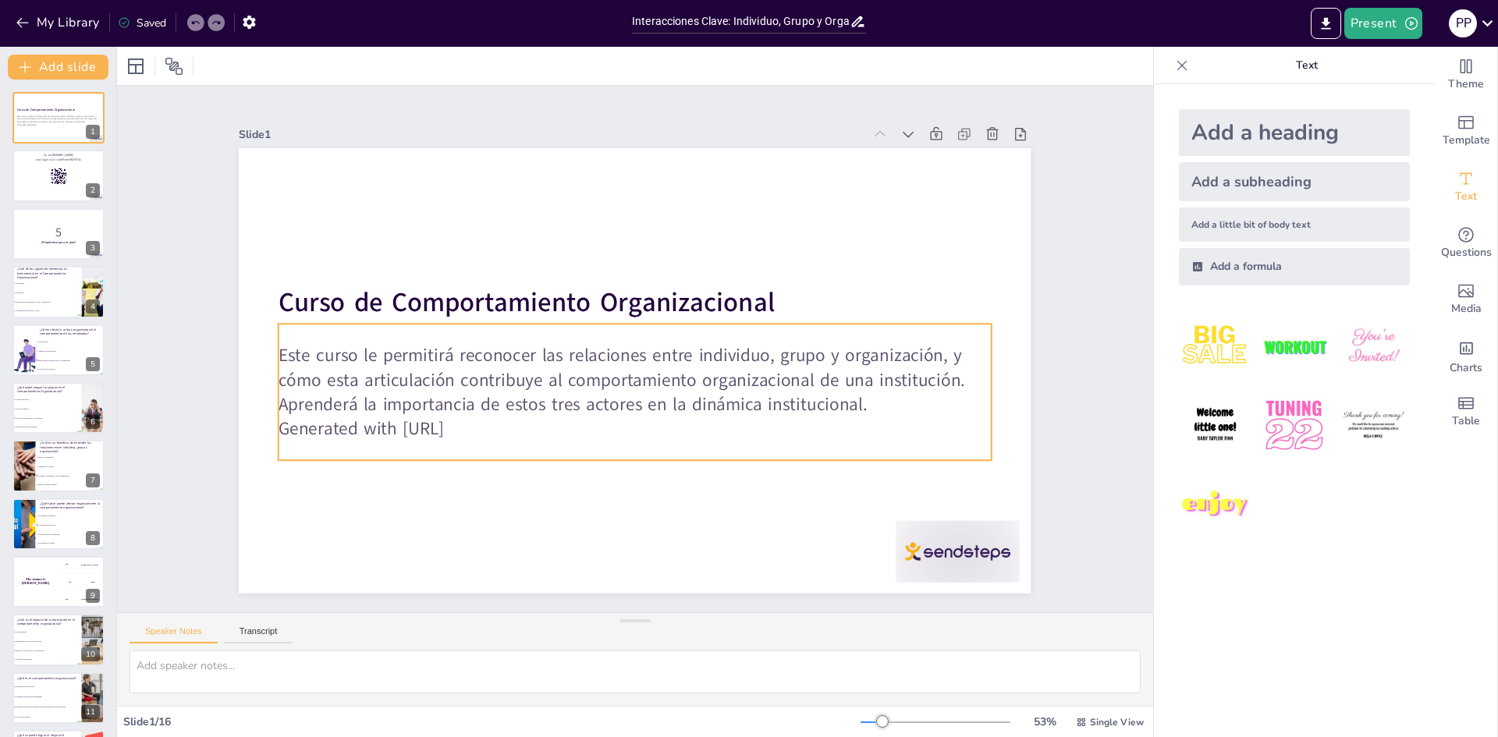
checkbox input "true"
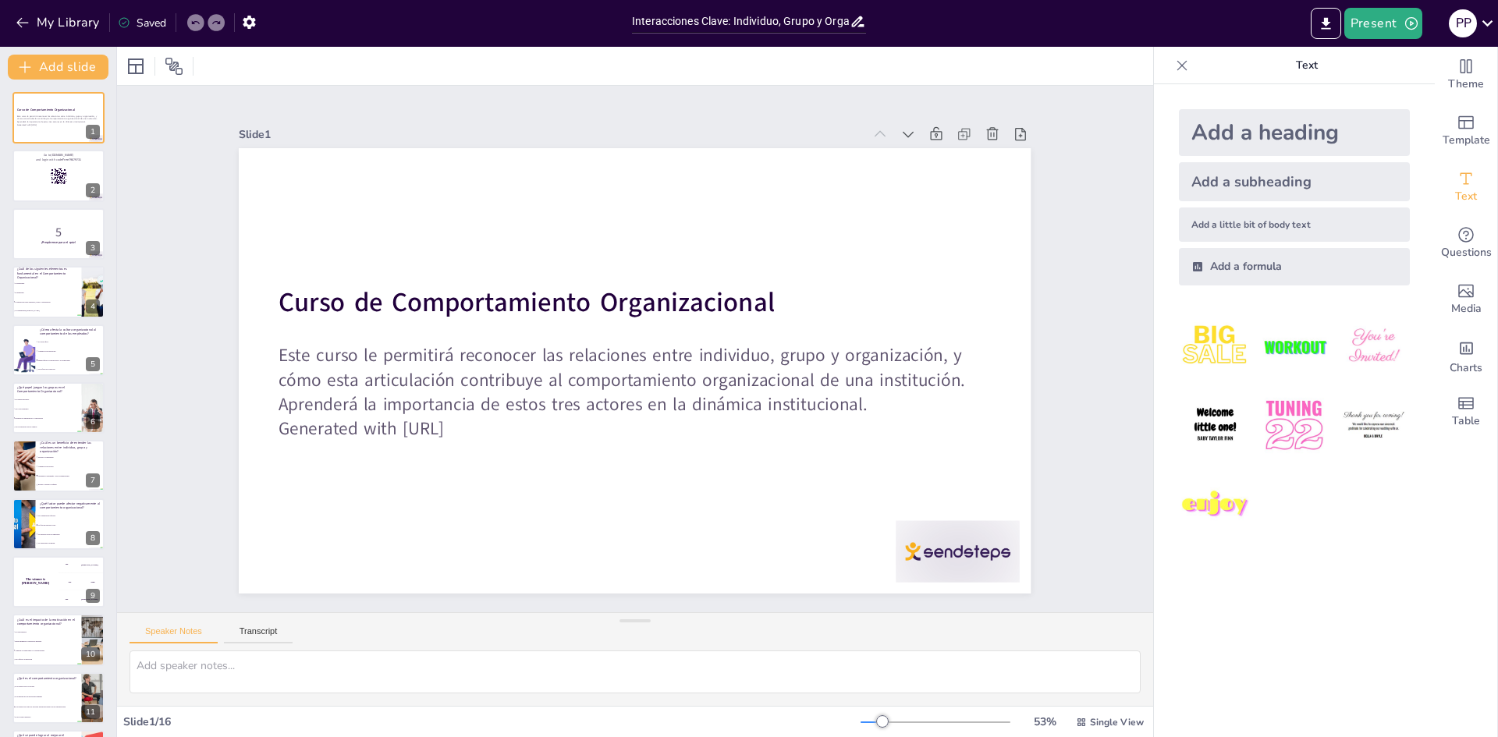
checkbox input "true"
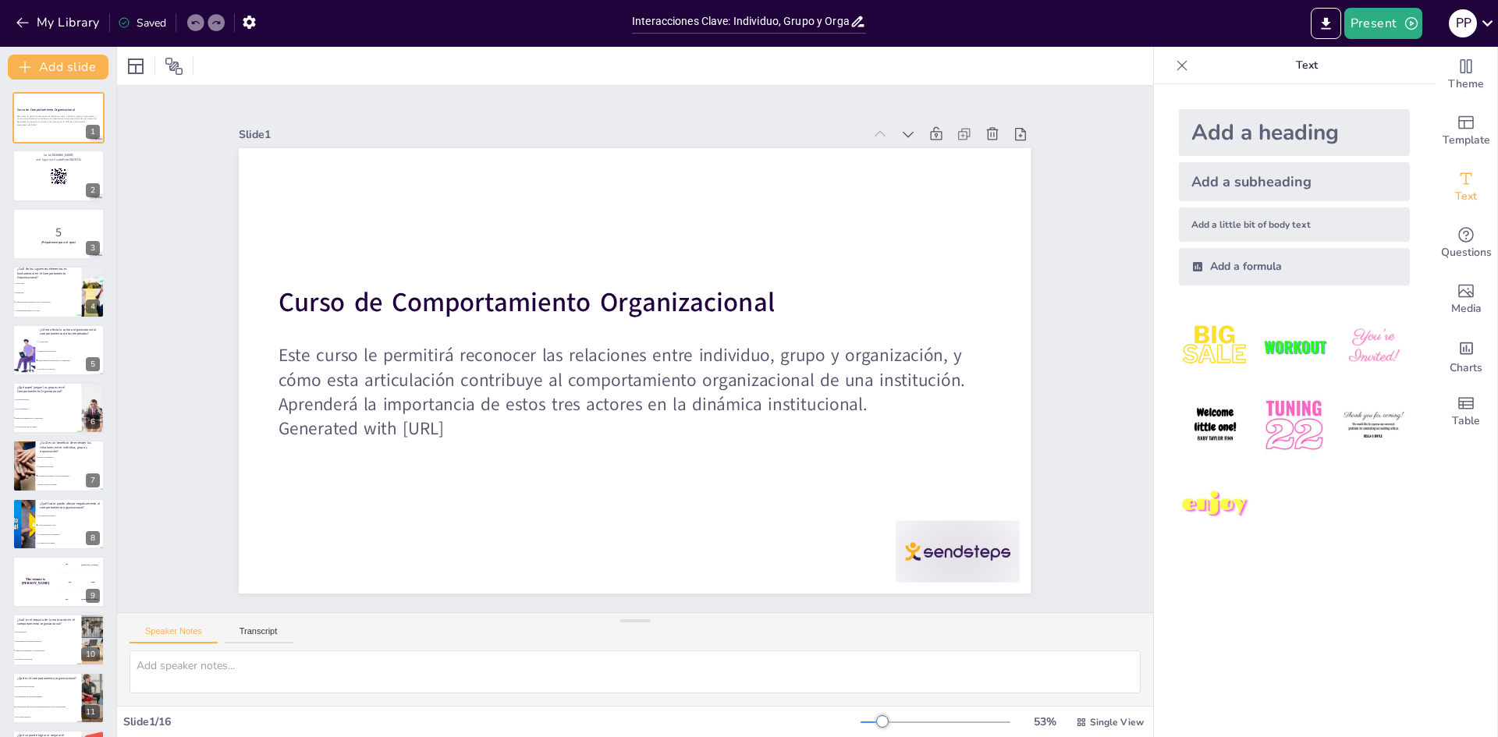
checkbox input "true"
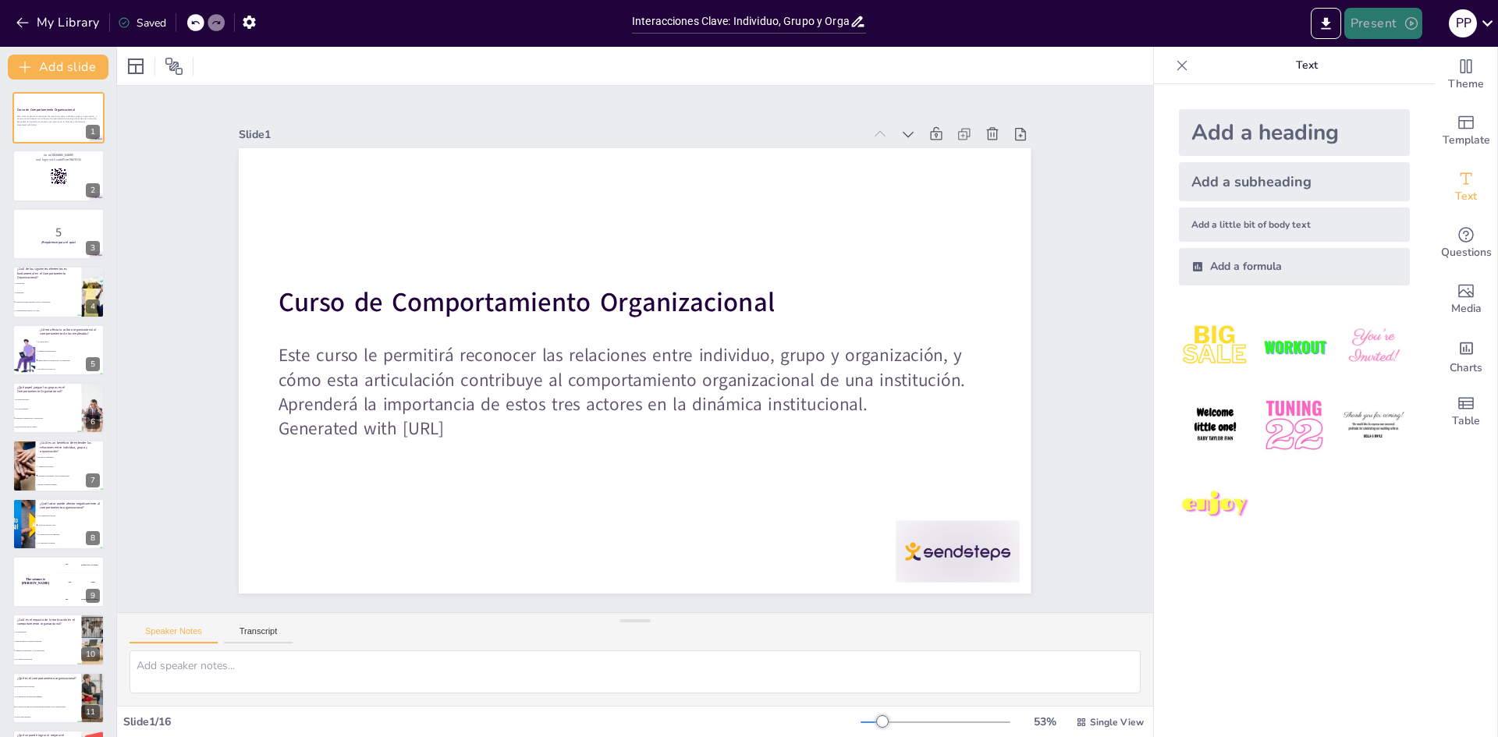
click at [1388, 26] on button "Present" at bounding box center [1383, 23] width 78 height 31
click at [1377, 96] on font "Presentación del juego" at bounding box center [1411, 97] width 106 height 12
checkbox input "true"
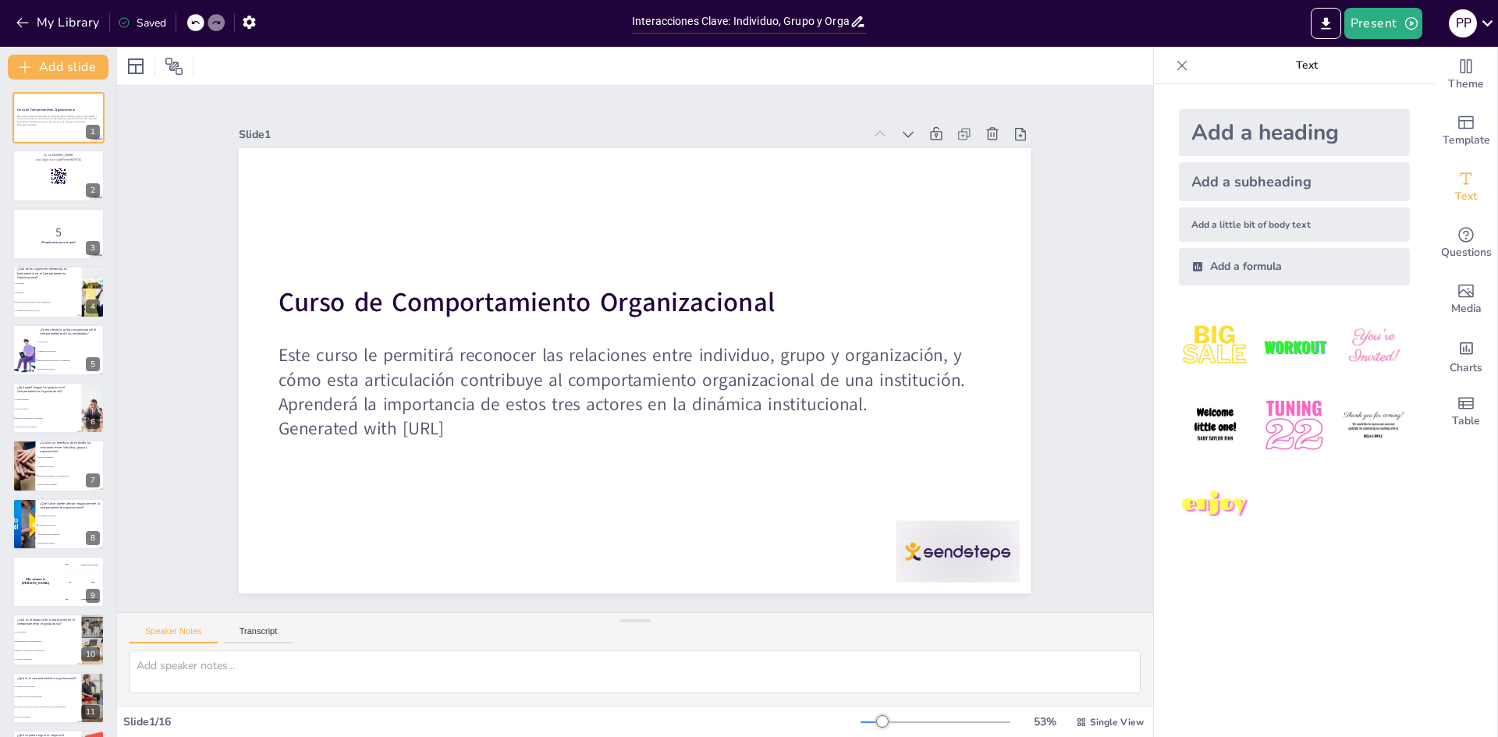
checkbox input "true"
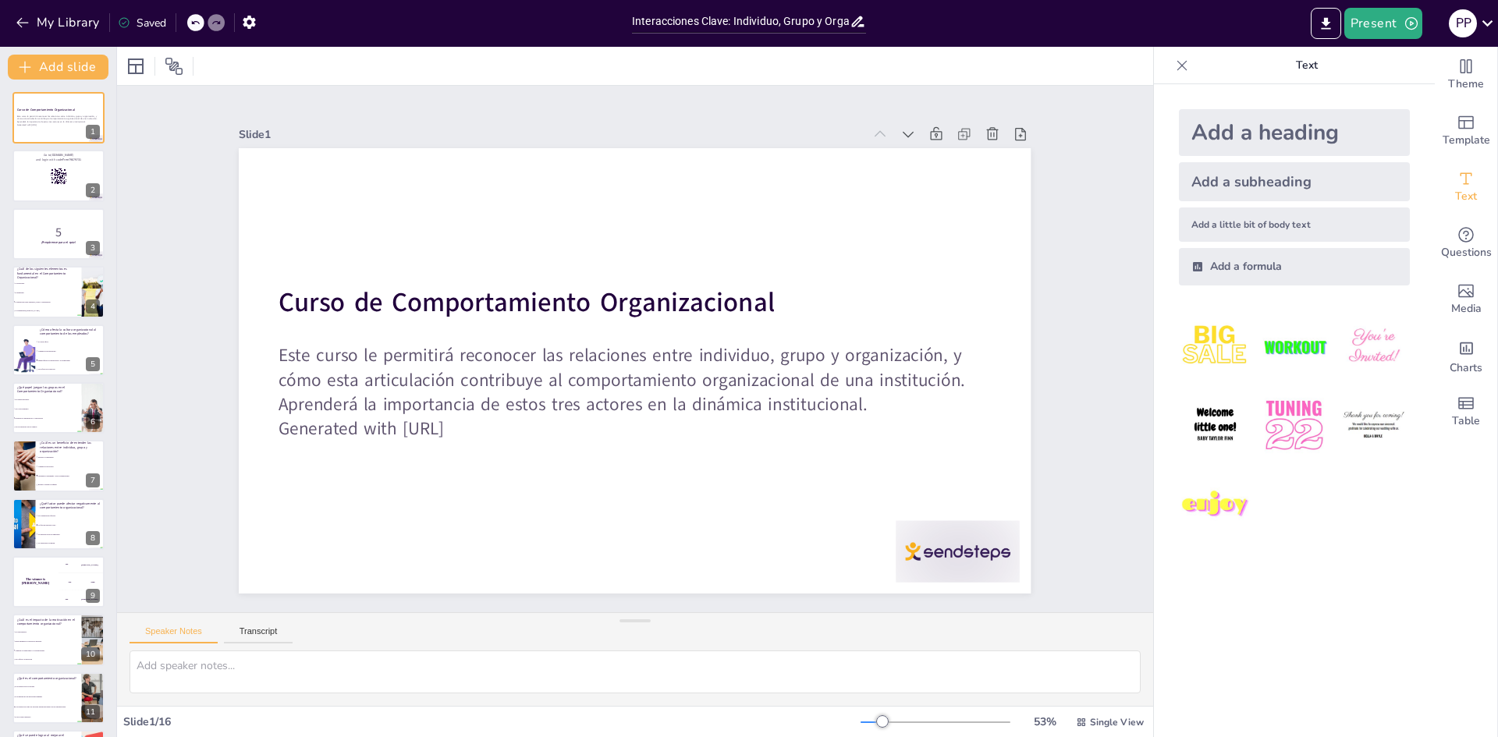
checkbox input "true"
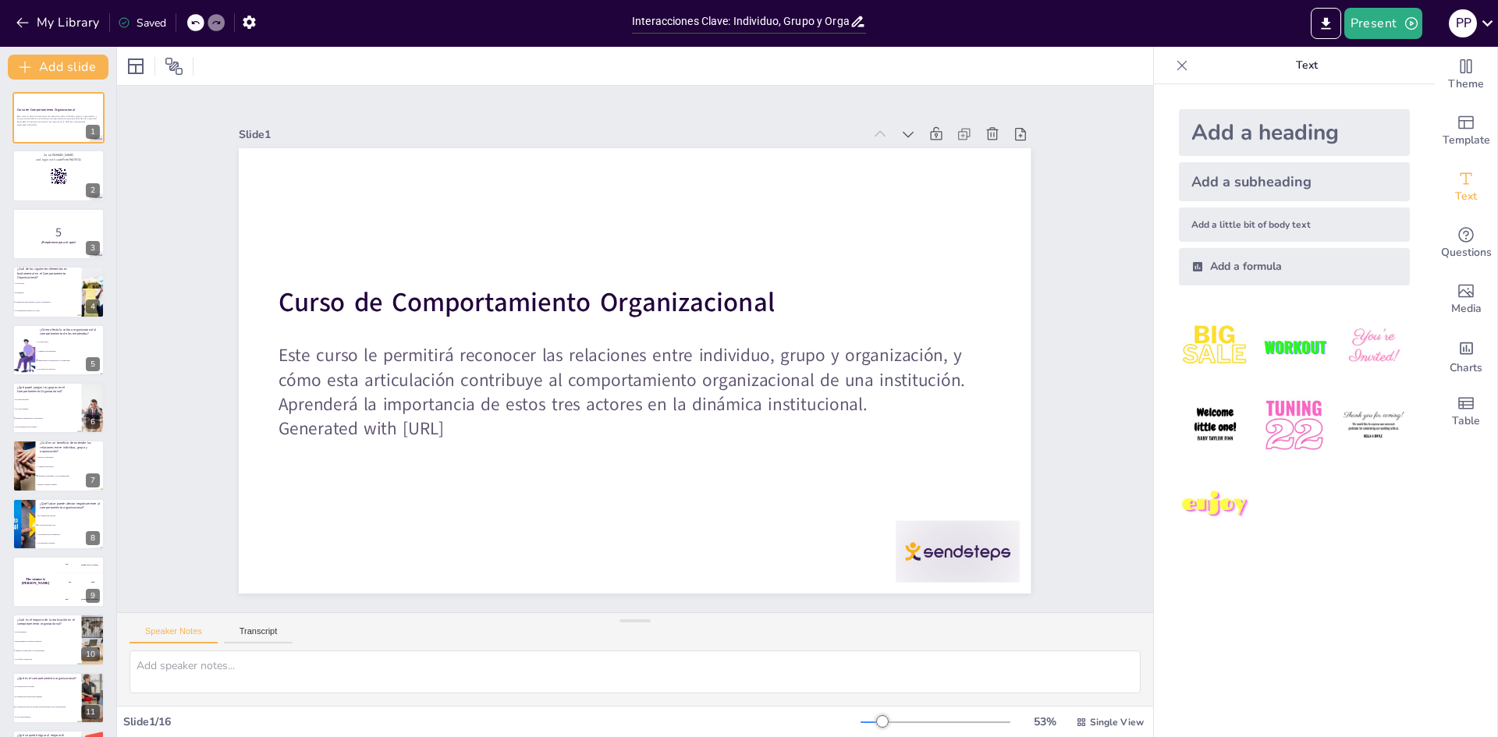
checkbox input "true"
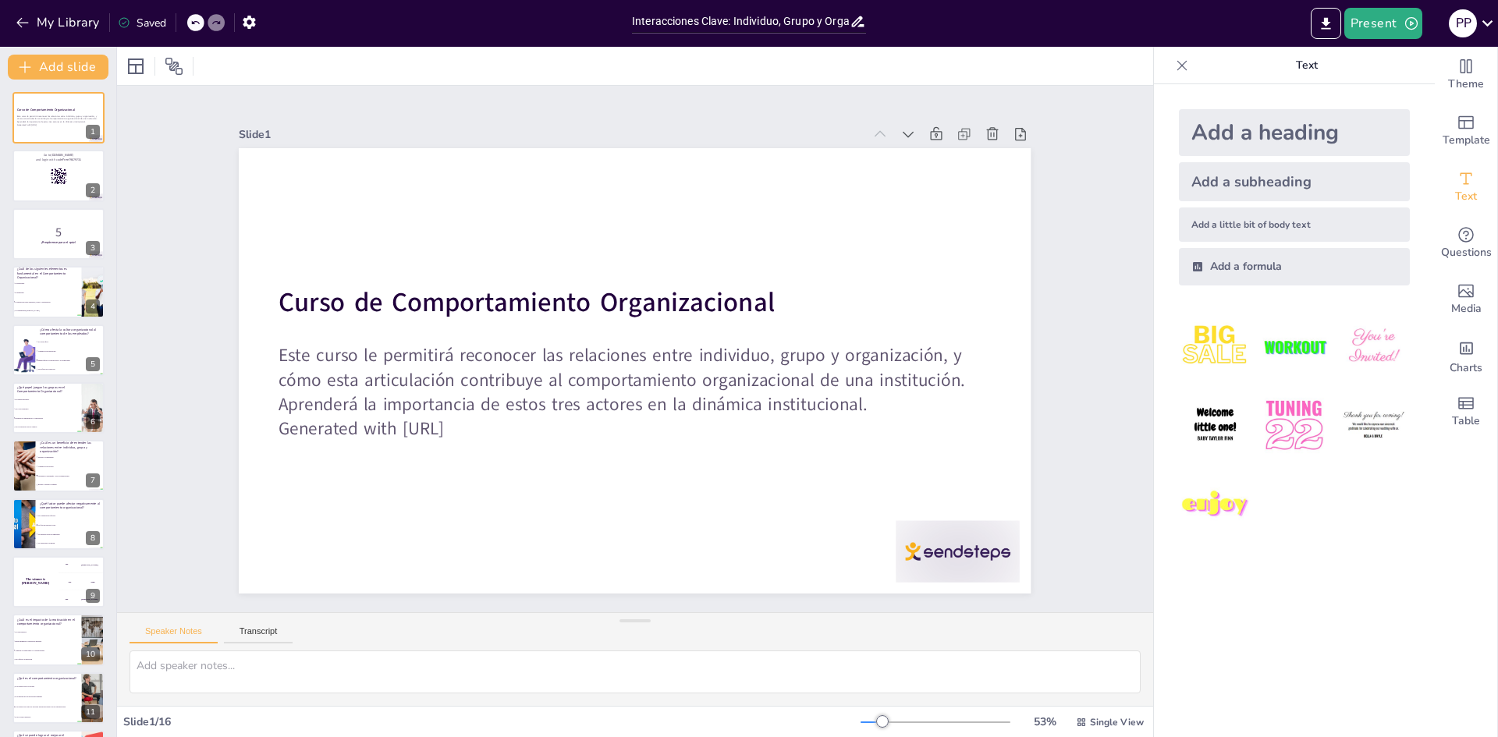
checkbox input "true"
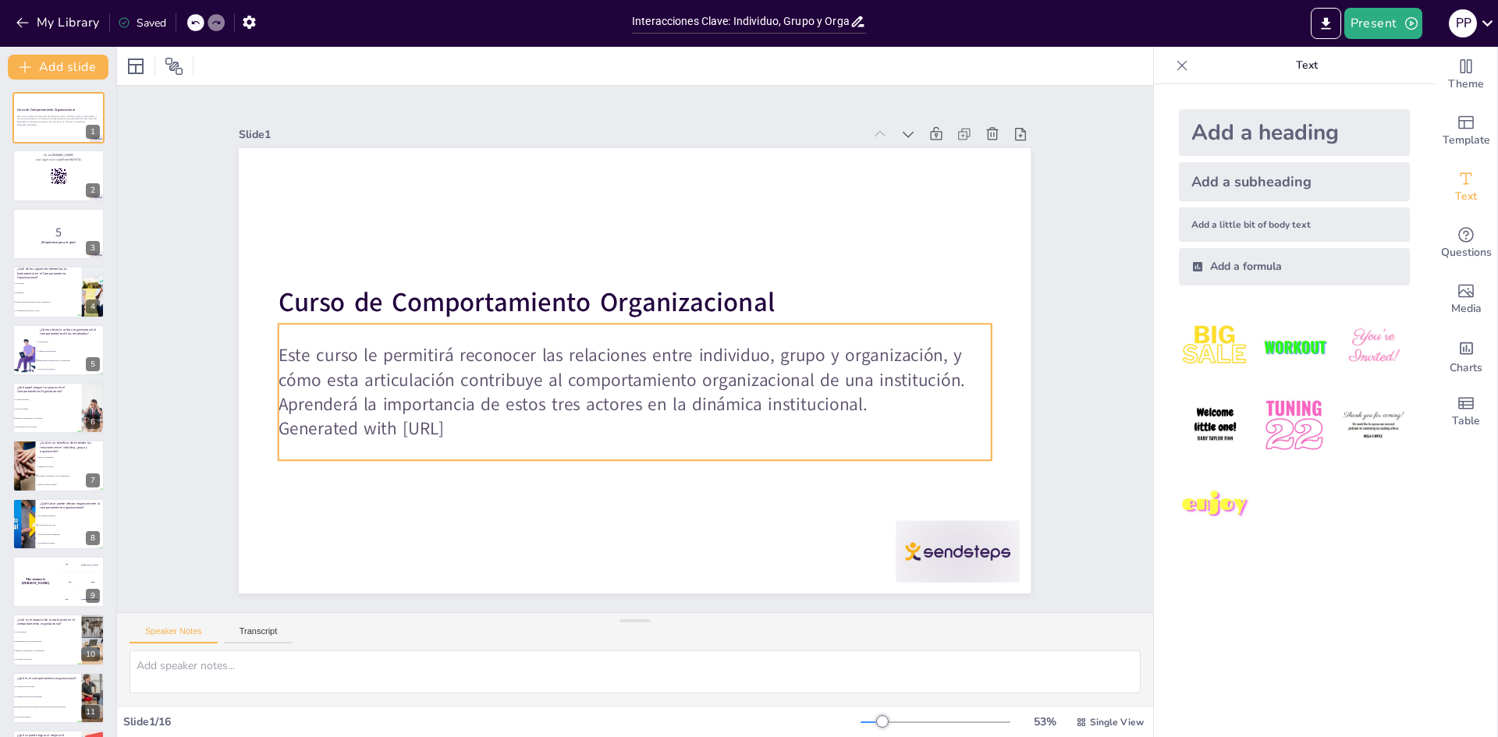
checkbox input "true"
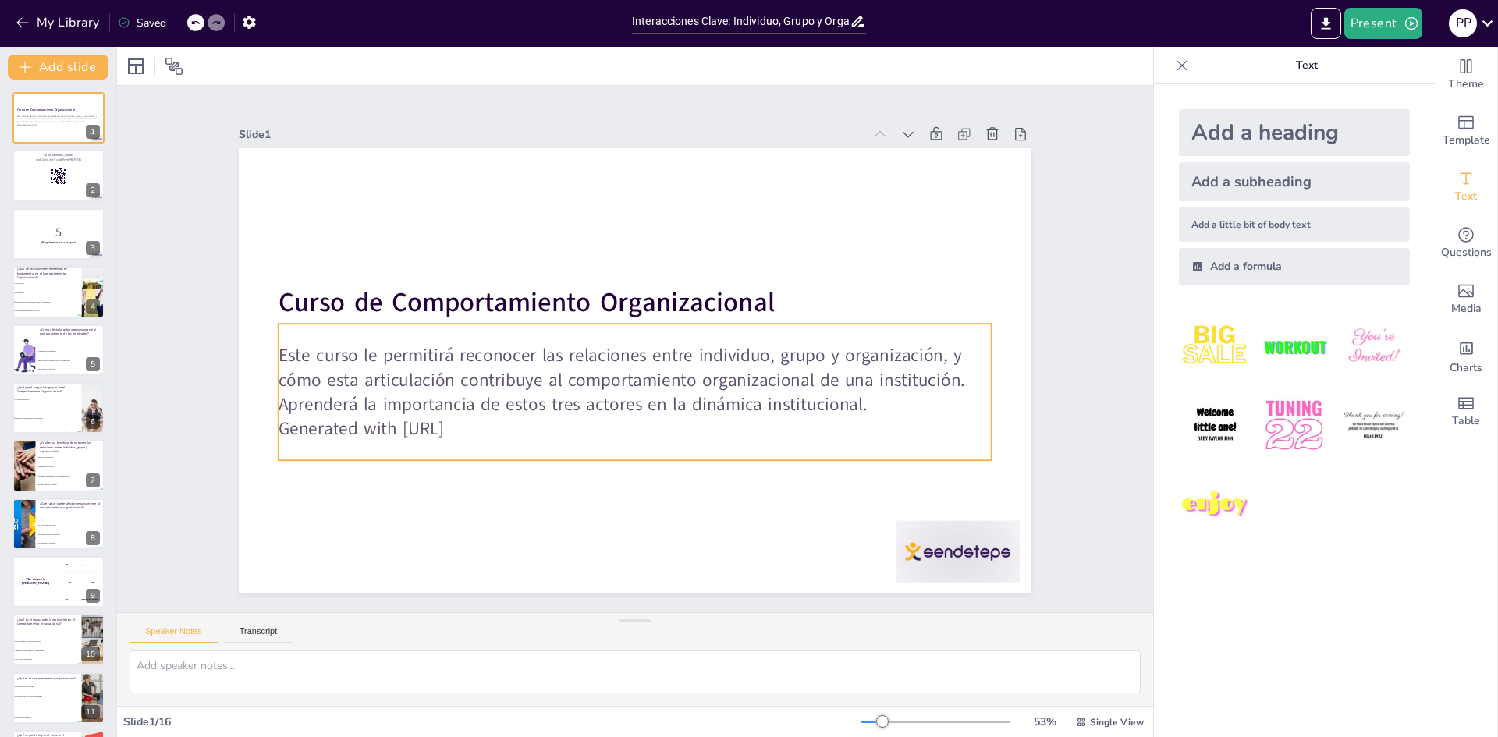
checkbox input "true"
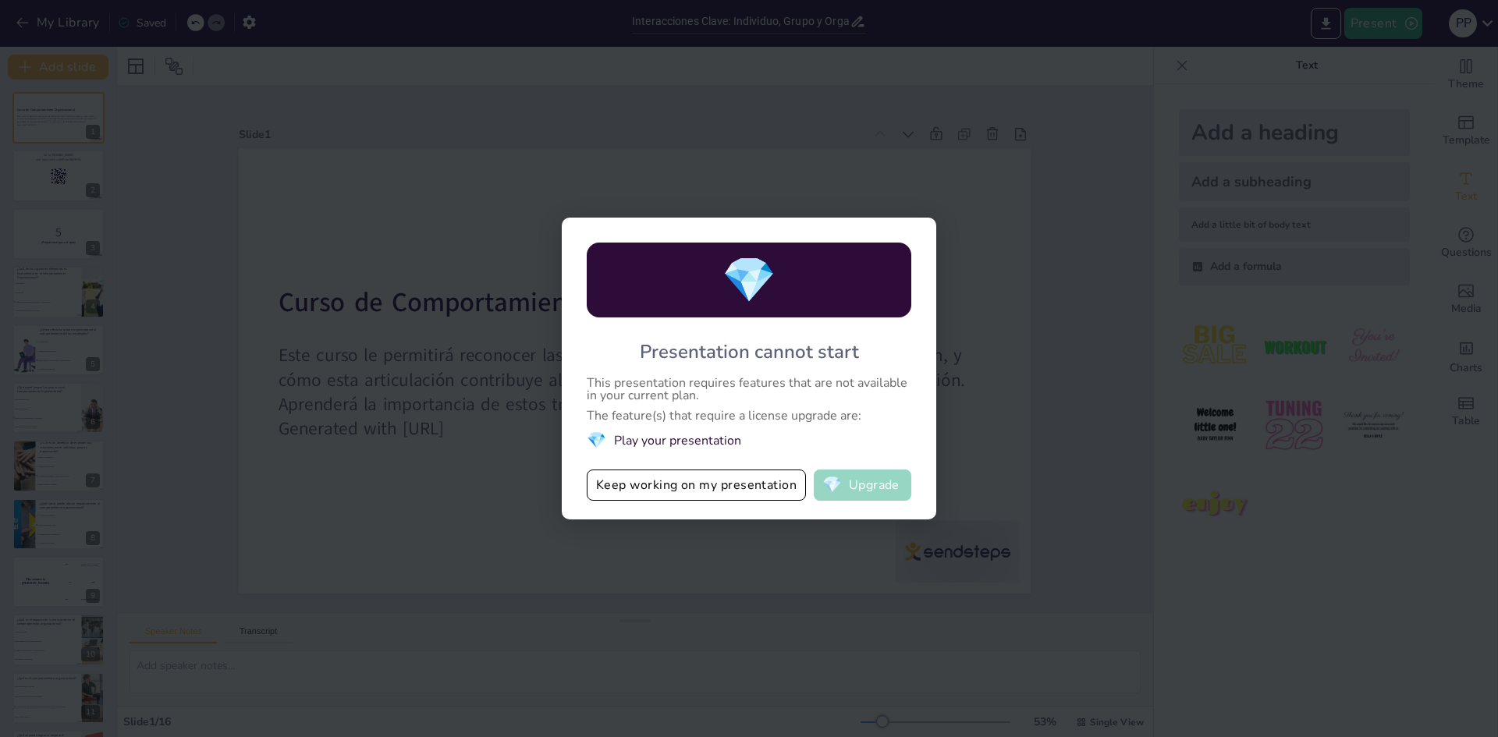
click at [846, 481] on button "💎 Upgrade" at bounding box center [863, 485] width 98 height 31
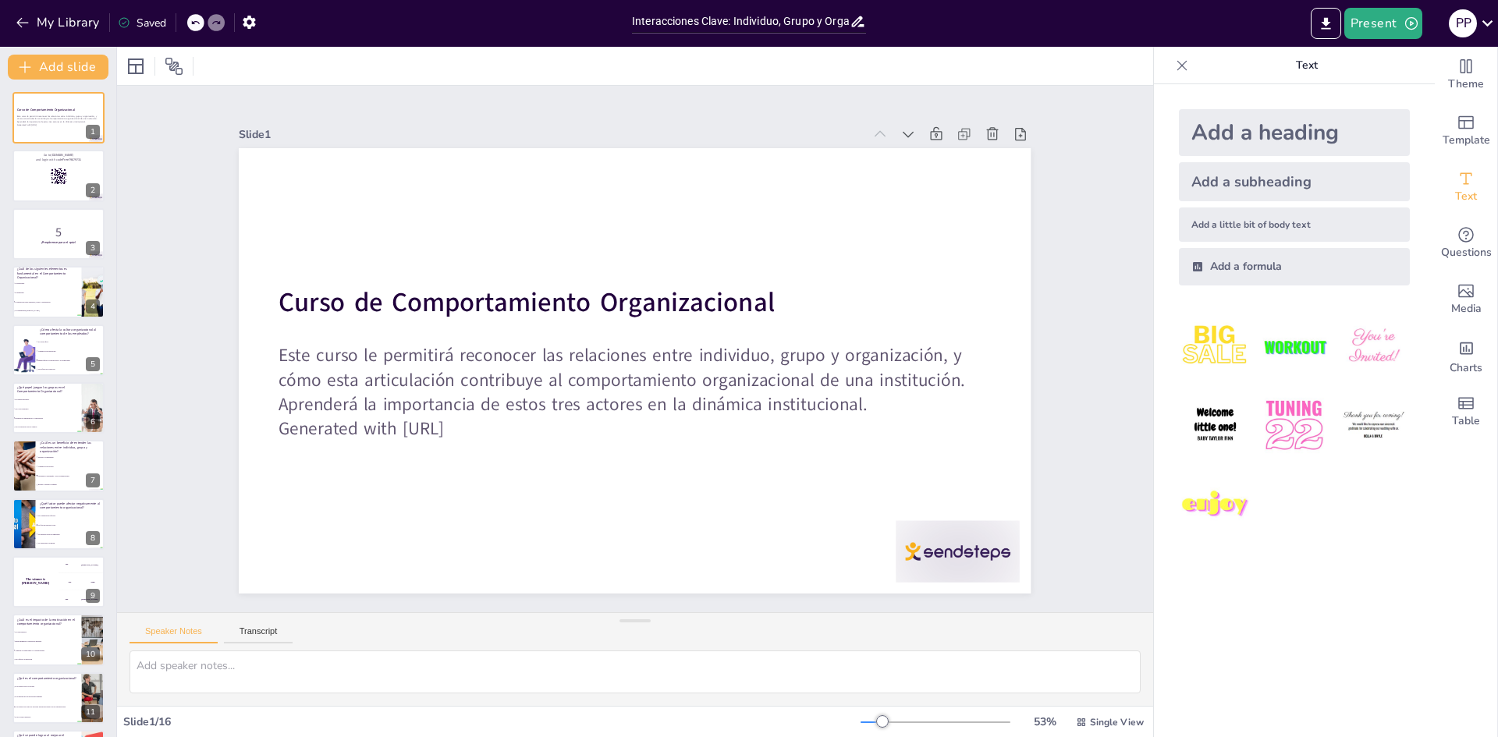
checkbox input "true"
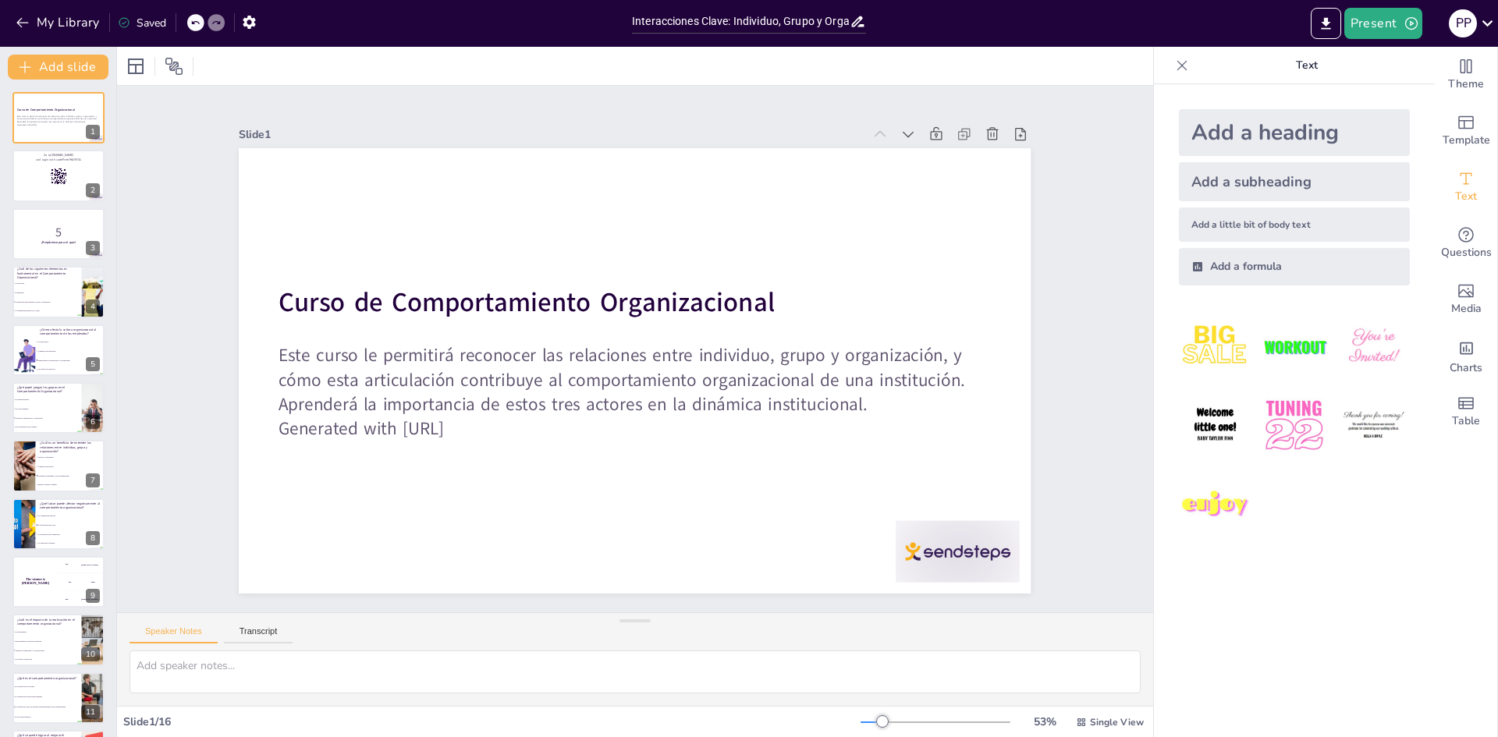
checkbox input "true"
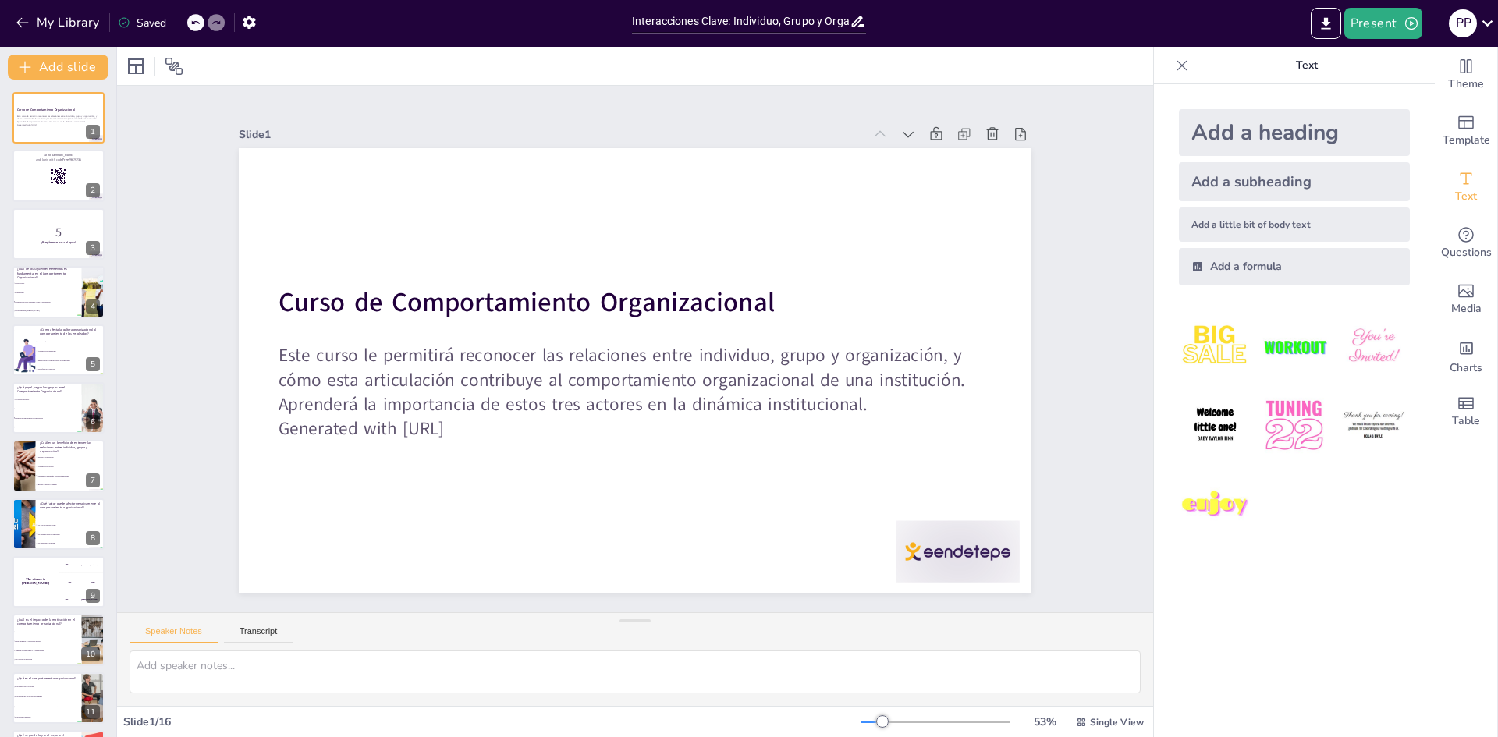
checkbox input "true"
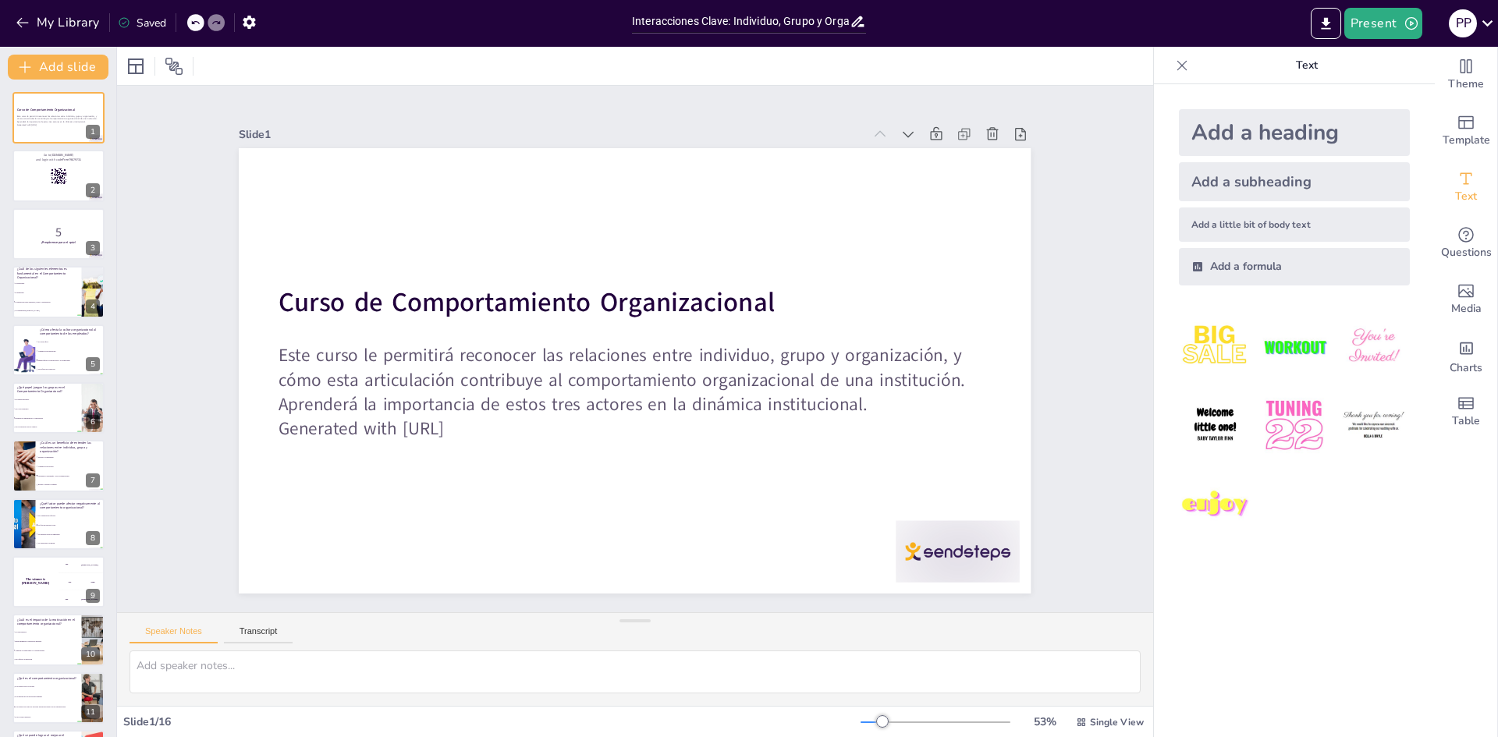
checkbox input "true"
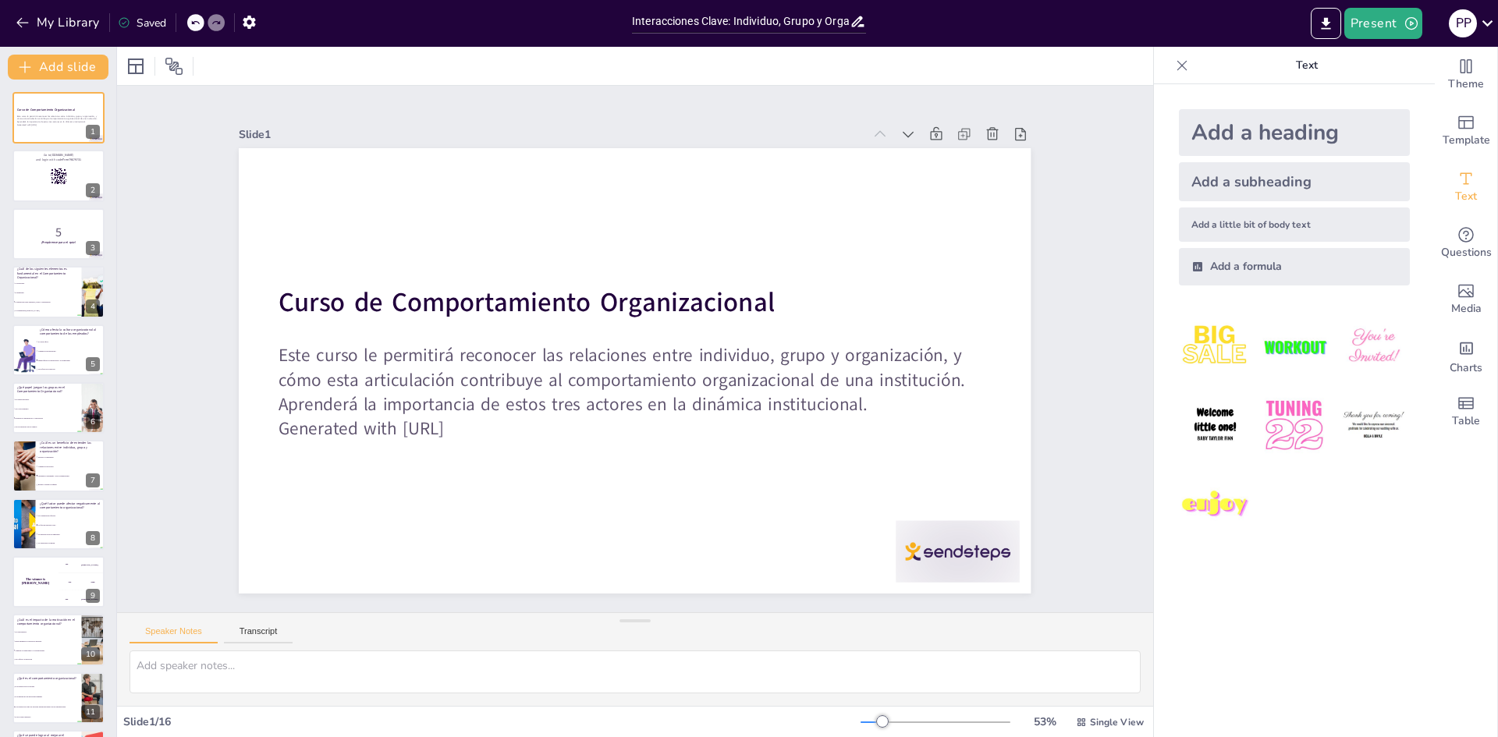
checkbox input "true"
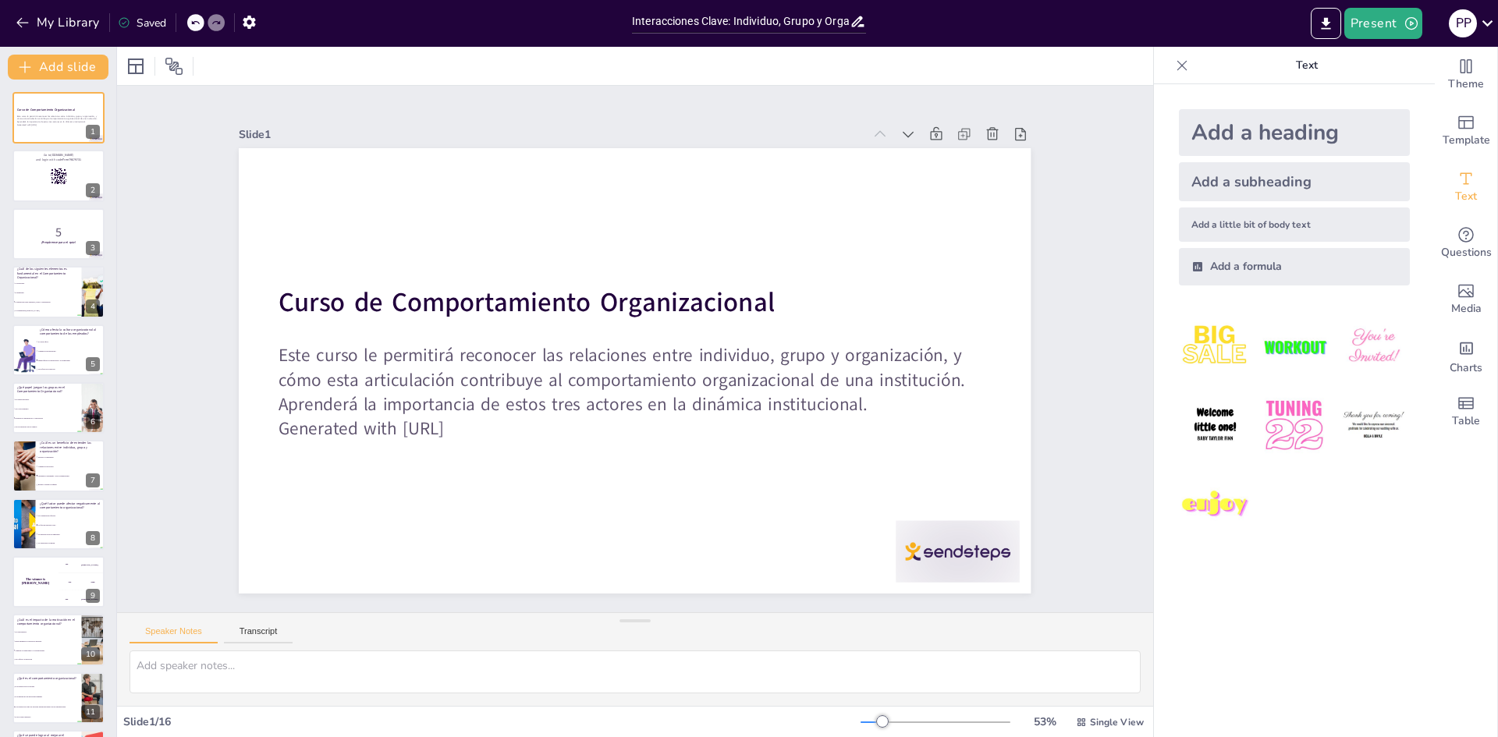
checkbox input "true"
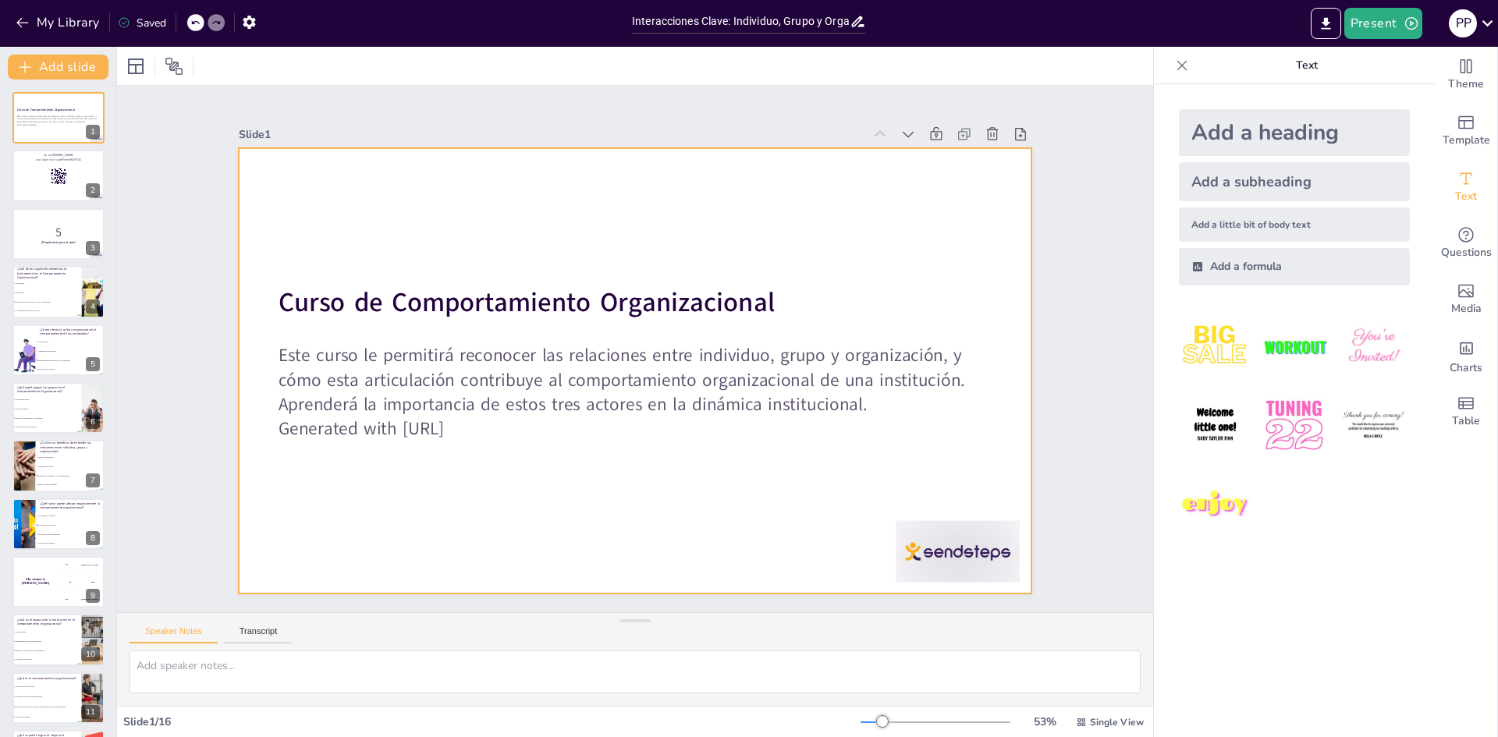
checkbox input "true"
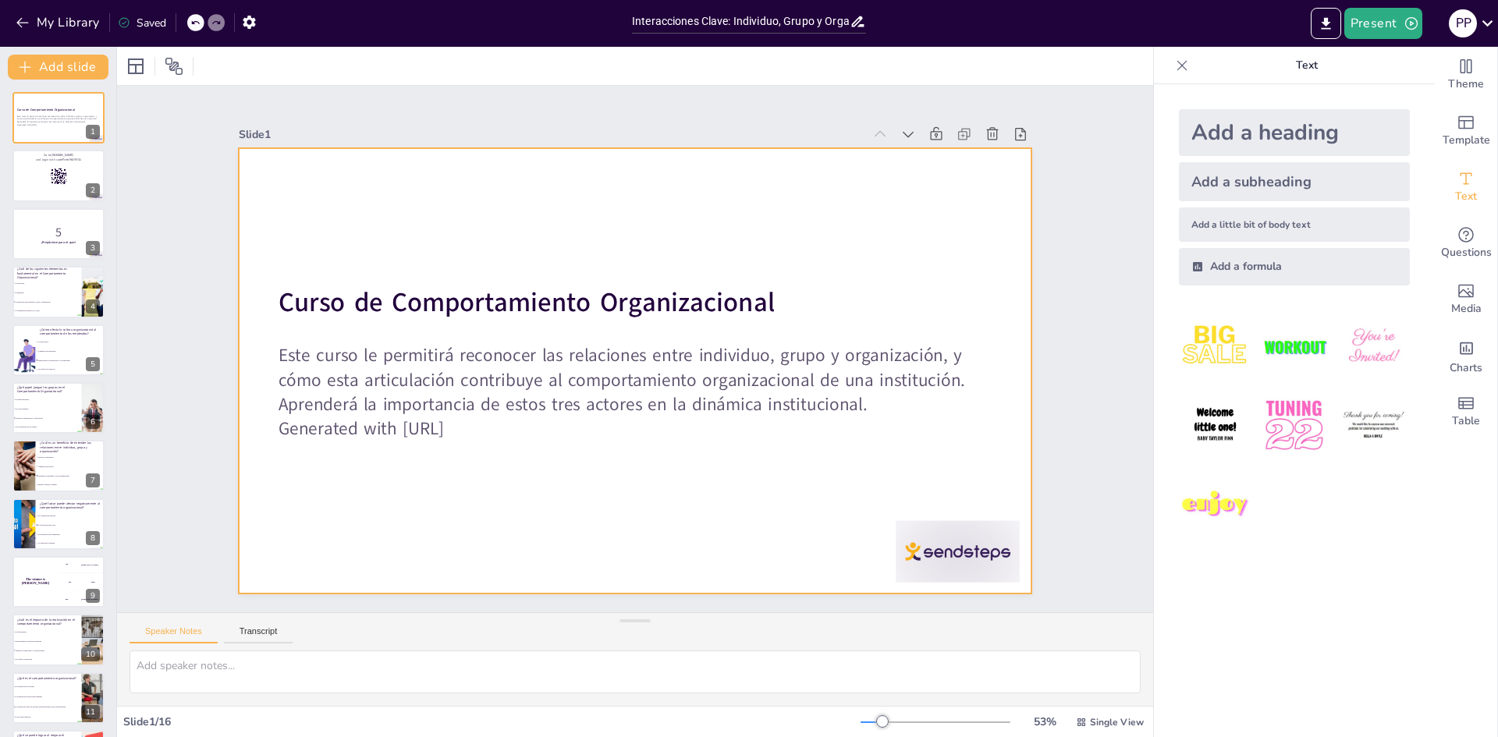
checkbox input "true"
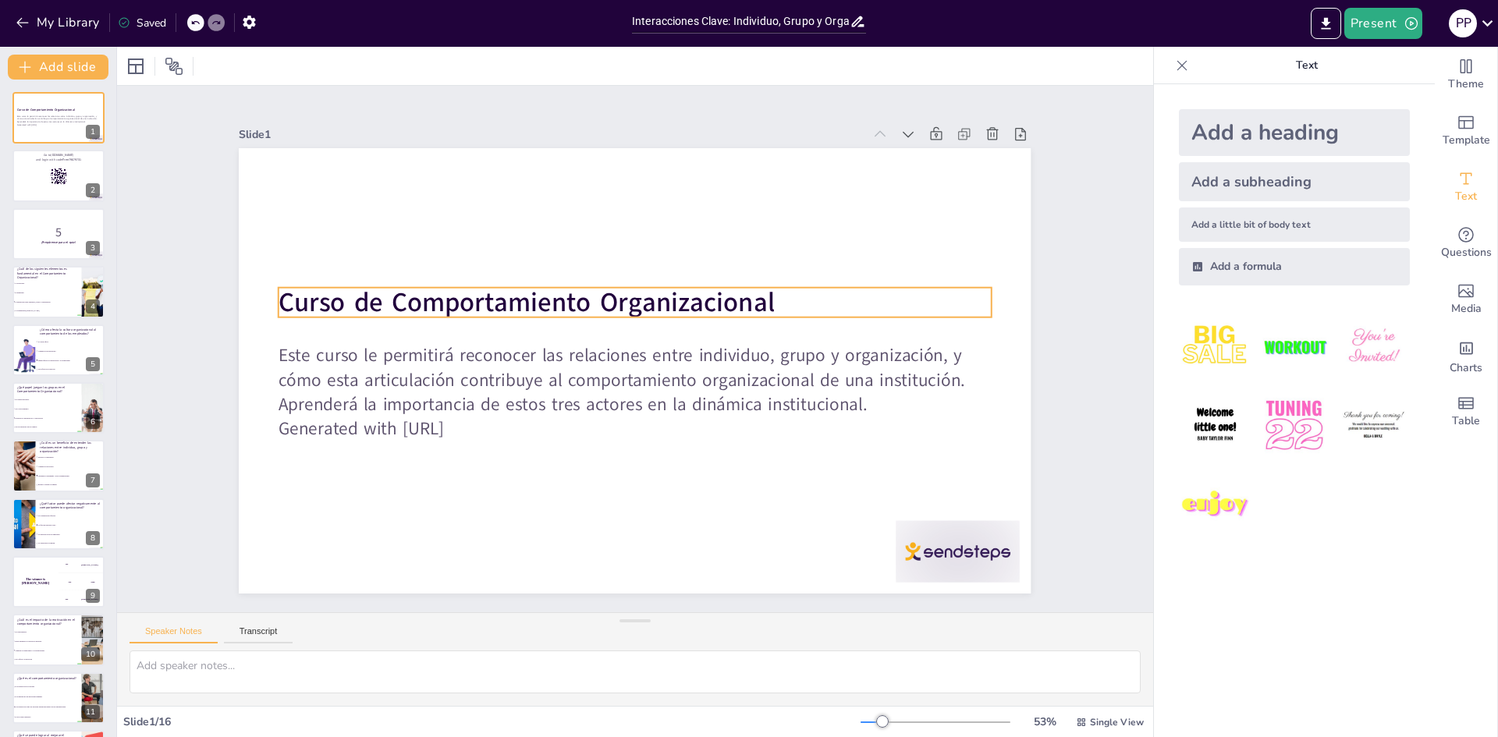
checkbox input "true"
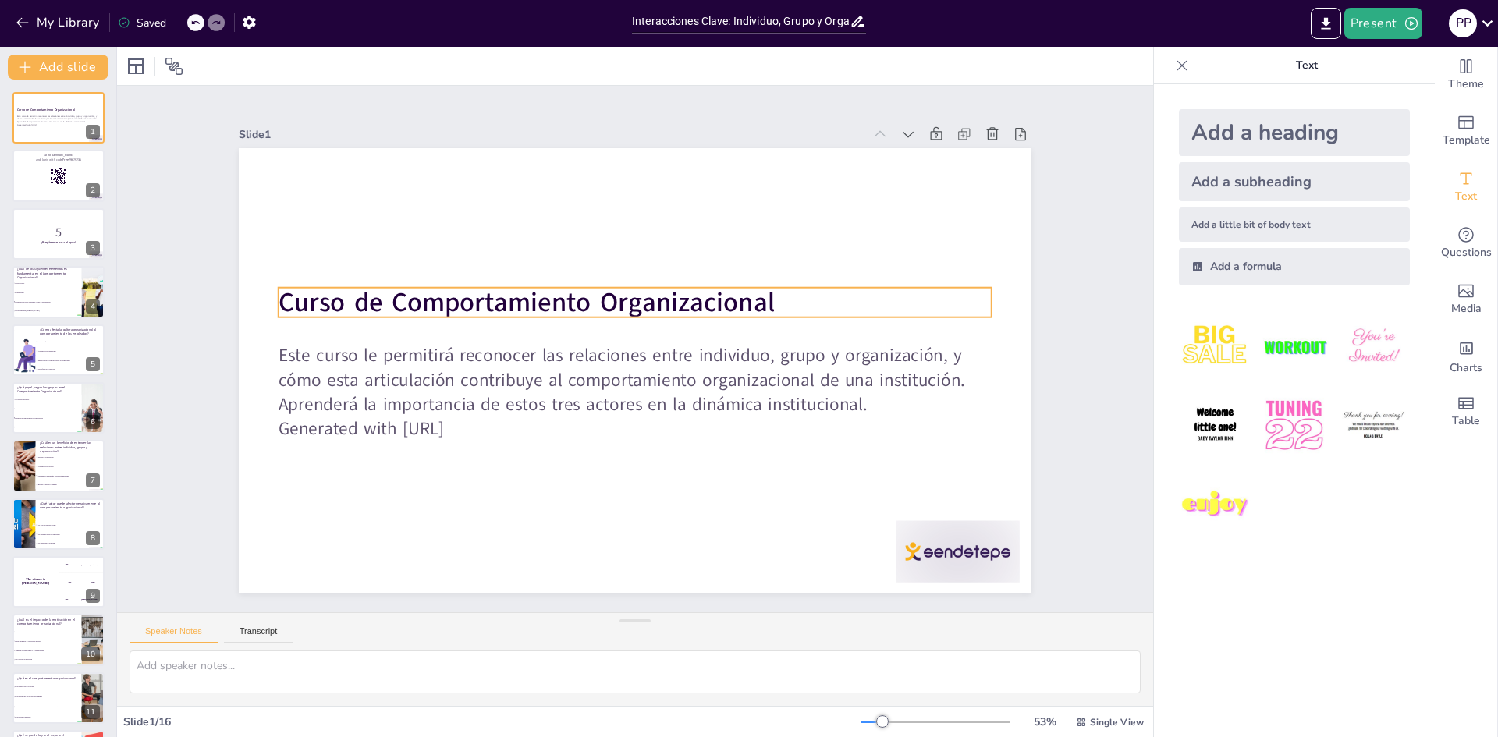
checkbox input "true"
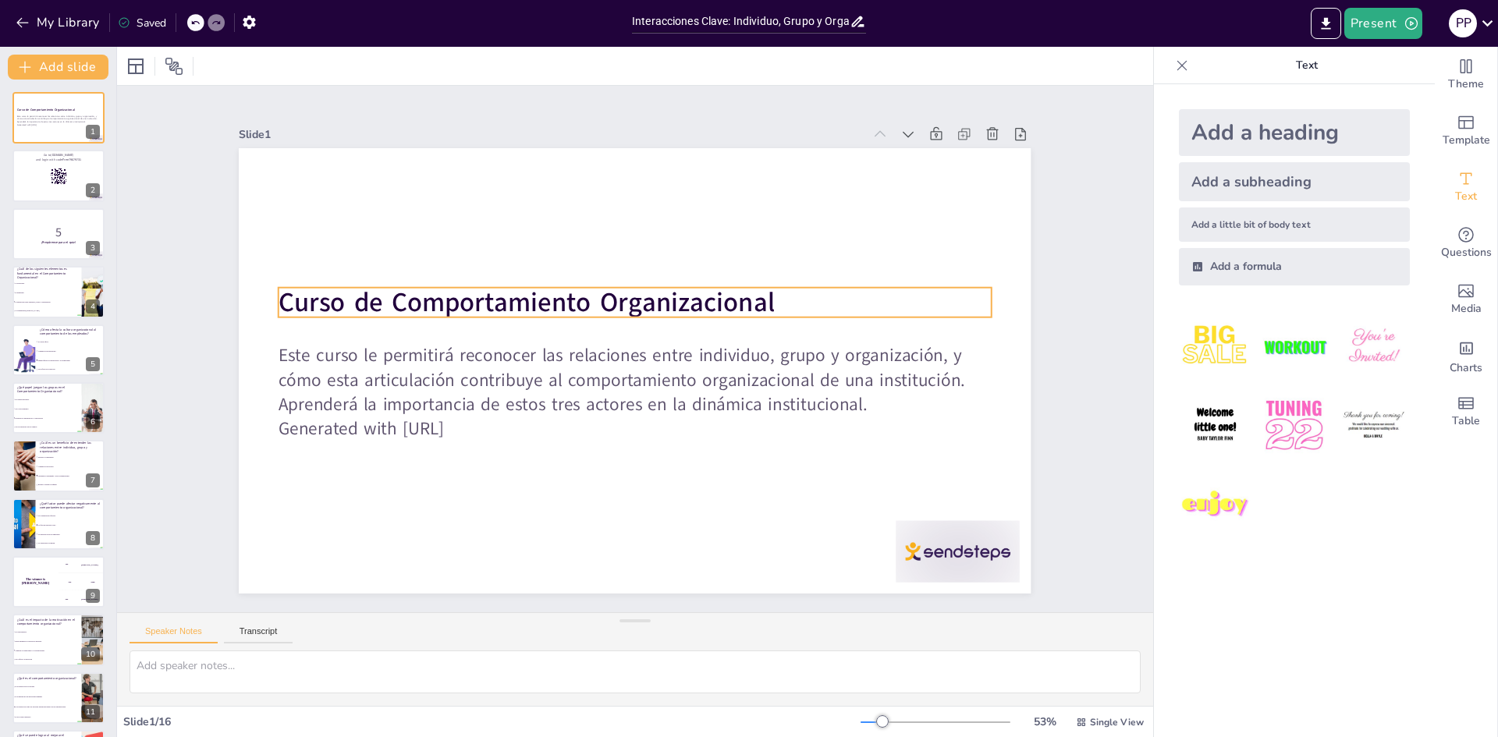
checkbox input "true"
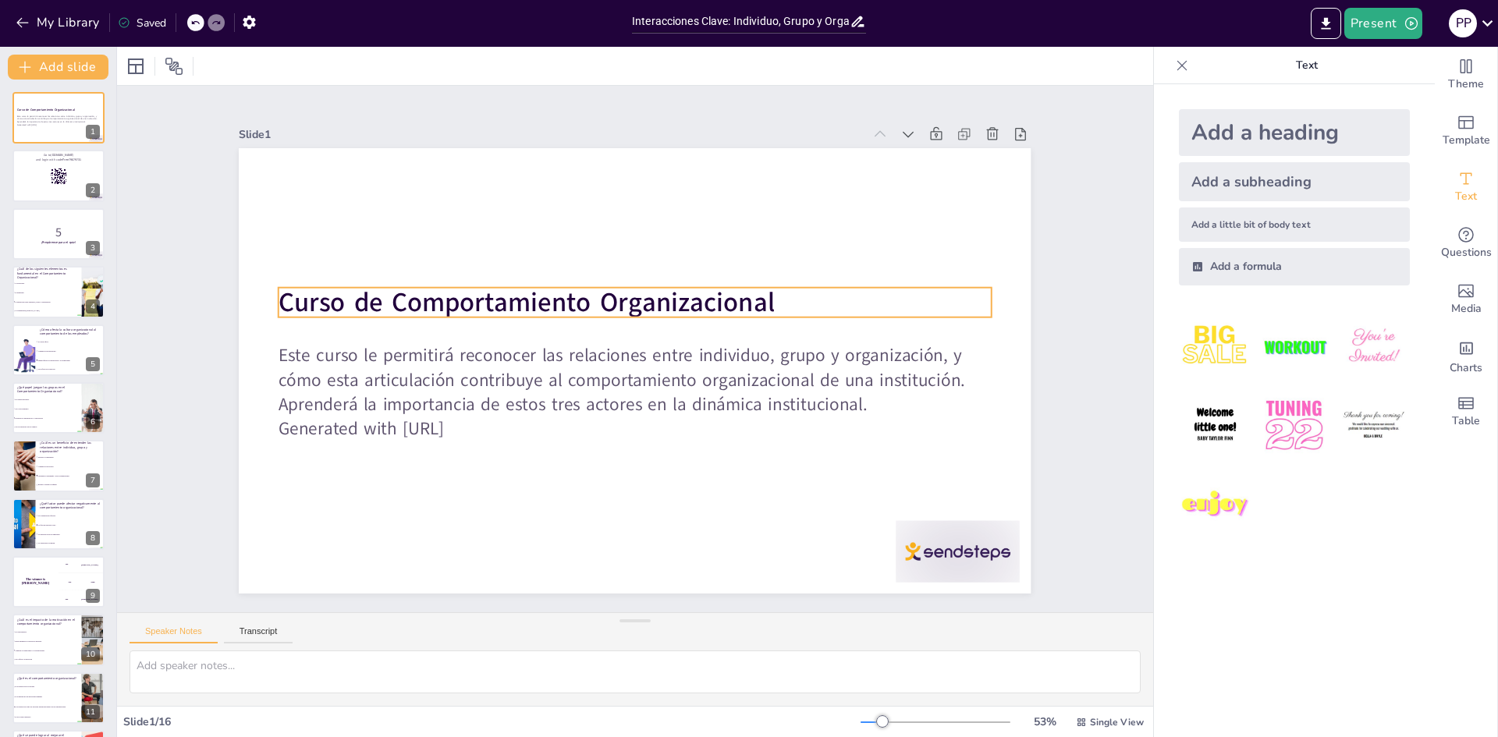
checkbox input "true"
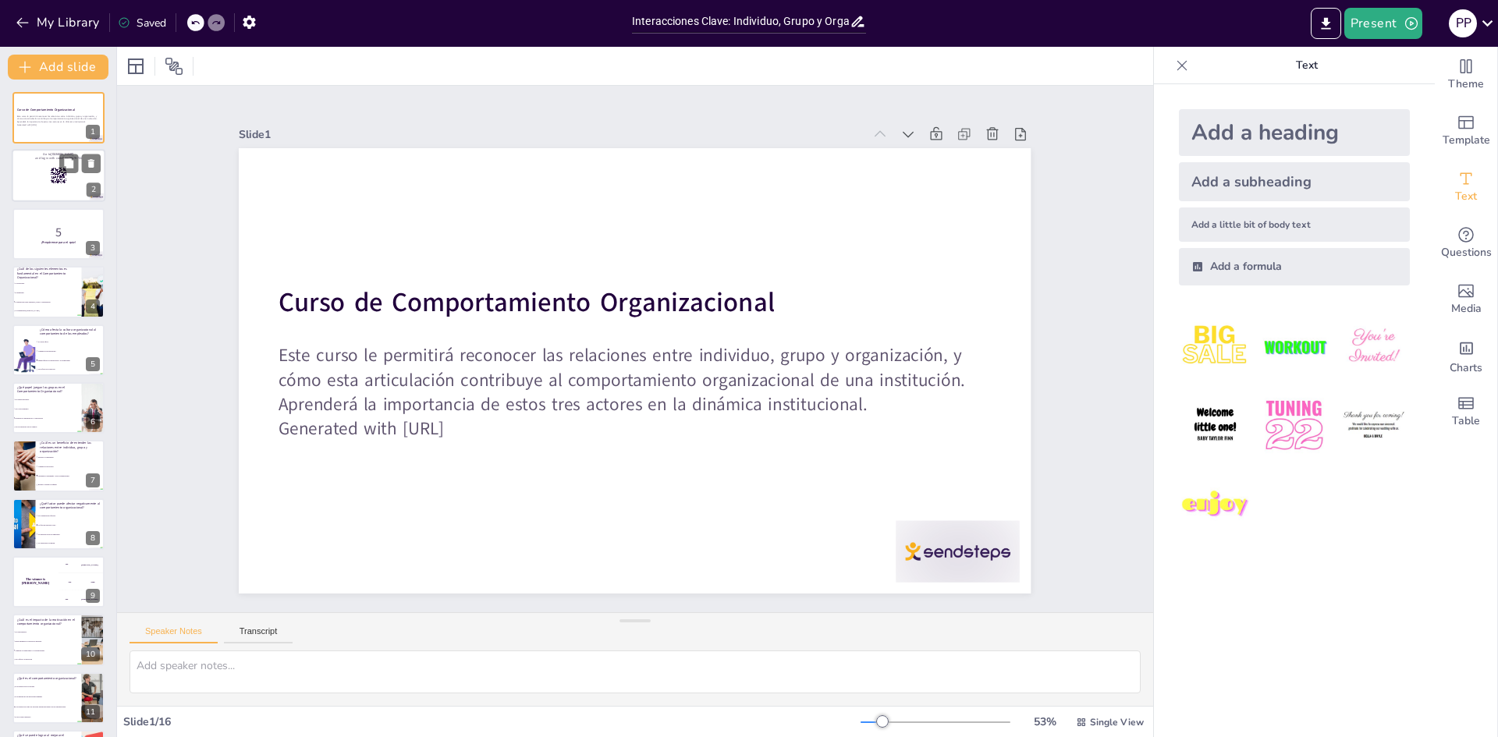
checkbox input "true"
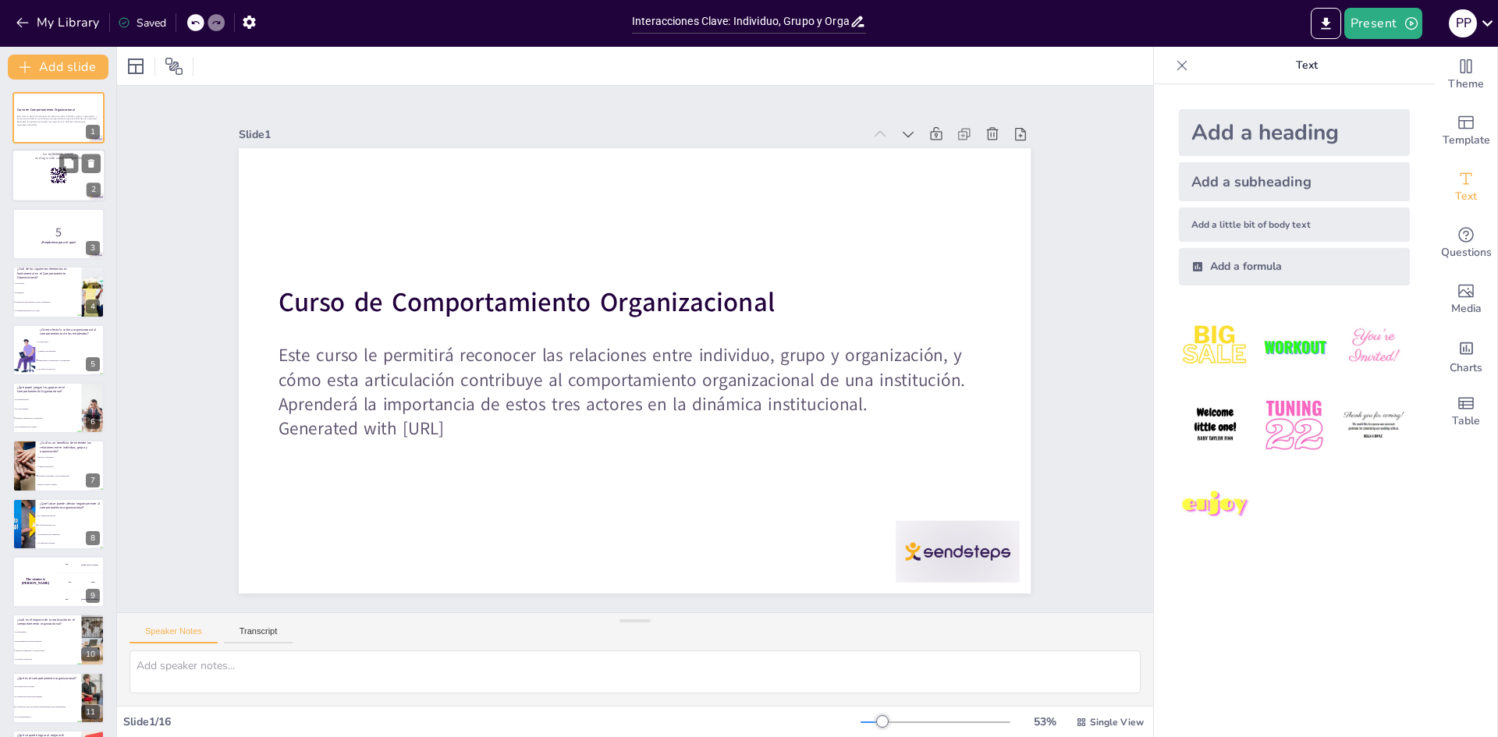
checkbox input "true"
click at [51, 163] on div at bounding box center [59, 176] width 94 height 53
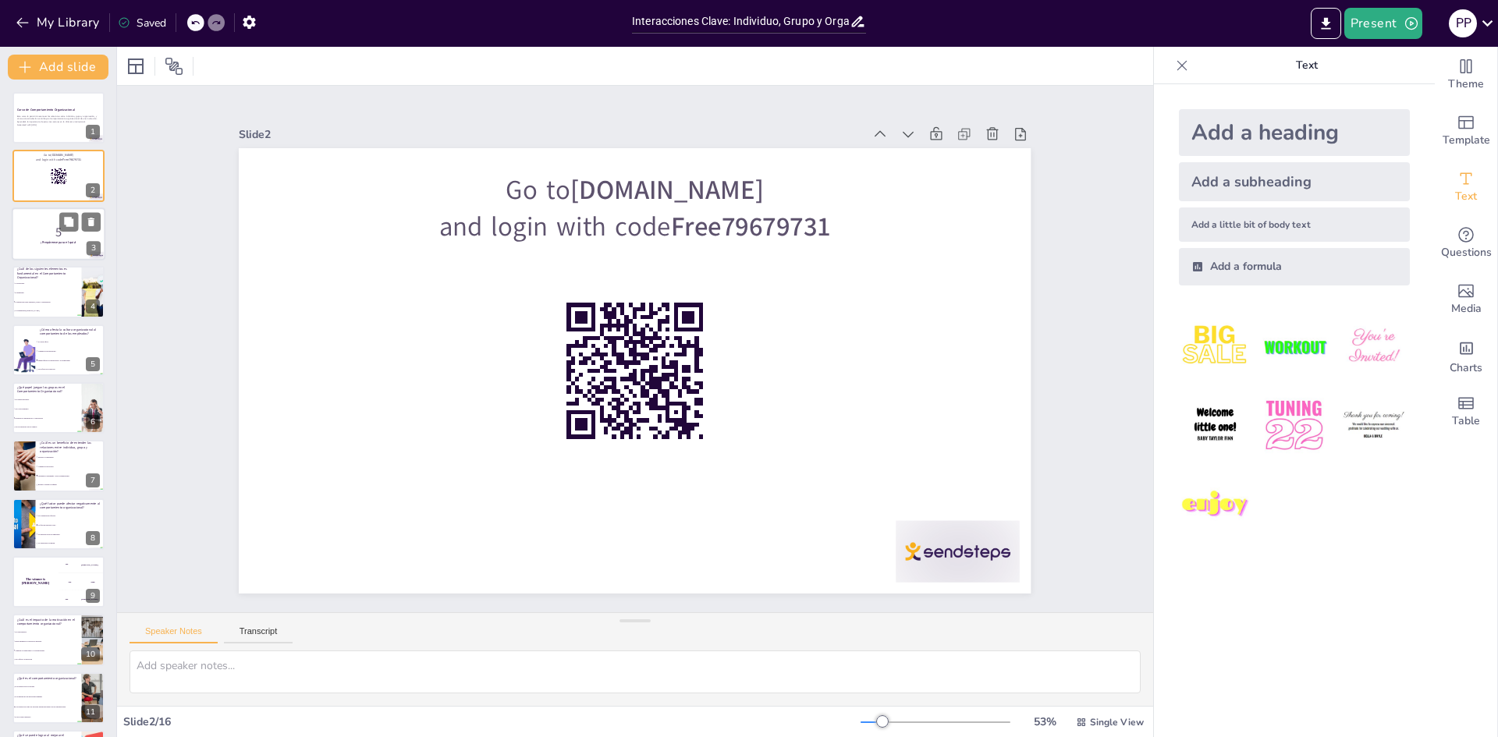
click at [48, 212] on div at bounding box center [59, 234] width 94 height 53
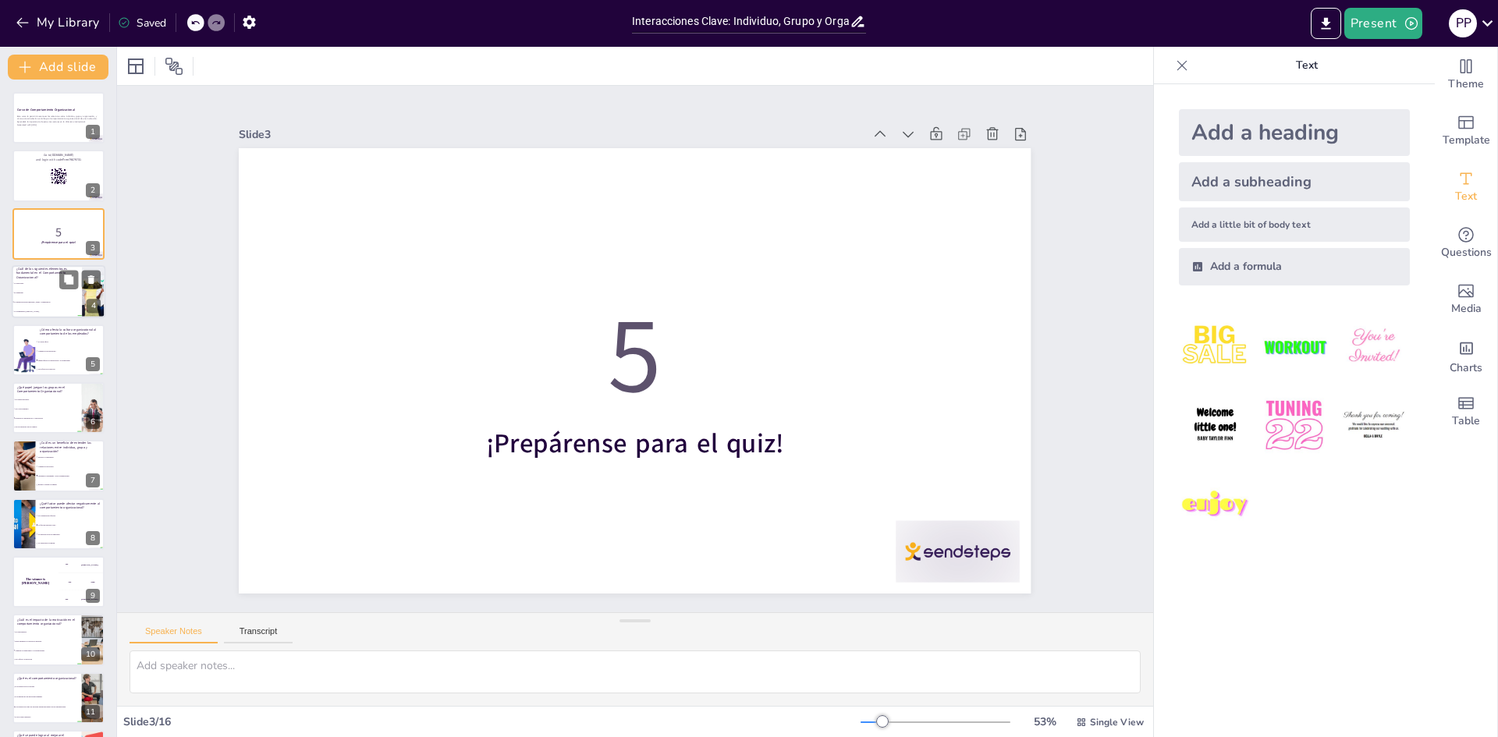
click at [47, 280] on li "La tecnología" at bounding box center [47, 283] width 70 height 9
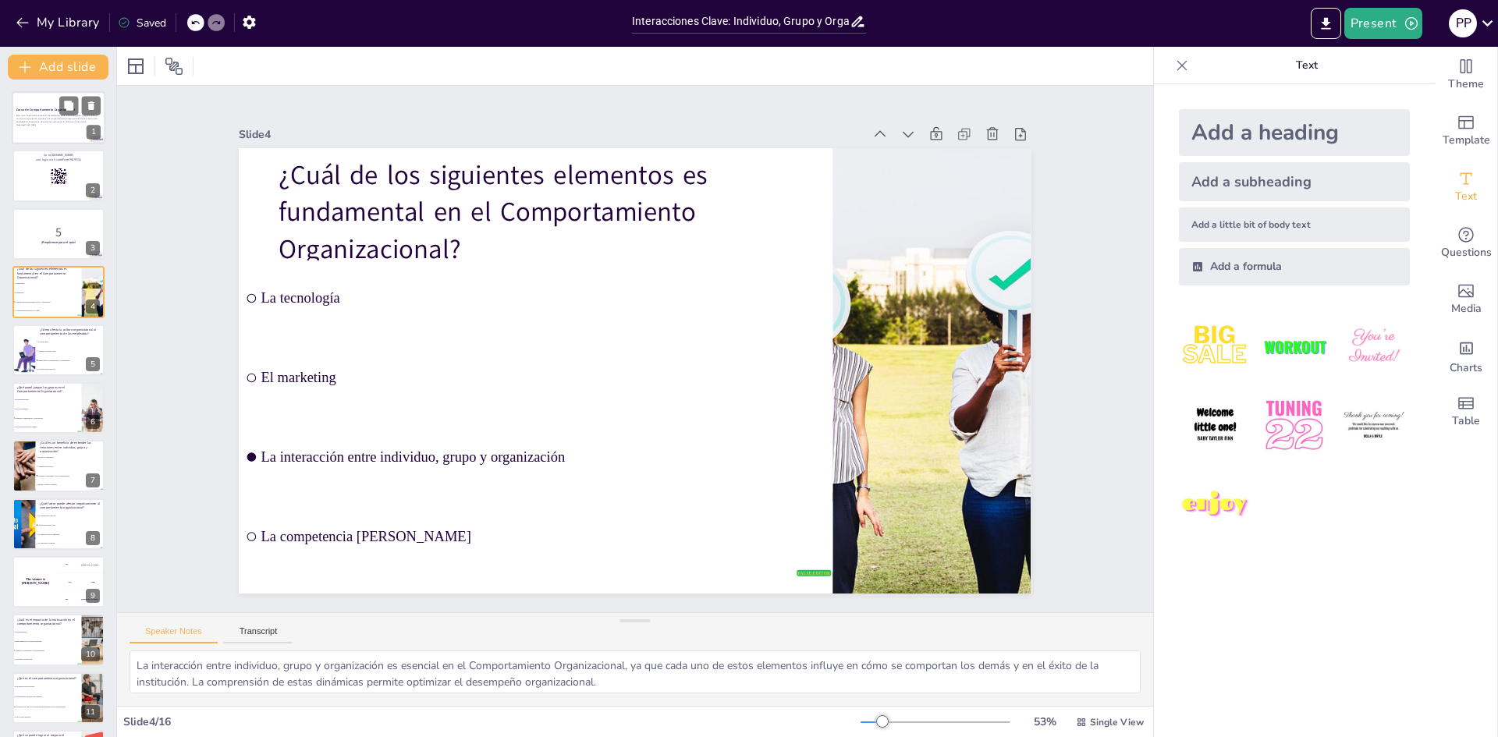
click at [49, 119] on p "Este curso le permitirá reconocer las relaciones entre individuo, grupo y organ…" at bounding box center [58, 119] width 84 height 9
